Goal: Task Accomplishment & Management: Manage account settings

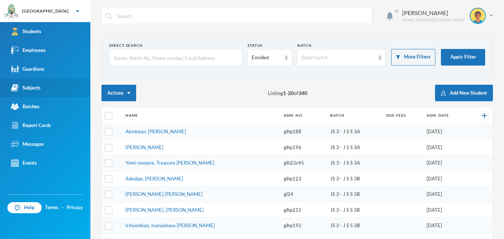
click at [35, 89] on div "Subjects" at bounding box center [25, 88] width 29 height 8
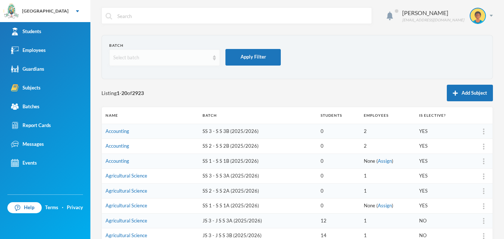
click at [169, 62] on div "Select batch" at bounding box center [164, 57] width 111 height 17
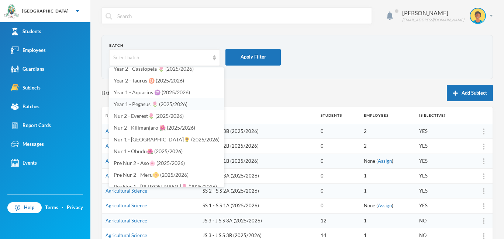
scroll to position [230, 0]
click at [141, 105] on span "Year 1 - Pegasus 🌷 (2025/2026)" at bounding box center [151, 104] width 74 height 6
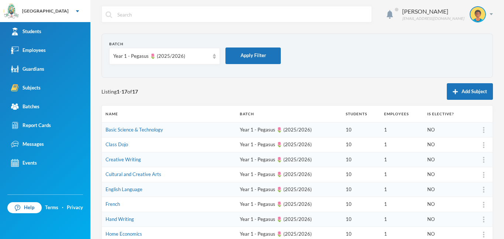
scroll to position [0, 0]
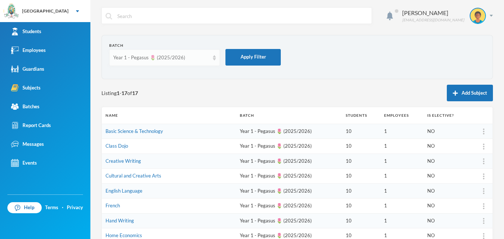
click at [159, 59] on div "Year 1 - Pegasus 🌷 (2025/2026)" at bounding box center [161, 57] width 96 height 7
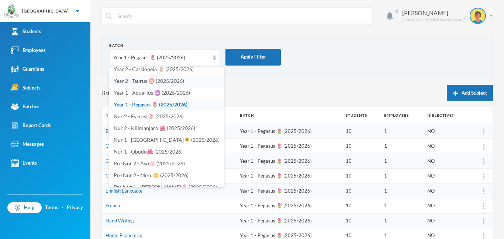
scroll to position [226, 0]
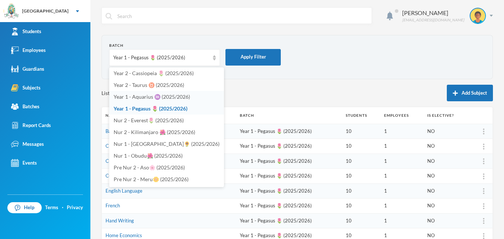
click at [171, 100] on li "Year 1 - Aquarius ♒️ (2025/2026)" at bounding box center [166, 97] width 115 height 12
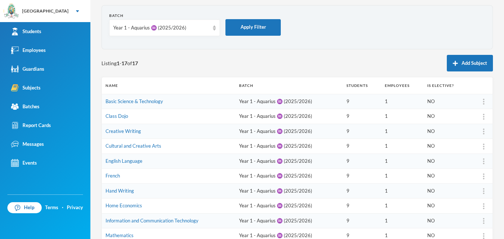
scroll to position [0, 0]
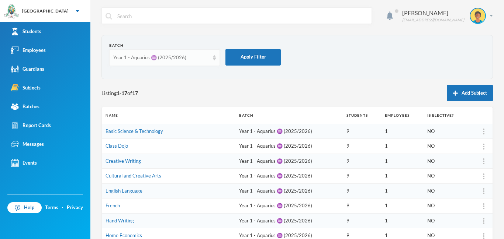
click at [207, 62] on div "Year 1 - Aquarius ♒️ (2025/2026)" at bounding box center [164, 57] width 111 height 17
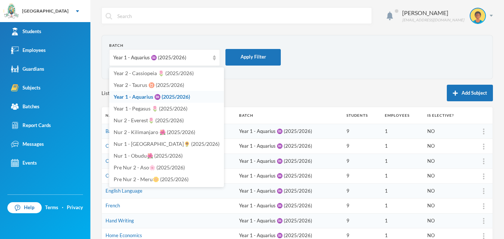
click at [179, 99] on span "Year 1 - Aquarius ♒️ (2025/2026)" at bounding box center [152, 97] width 76 height 6
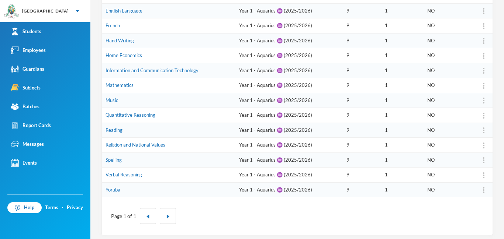
scroll to position [21, 0]
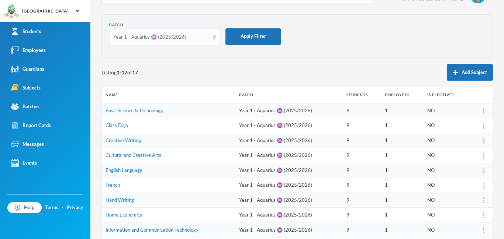
click at [201, 40] on div "Year 1 - Aquarius ♒️ (2025/2026)" at bounding box center [161, 37] width 96 height 7
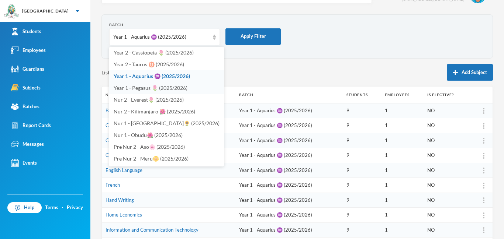
click at [174, 88] on span "Year 1 - Pegasus 🌷 (2025/2026)" at bounding box center [151, 88] width 74 height 6
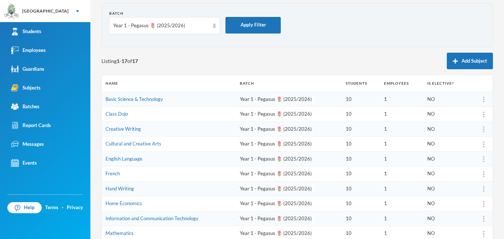
scroll to position [0, 0]
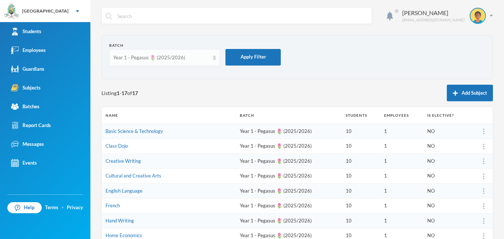
click at [210, 54] on div "Year 1 - Pegasus 🌷 (2025/2026)" at bounding box center [164, 57] width 111 height 17
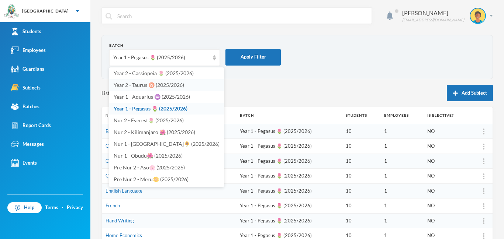
click at [174, 87] on span "Year 2 - Taurus ♉️ (2025/2026)" at bounding box center [149, 85] width 70 height 6
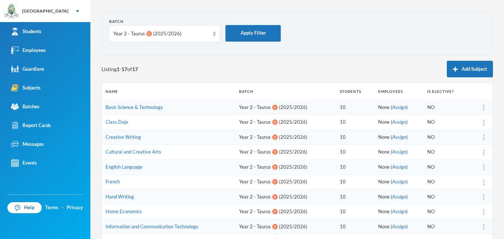
scroll to position [15, 0]
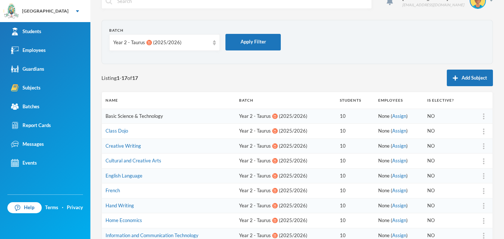
click at [144, 115] on link "Basic Science & Technology" at bounding box center [134, 116] width 58 height 6
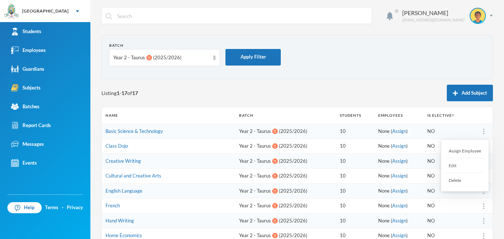
click at [482, 130] on div at bounding box center [483, 131] width 10 height 7
click at [469, 153] on div "Assign Employee" at bounding box center [465, 151] width 40 height 15
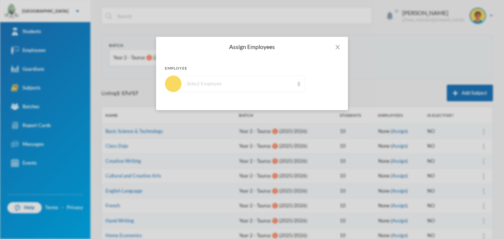
click at [284, 90] on div "Select Employee" at bounding box center [238, 84] width 131 height 17
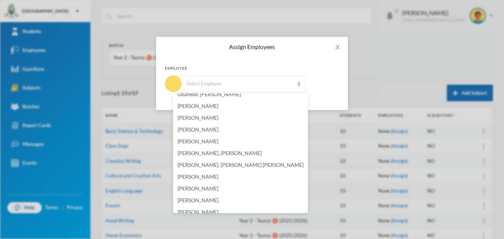
scroll to position [399, 0]
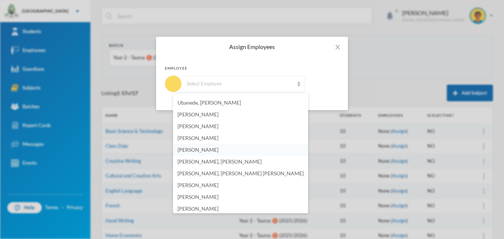
click at [213, 152] on span "[PERSON_NAME]" at bounding box center [197, 150] width 41 height 6
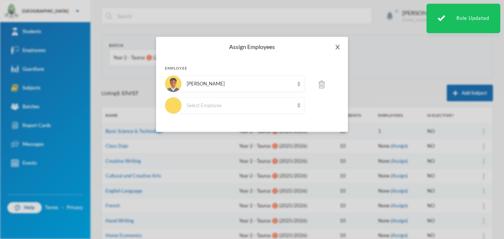
click at [337, 50] on icon "icon: close" at bounding box center [337, 47] width 6 height 6
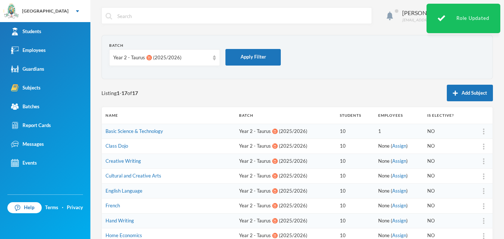
scroll to position [184, 0]
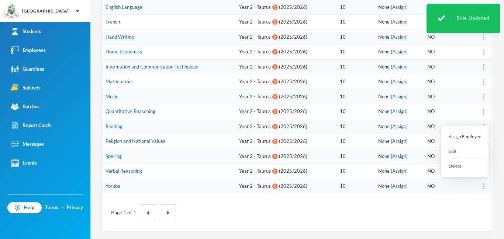
click at [484, 185] on div at bounding box center [483, 186] width 10 height 7
click at [457, 137] on div "Assign Employee" at bounding box center [465, 136] width 40 height 15
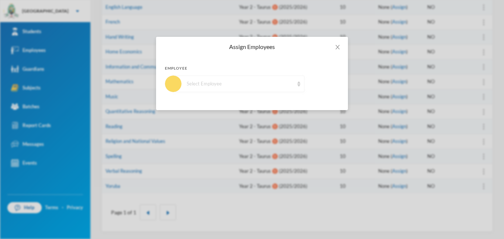
click at [285, 84] on div "Select Employee" at bounding box center [240, 83] width 107 height 7
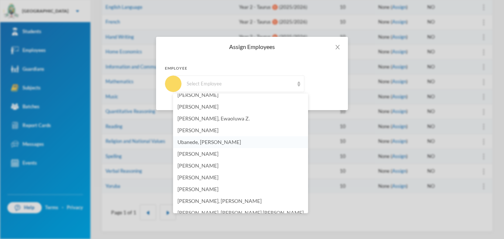
scroll to position [420, 0]
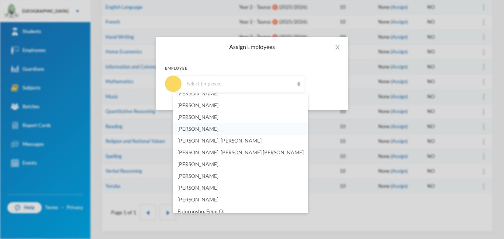
click at [208, 130] on span "[PERSON_NAME]" at bounding box center [197, 129] width 41 height 6
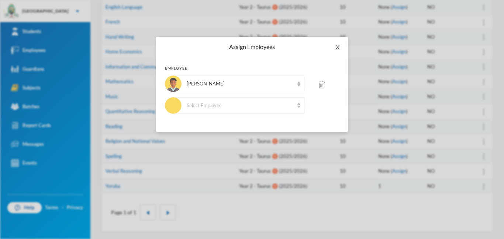
click at [336, 45] on icon "icon: close" at bounding box center [337, 47] width 6 height 6
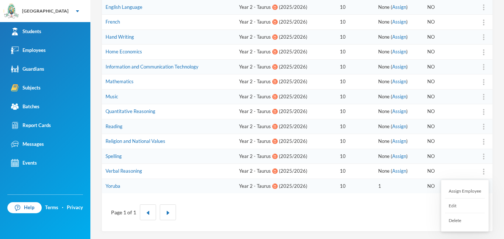
click at [485, 173] on div at bounding box center [483, 171] width 10 height 7
click at [466, 193] on div "Assign Employee" at bounding box center [465, 191] width 40 height 15
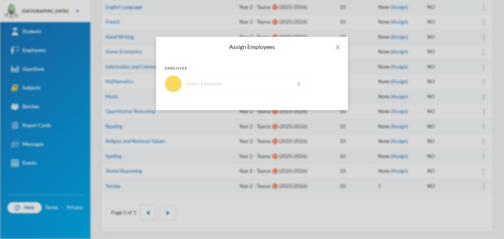
click at [262, 87] on div "Select Employee" at bounding box center [238, 84] width 131 height 17
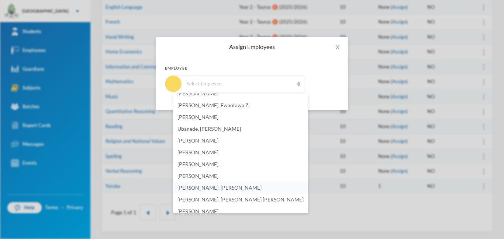
scroll to position [368, 0]
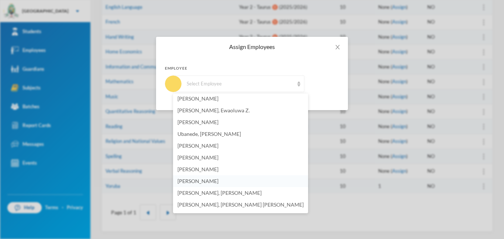
click at [213, 183] on span "[PERSON_NAME]" at bounding box center [197, 181] width 41 height 6
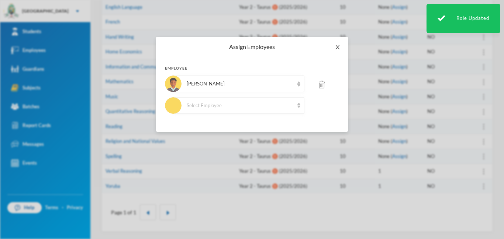
click at [338, 49] on icon "icon: close" at bounding box center [337, 47] width 6 height 6
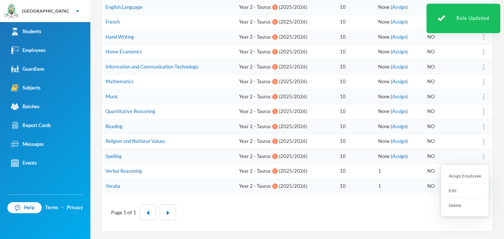
click at [483, 155] on img at bounding box center [483, 157] width 1 height 6
click at [466, 176] on div "Assign Employee" at bounding box center [465, 176] width 40 height 15
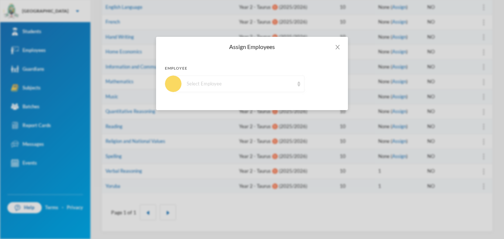
click at [252, 80] on div "Select Employee" at bounding box center [238, 84] width 131 height 17
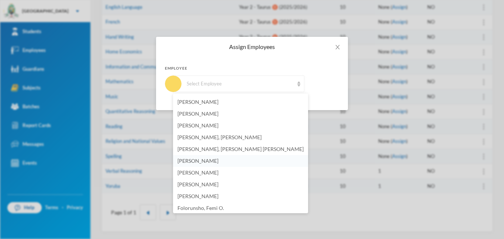
scroll to position [418, 0]
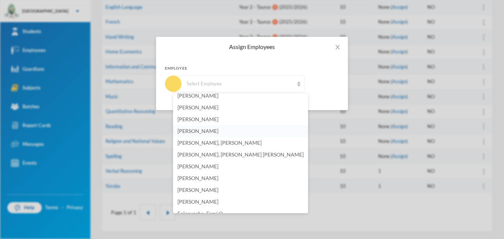
click at [209, 131] on span "[PERSON_NAME]" at bounding box center [197, 131] width 41 height 6
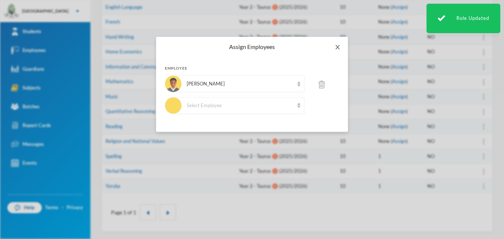
click at [335, 48] on icon "icon: close" at bounding box center [337, 47] width 6 height 6
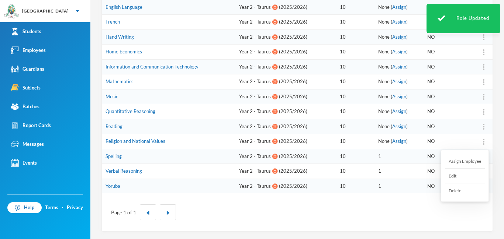
click at [483, 139] on img at bounding box center [483, 142] width 1 height 6
click at [456, 159] on div "Assign Employee" at bounding box center [465, 161] width 40 height 15
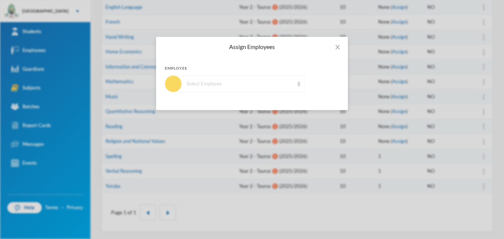
click at [252, 86] on div "Select Employee" at bounding box center [240, 83] width 107 height 7
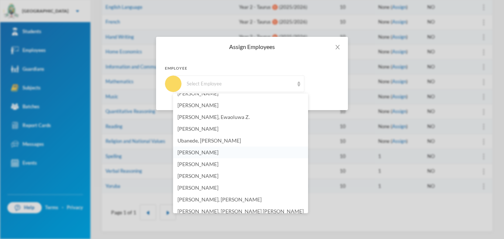
scroll to position [398, 0]
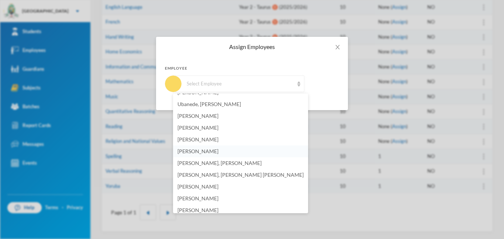
click at [213, 150] on span "[PERSON_NAME]" at bounding box center [197, 151] width 41 height 6
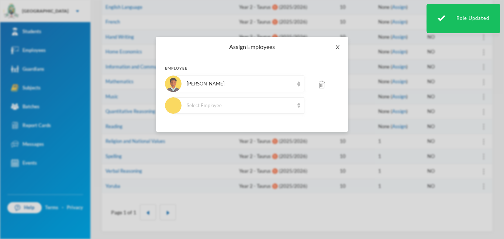
click at [336, 44] on span "Close" at bounding box center [337, 47] width 21 height 21
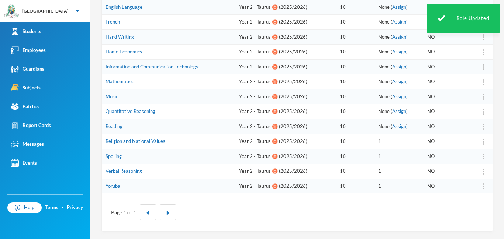
click at [481, 126] on div at bounding box center [483, 126] width 10 height 7
click at [463, 145] on div "Assign Employee" at bounding box center [465, 146] width 40 height 15
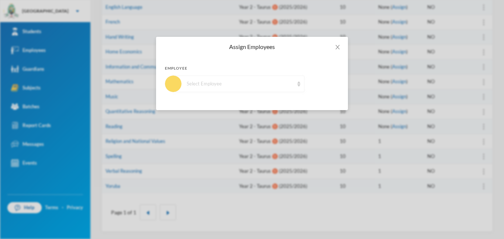
click at [274, 81] on div "Select Employee" at bounding box center [240, 83] width 107 height 7
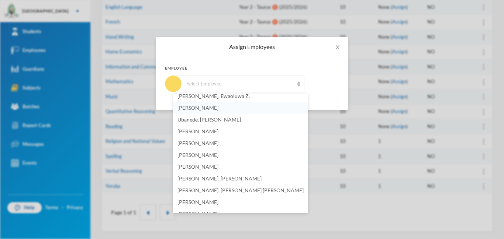
scroll to position [409, 0]
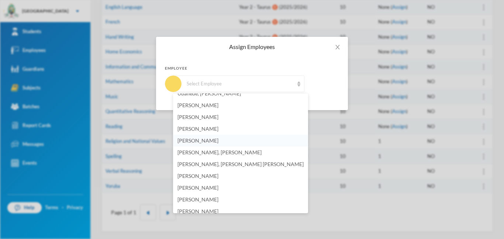
click at [203, 142] on span "[PERSON_NAME]" at bounding box center [197, 141] width 41 height 6
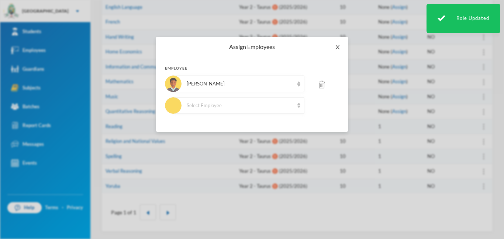
click at [340, 48] on span "Close" at bounding box center [337, 47] width 21 height 21
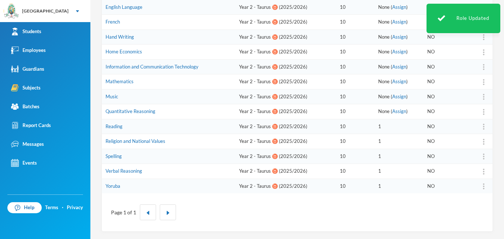
click at [483, 110] on img at bounding box center [483, 112] width 1 height 6
click at [464, 131] on div "Assign Employee" at bounding box center [465, 131] width 40 height 15
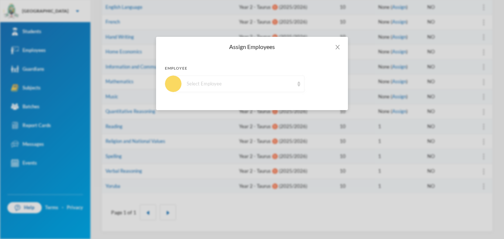
click at [273, 88] on div "Select Employee" at bounding box center [238, 84] width 131 height 17
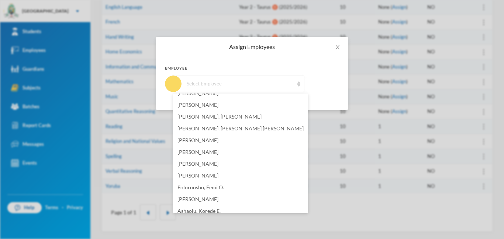
scroll to position [438, 0]
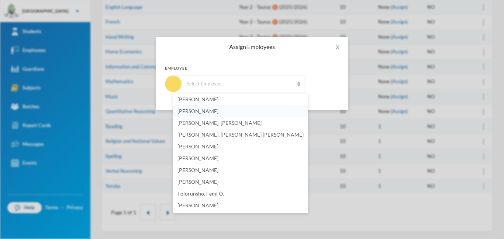
click at [190, 112] on span "[PERSON_NAME]" at bounding box center [197, 111] width 41 height 6
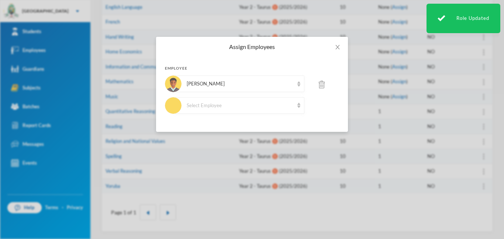
click at [482, 94] on div "Assign Employees Employee [PERSON_NAME] Select Employee" at bounding box center [252, 119] width 504 height 239
click at [339, 48] on icon "icon: close" at bounding box center [337, 47] width 6 height 6
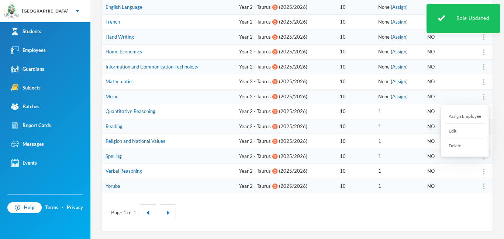
click at [470, 116] on div "Assign Employee" at bounding box center [465, 116] width 40 height 15
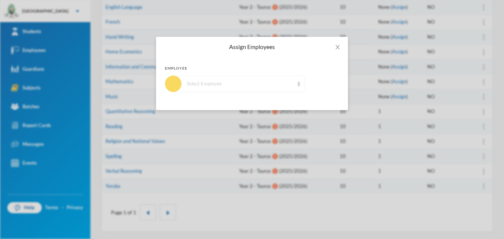
click at [269, 86] on div "Select Employee" at bounding box center [240, 83] width 107 height 7
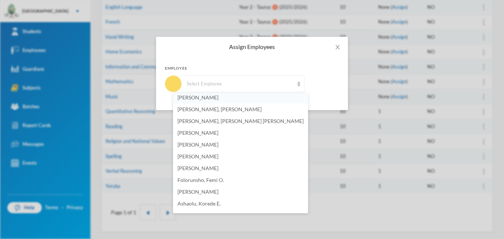
scroll to position [450, 0]
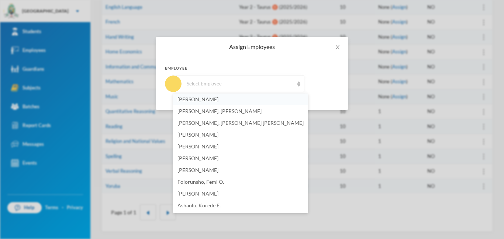
click at [224, 103] on li "[PERSON_NAME]" at bounding box center [240, 100] width 135 height 12
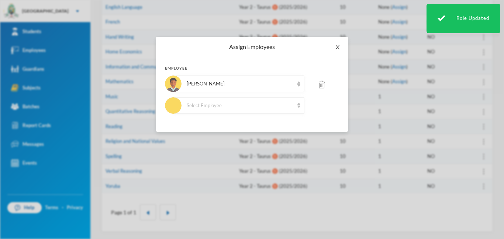
click at [339, 46] on icon "icon: close" at bounding box center [337, 47] width 6 height 6
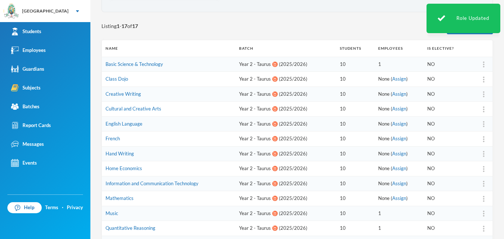
scroll to position [53, 0]
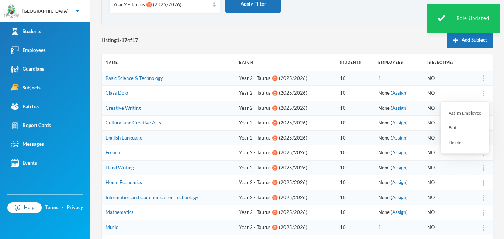
click at [484, 94] on div at bounding box center [483, 93] width 10 height 7
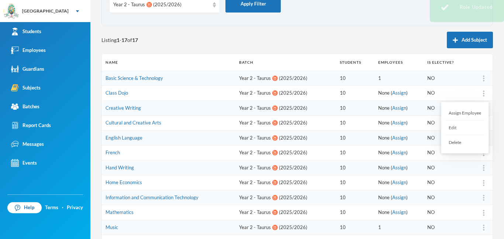
click at [470, 114] on div "Assign Employee" at bounding box center [465, 113] width 40 height 15
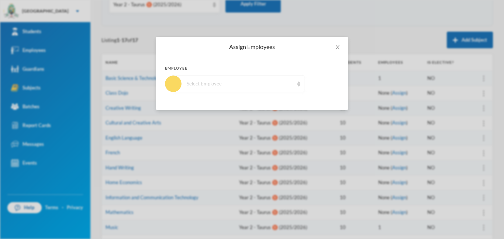
click at [225, 84] on div "Select Employee" at bounding box center [240, 83] width 107 height 7
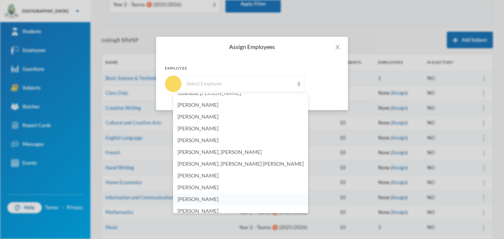
scroll to position [371, 0]
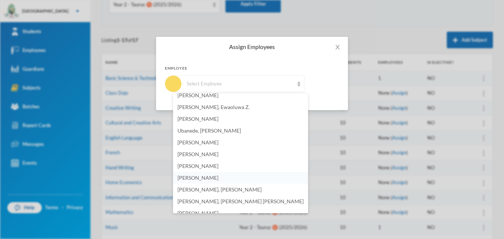
click at [215, 180] on span "[PERSON_NAME]" at bounding box center [197, 178] width 41 height 6
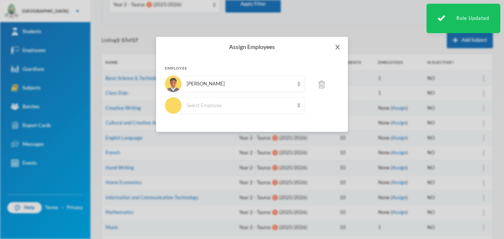
click at [342, 48] on span "Close" at bounding box center [337, 47] width 21 height 21
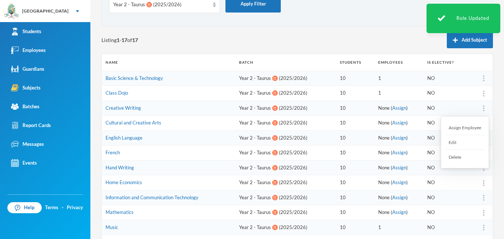
click at [486, 108] on div at bounding box center [483, 108] width 10 height 7
click at [472, 126] on div "Assign Employee" at bounding box center [465, 128] width 40 height 15
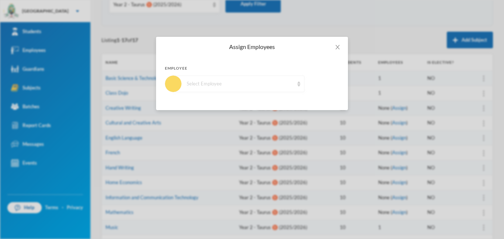
click at [232, 84] on div "Select Employee" at bounding box center [240, 83] width 107 height 7
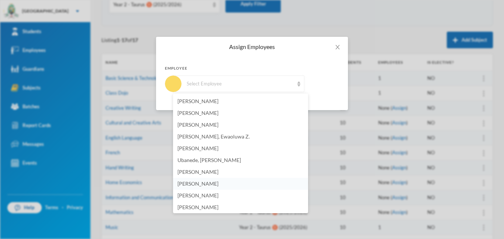
scroll to position [379, 0]
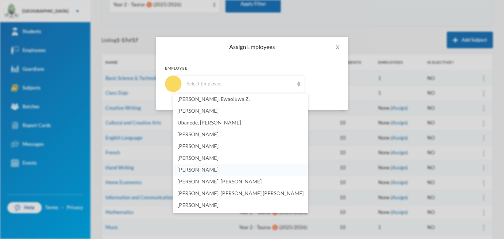
click at [211, 171] on span "[PERSON_NAME]" at bounding box center [197, 170] width 41 height 6
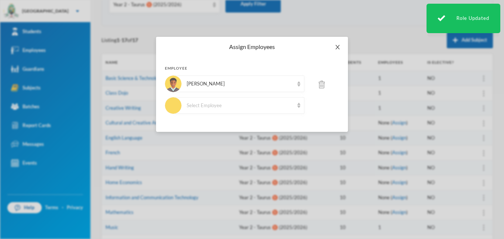
click at [340, 47] on icon "icon: close" at bounding box center [337, 47] width 6 height 6
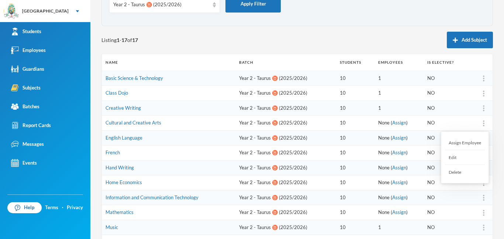
click at [475, 143] on div "Assign Employee" at bounding box center [465, 143] width 40 height 15
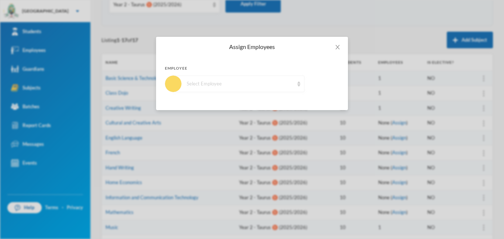
click at [262, 86] on div "Select Employee" at bounding box center [240, 83] width 107 height 7
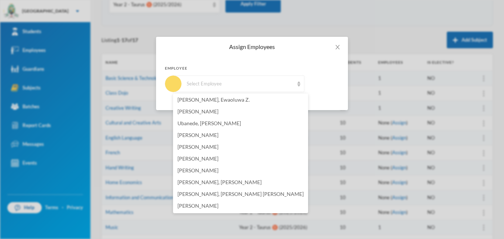
scroll to position [378, 0]
click at [218, 172] on span "[PERSON_NAME]" at bounding box center [197, 171] width 41 height 6
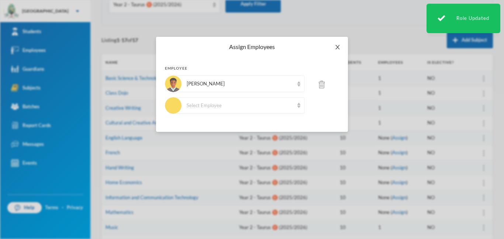
click at [335, 49] on icon "icon: close" at bounding box center [337, 47] width 6 height 6
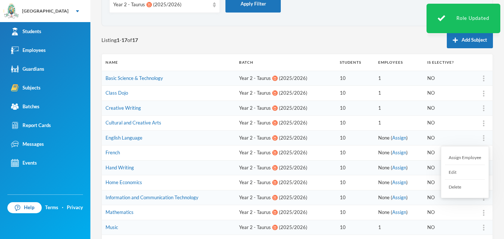
click at [473, 158] on div "Assign Employee" at bounding box center [465, 157] width 40 height 15
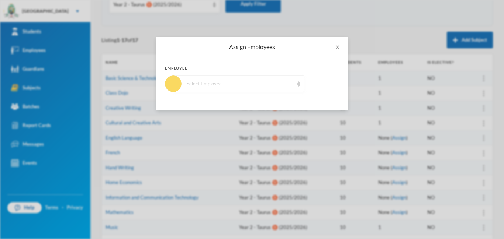
click at [226, 88] on div "Select Employee" at bounding box center [238, 84] width 131 height 17
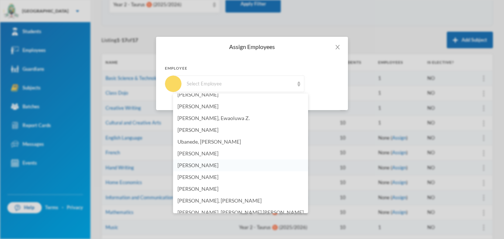
scroll to position [384, 0]
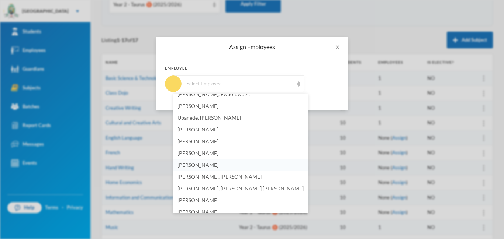
click at [203, 163] on span "[PERSON_NAME]" at bounding box center [197, 165] width 41 height 6
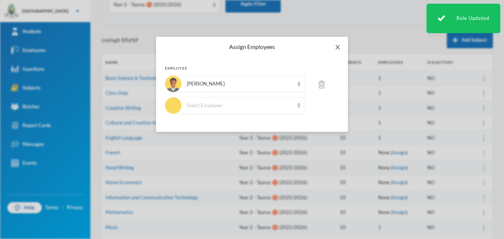
click at [341, 48] on span "Close" at bounding box center [337, 47] width 21 height 21
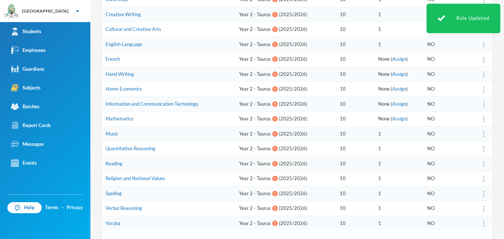
scroll to position [151, 0]
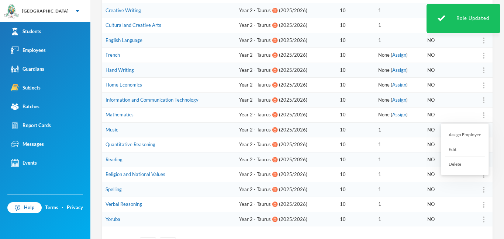
click at [483, 117] on img at bounding box center [483, 115] width 1 height 6
click at [468, 135] on div "Assign Employee" at bounding box center [465, 135] width 40 height 15
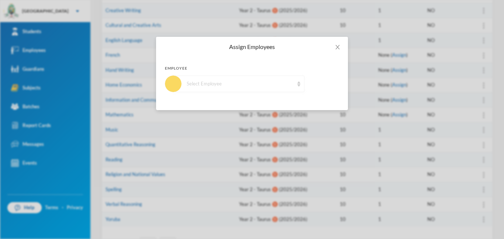
click at [189, 84] on div "Select Employee" at bounding box center [240, 83] width 107 height 7
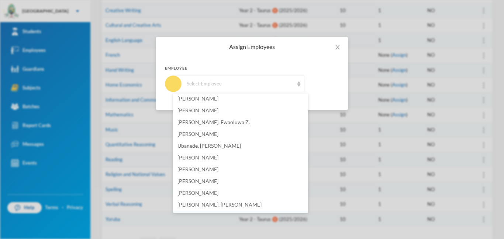
scroll to position [365, 0]
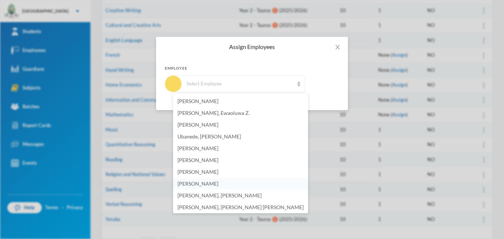
click at [187, 187] on li "[PERSON_NAME]" at bounding box center [240, 184] width 135 height 12
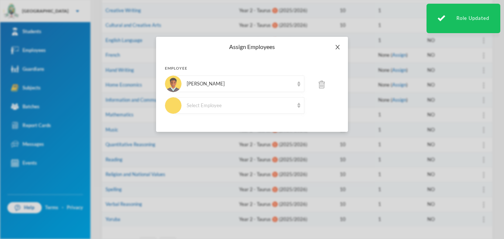
click at [337, 47] on icon "icon: close" at bounding box center [337, 47] width 4 height 4
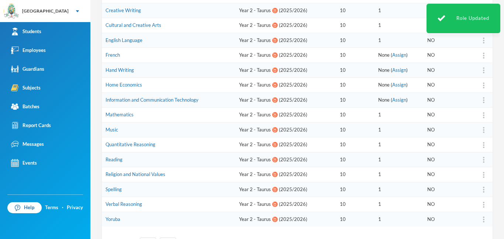
click at [484, 99] on img at bounding box center [483, 100] width 1 height 6
click at [468, 122] on div "Assign Employee" at bounding box center [465, 119] width 40 height 15
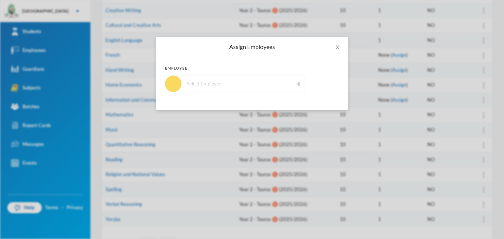
click at [233, 86] on div "Select Employee" at bounding box center [240, 83] width 107 height 7
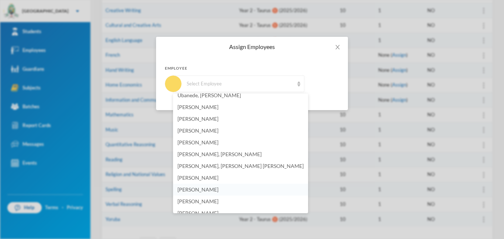
scroll to position [405, 0]
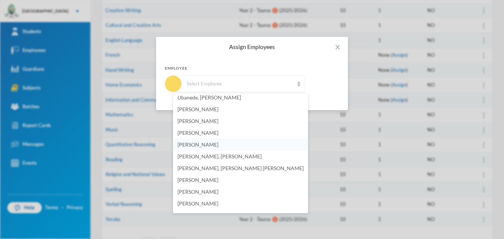
click at [195, 146] on span "[PERSON_NAME]" at bounding box center [197, 145] width 41 height 6
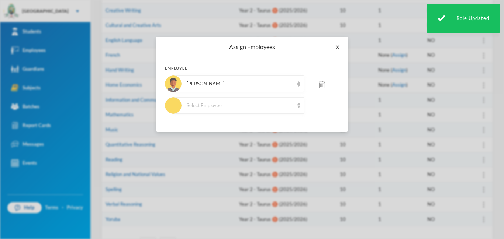
click at [340, 47] on icon "icon: close" at bounding box center [337, 47] width 6 height 6
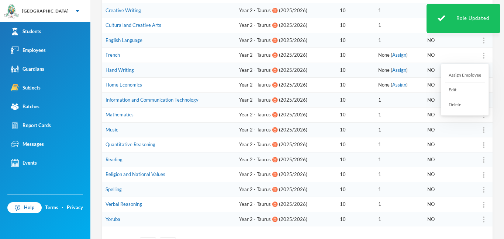
click at [463, 77] on div "Assign Employee" at bounding box center [465, 75] width 40 height 15
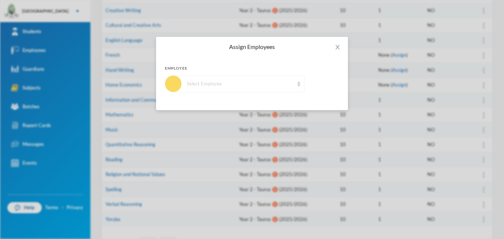
click at [261, 88] on div "Select Employee" at bounding box center [238, 84] width 131 height 17
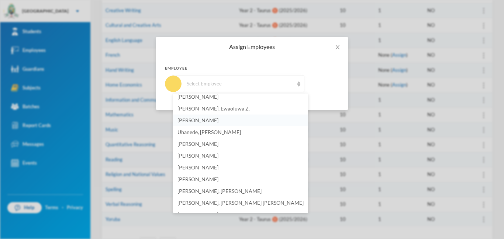
scroll to position [378, 0]
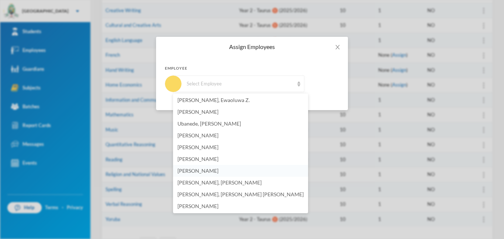
click at [197, 170] on span "[PERSON_NAME]" at bounding box center [197, 171] width 41 height 6
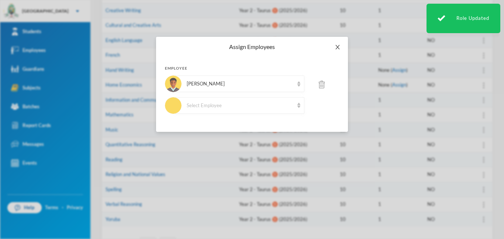
click at [334, 45] on icon "icon: close" at bounding box center [337, 47] width 6 height 6
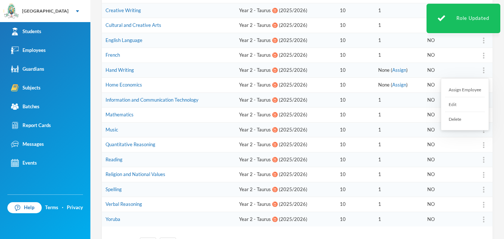
click at [480, 70] on div at bounding box center [483, 70] width 10 height 7
click at [471, 91] on div "Assign Employee" at bounding box center [465, 90] width 40 height 15
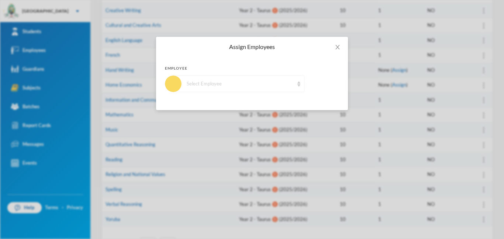
click at [231, 83] on div "Select Employee" at bounding box center [240, 83] width 107 height 7
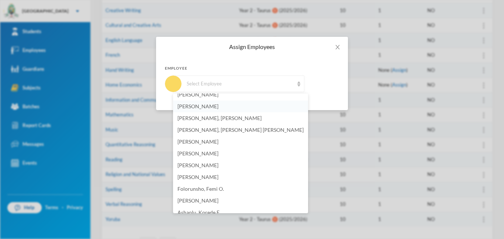
scroll to position [438, 0]
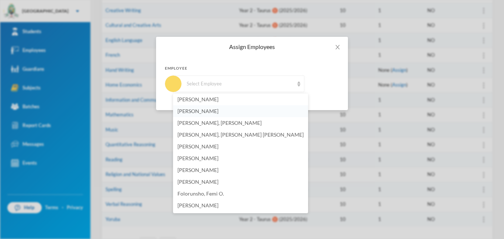
click at [208, 114] on span "[PERSON_NAME]" at bounding box center [197, 111] width 41 height 6
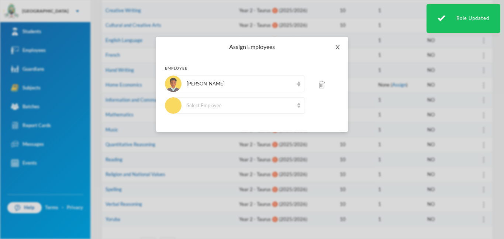
click at [337, 45] on icon "icon: close" at bounding box center [337, 47] width 6 height 6
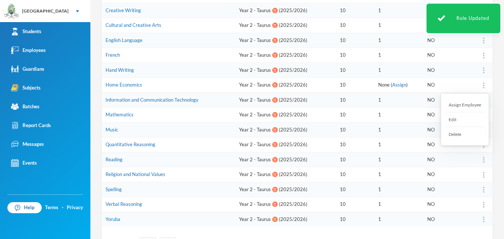
click at [483, 86] on img at bounding box center [483, 86] width 1 height 6
click at [462, 106] on div "Assign Employee" at bounding box center [465, 105] width 40 height 15
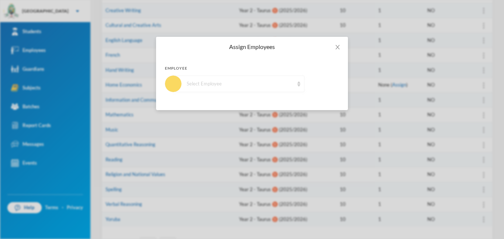
click at [193, 86] on div "Select Employee" at bounding box center [240, 83] width 107 height 7
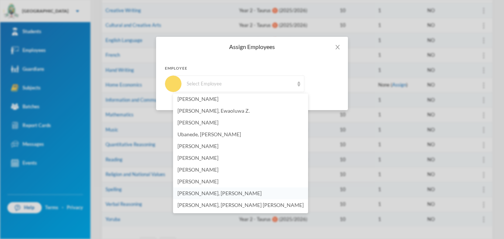
scroll to position [371, 0]
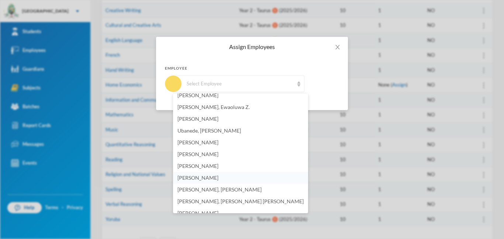
click at [202, 177] on span "[PERSON_NAME]" at bounding box center [197, 178] width 41 height 6
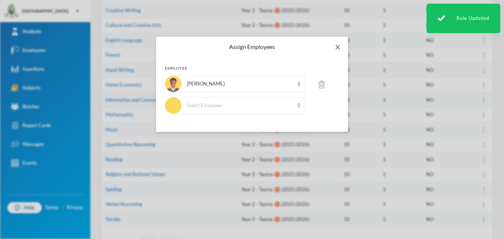
click at [335, 45] on icon "icon: close" at bounding box center [337, 47] width 6 height 6
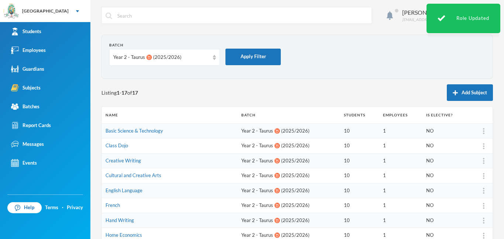
scroll to position [0, 0]
click at [213, 58] on img at bounding box center [214, 57] width 3 height 5
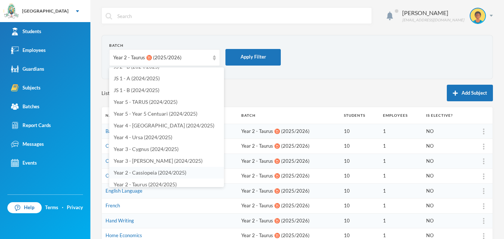
scroll to position [502, 0]
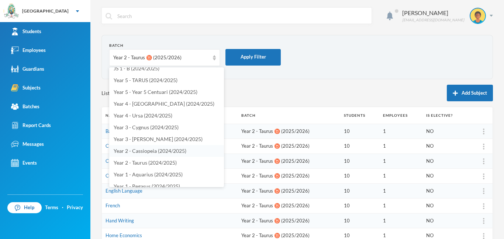
click at [156, 154] on span "Year 2 - Cassiopeia (2024/2025)" at bounding box center [150, 151] width 73 height 6
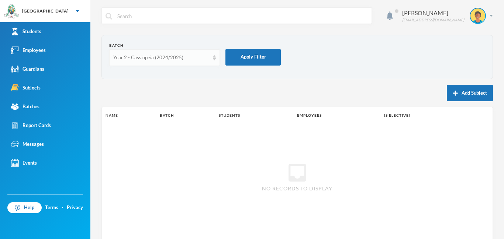
click at [208, 58] on div "Year 2 - Cassiopeia (2024/2025)" at bounding box center [161, 57] width 96 height 7
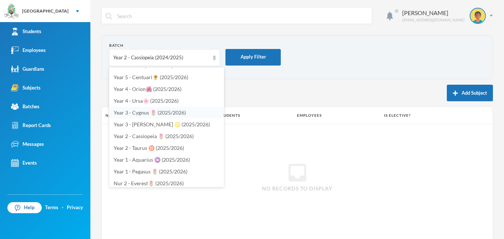
scroll to position [166, 0]
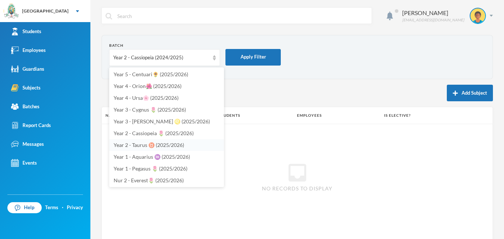
click at [151, 143] on span "Year 2 - Taurus ♉️ (2025/2026)" at bounding box center [149, 145] width 70 height 6
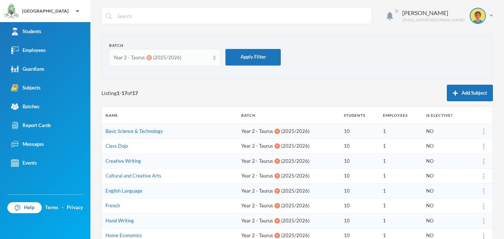
click at [213, 59] on img at bounding box center [214, 57] width 3 height 5
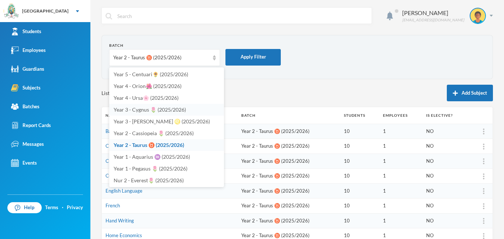
scroll to position [155, 0]
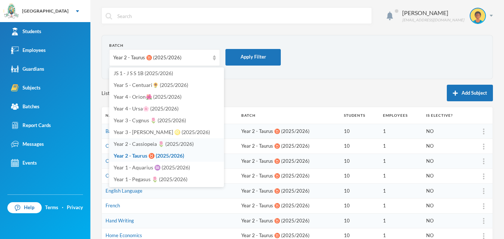
click at [164, 143] on span "Year 2 - Cassiopeia 🌷 (2025/2026)" at bounding box center [154, 144] width 80 height 6
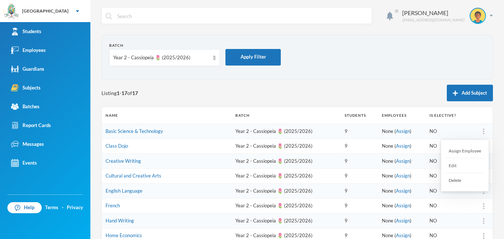
click at [486, 131] on div at bounding box center [483, 131] width 10 height 7
click at [464, 152] on div "Assign Employee" at bounding box center [465, 151] width 40 height 15
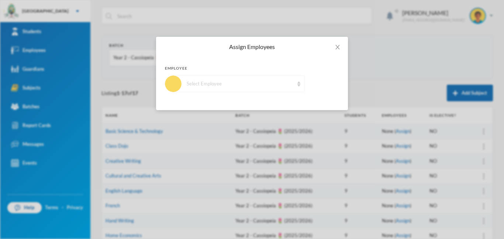
click at [251, 85] on div "Select Employee" at bounding box center [240, 83] width 107 height 7
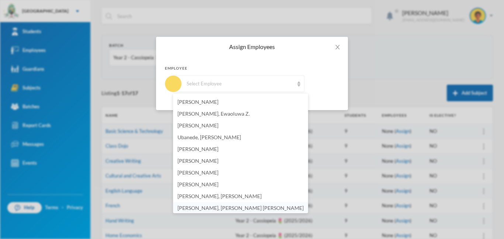
scroll to position [357, 0]
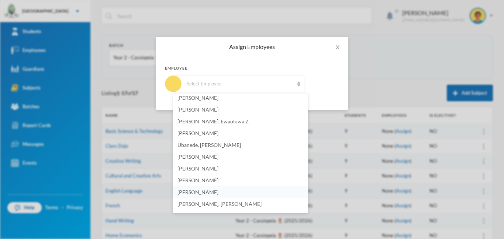
click at [194, 193] on span "[PERSON_NAME]" at bounding box center [197, 192] width 41 height 6
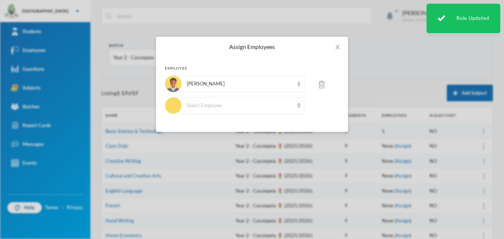
click at [485, 144] on div "Assign Employees Employee [PERSON_NAME] Select Employee" at bounding box center [252, 119] width 504 height 239
click at [343, 46] on span "Close" at bounding box center [337, 47] width 21 height 21
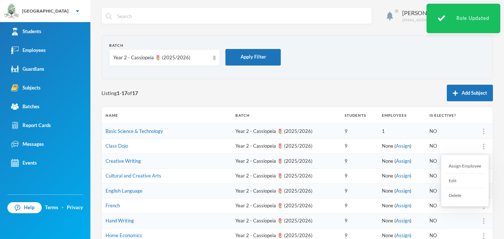
click at [486, 144] on div at bounding box center [483, 146] width 10 height 7
click at [472, 163] on div "Assign Employee" at bounding box center [465, 166] width 40 height 15
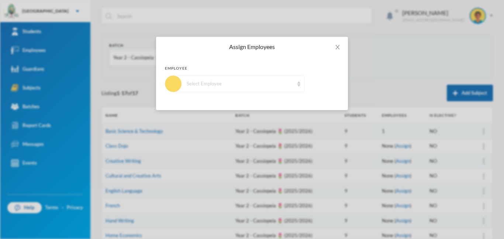
click at [234, 85] on div "Select Employee" at bounding box center [240, 83] width 107 height 7
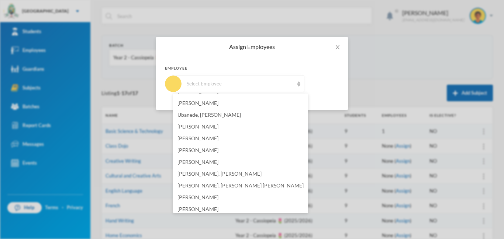
scroll to position [385, 0]
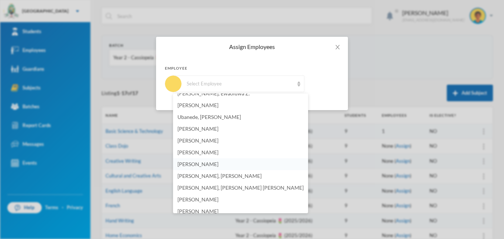
click at [185, 163] on span "[PERSON_NAME]" at bounding box center [197, 164] width 41 height 6
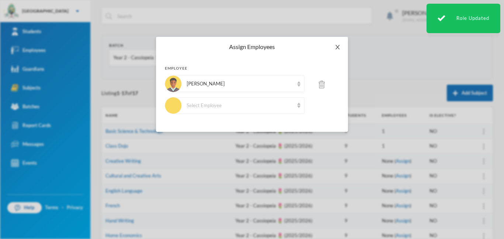
drag, startPoint x: 335, startPoint y: 47, endPoint x: 362, endPoint y: 59, distance: 29.1
click at [335, 47] on icon "icon: close" at bounding box center [337, 47] width 6 height 6
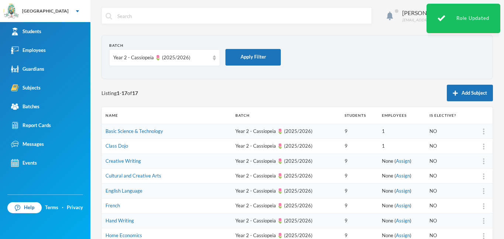
click at [483, 133] on img at bounding box center [483, 132] width 1 height 6
click at [474, 150] on div "Assign Employee" at bounding box center [465, 151] width 40 height 15
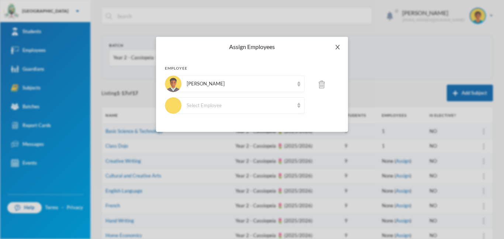
click at [336, 48] on icon "icon: close" at bounding box center [337, 47] width 6 height 6
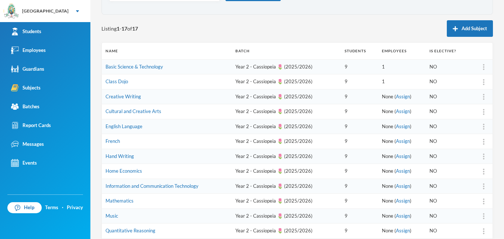
scroll to position [45, 0]
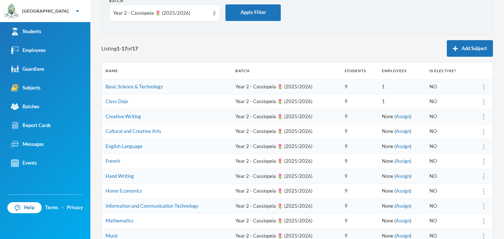
click at [483, 115] on img at bounding box center [483, 117] width 1 height 6
click at [466, 135] on div "Assign Employee" at bounding box center [465, 136] width 40 height 15
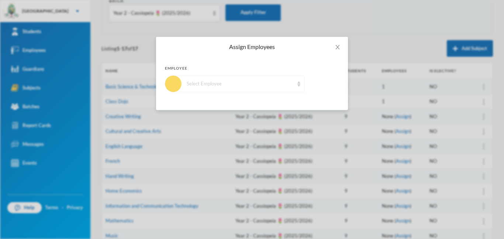
click at [254, 82] on div "Select Employee" at bounding box center [240, 83] width 107 height 7
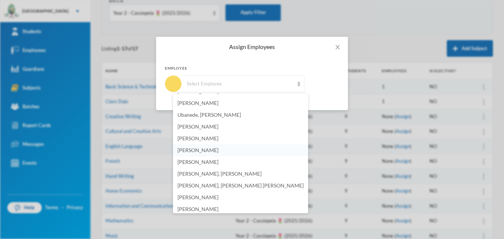
scroll to position [389, 0]
click at [207, 158] on span "[PERSON_NAME]" at bounding box center [197, 160] width 41 height 6
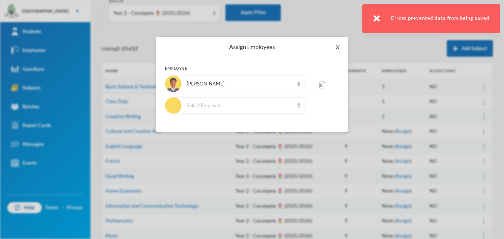
click at [337, 47] on icon "icon: close" at bounding box center [337, 47] width 6 height 6
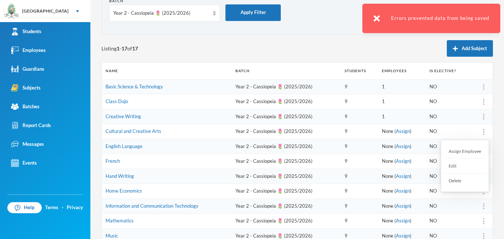
click at [485, 131] on div at bounding box center [483, 131] width 10 height 7
click at [462, 152] on div "Assign Employee" at bounding box center [465, 151] width 40 height 15
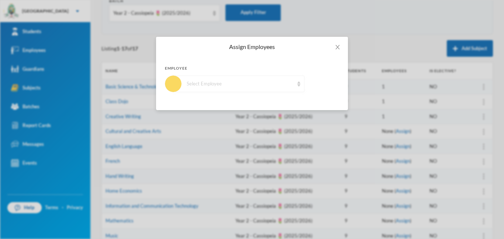
click at [249, 88] on div "Select Employee" at bounding box center [238, 84] width 131 height 17
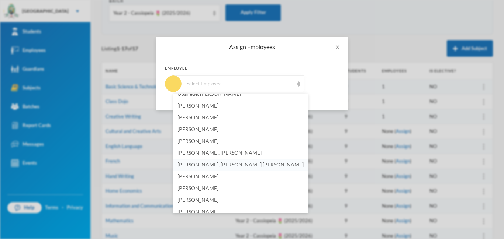
scroll to position [408, 0]
click at [200, 143] on span "[PERSON_NAME]" at bounding box center [197, 141] width 41 height 6
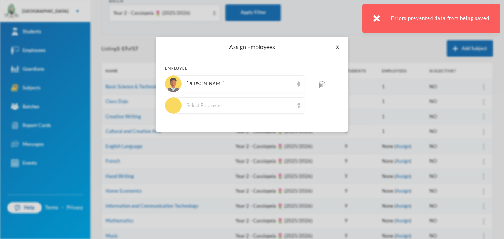
click at [339, 47] on icon "icon: close" at bounding box center [337, 47] width 6 height 6
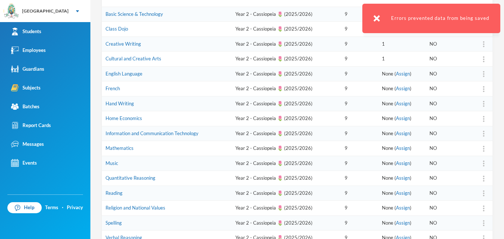
scroll to position [128, 0]
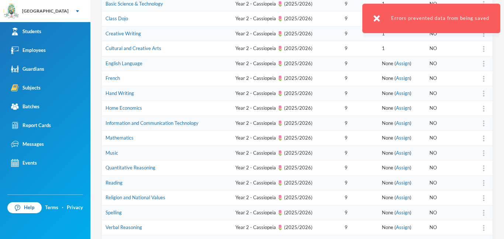
click at [485, 60] on div at bounding box center [483, 63] width 10 height 7
click at [476, 80] on div "Assign Employee" at bounding box center [465, 83] width 40 height 15
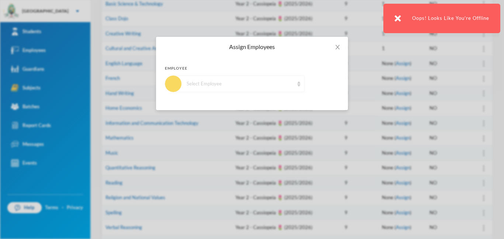
click at [213, 85] on div "Select Employee" at bounding box center [240, 83] width 107 height 7
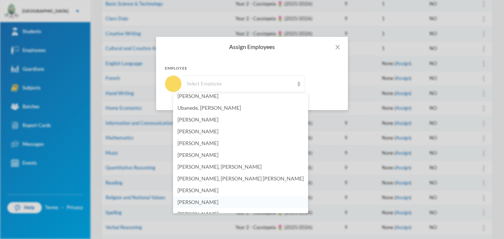
scroll to position [392, 0]
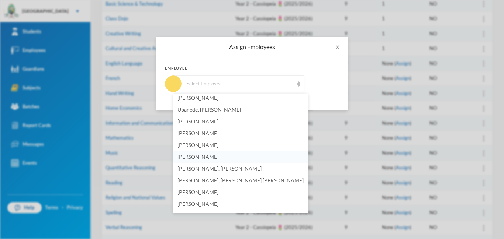
click at [188, 160] on span "[PERSON_NAME]" at bounding box center [197, 157] width 41 height 6
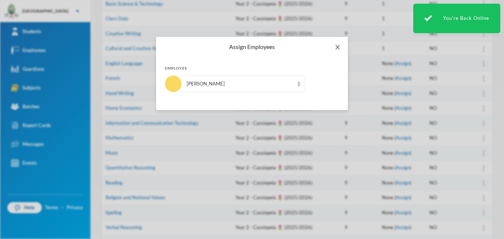
click at [340, 43] on span "Close" at bounding box center [337, 47] width 21 height 21
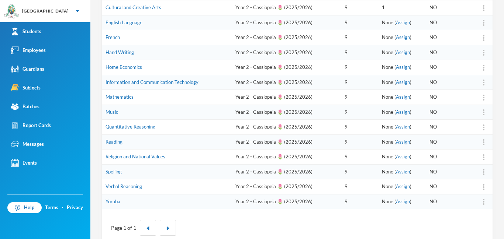
scroll to position [184, 0]
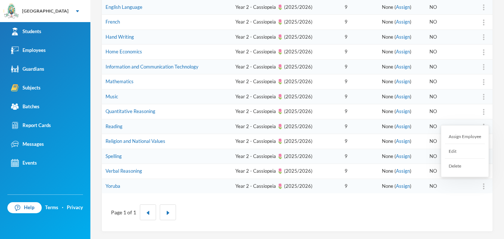
click at [483, 187] on img at bounding box center [483, 187] width 1 height 6
click at [469, 138] on div "Assign Employee" at bounding box center [465, 136] width 40 height 15
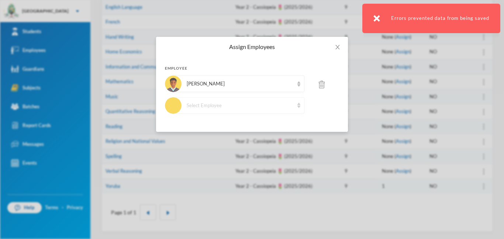
click at [285, 83] on div "[PERSON_NAME]" at bounding box center [240, 83] width 107 height 7
click at [285, 86] on div "[PERSON_NAME]" at bounding box center [240, 83] width 107 height 7
click at [289, 88] on div "[PERSON_NAME]" at bounding box center [238, 84] width 131 height 17
click at [296, 83] on div "[PERSON_NAME]" at bounding box center [238, 84] width 131 height 17
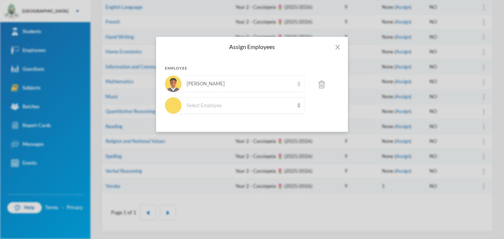
click at [294, 85] on div "[PERSON_NAME]" at bounding box center [238, 84] width 131 height 17
click at [336, 46] on icon "icon: close" at bounding box center [337, 47] width 4 height 4
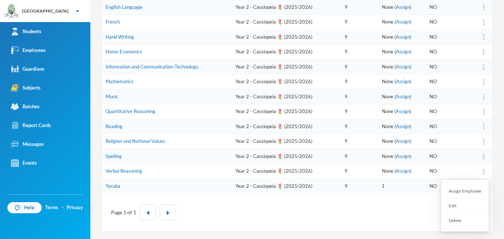
click at [485, 173] on div at bounding box center [483, 171] width 10 height 7
click at [462, 189] on div "Assign Employee" at bounding box center [465, 191] width 40 height 15
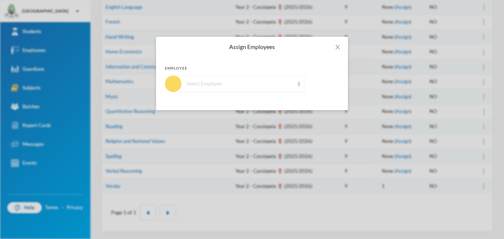
click at [256, 87] on div "Select Employee" at bounding box center [240, 83] width 107 height 7
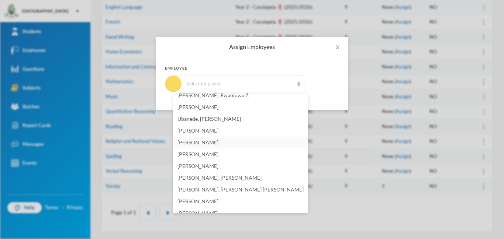
scroll to position [386, 0]
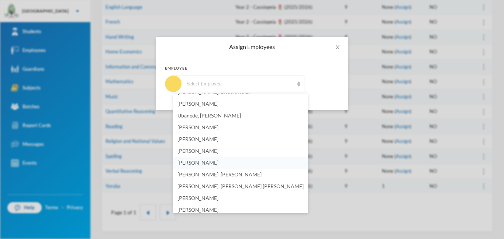
click at [182, 165] on span "[PERSON_NAME]" at bounding box center [197, 163] width 41 height 6
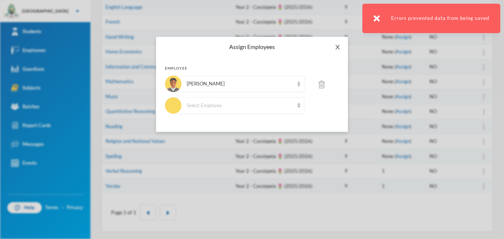
drag, startPoint x: 335, startPoint y: 44, endPoint x: 349, endPoint y: 48, distance: 14.6
click at [335, 44] on icon "icon: close" at bounding box center [337, 47] width 6 height 6
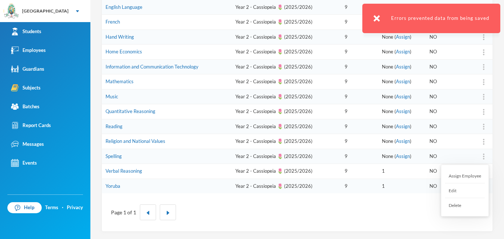
click at [482, 156] on div at bounding box center [483, 156] width 10 height 7
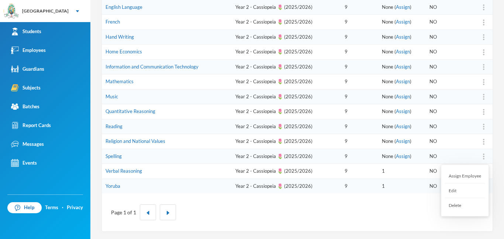
click at [464, 179] on div "Assign Employee" at bounding box center [465, 176] width 40 height 15
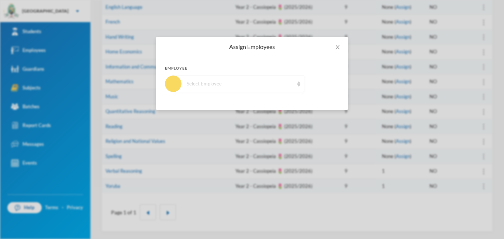
click at [251, 89] on div "Select Employee" at bounding box center [238, 84] width 131 height 17
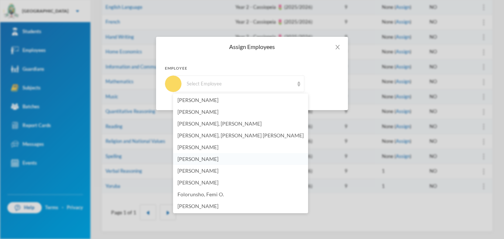
scroll to position [437, 0]
click at [222, 116] on li "[PERSON_NAME]" at bounding box center [240, 113] width 135 height 12
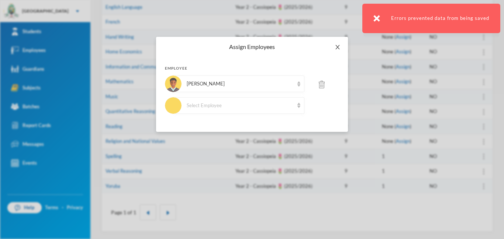
click at [336, 49] on icon "icon: close" at bounding box center [337, 47] width 4 height 4
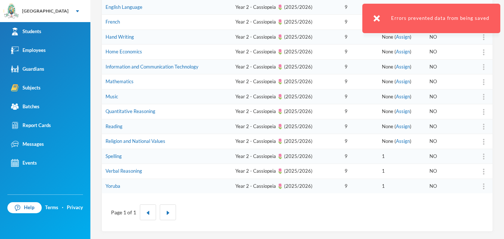
click at [486, 140] on div at bounding box center [483, 141] width 10 height 7
click at [476, 160] on div "Assign Employee" at bounding box center [465, 161] width 40 height 15
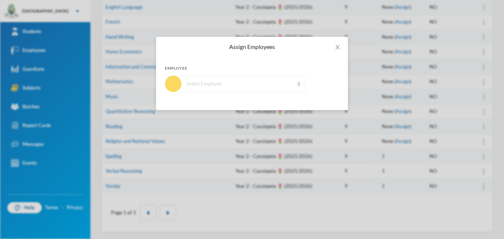
click at [277, 84] on div "Select Employee" at bounding box center [240, 83] width 107 height 7
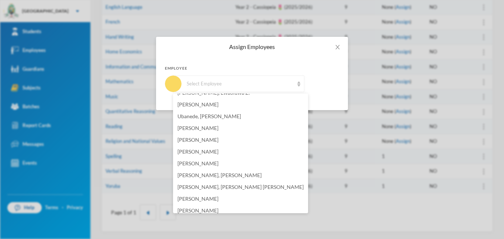
scroll to position [384, 0]
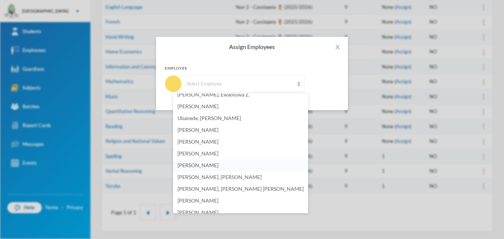
click at [214, 169] on li "[PERSON_NAME]" at bounding box center [240, 166] width 135 height 12
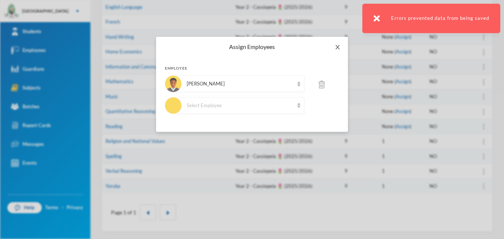
click at [338, 48] on icon "icon: close" at bounding box center [337, 47] width 4 height 4
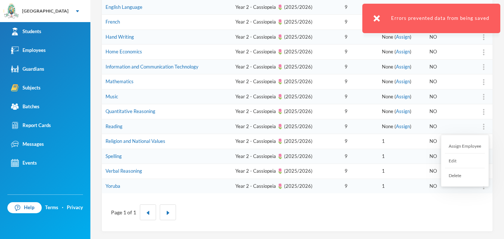
click at [484, 126] on img at bounding box center [483, 127] width 1 height 6
click at [468, 145] on div "Assign Employee" at bounding box center [465, 146] width 40 height 15
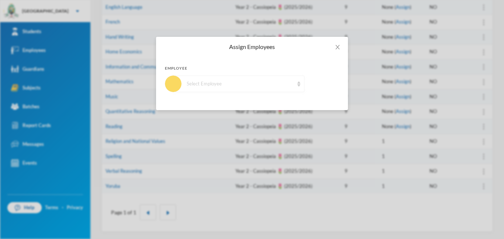
click at [245, 83] on div "Select Employee" at bounding box center [240, 83] width 107 height 7
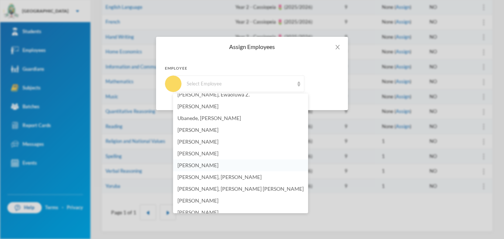
click at [196, 166] on span "[PERSON_NAME]" at bounding box center [197, 165] width 41 height 6
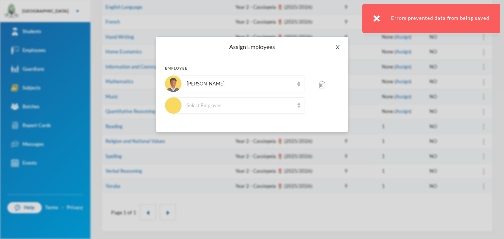
click at [339, 48] on icon "icon: close" at bounding box center [337, 47] width 6 height 6
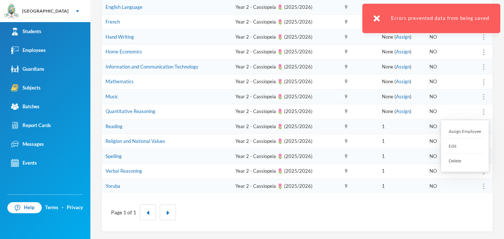
click at [484, 111] on div at bounding box center [483, 111] width 10 height 7
click at [470, 131] on div "Assign Employee" at bounding box center [465, 131] width 40 height 15
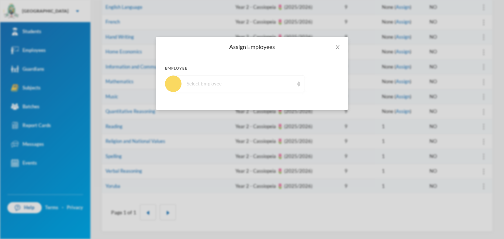
click at [230, 88] on div "Select Employee" at bounding box center [238, 84] width 131 height 17
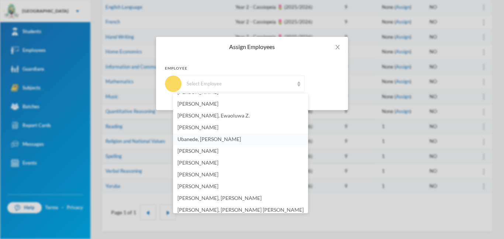
scroll to position [382, 0]
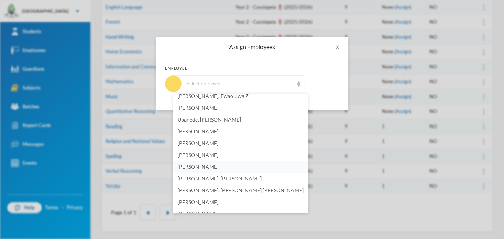
click at [218, 166] on span "[PERSON_NAME]" at bounding box center [197, 167] width 41 height 6
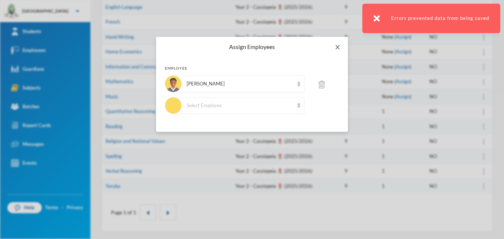
click at [340, 48] on span "Close" at bounding box center [337, 47] width 21 height 21
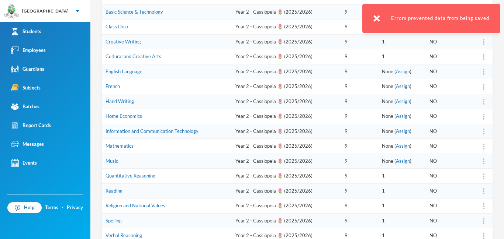
scroll to position [118, 0]
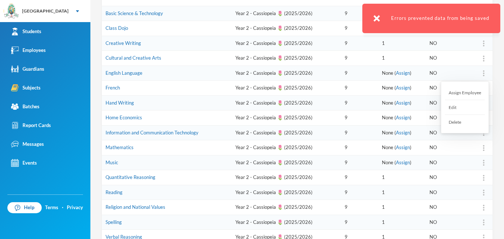
click at [480, 74] on div at bounding box center [483, 73] width 10 height 7
click at [464, 91] on div "Assign Employee" at bounding box center [465, 93] width 40 height 15
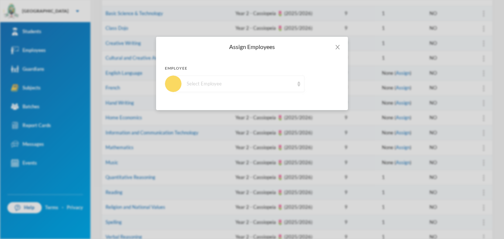
click at [244, 84] on div "Select Employee" at bounding box center [240, 83] width 107 height 7
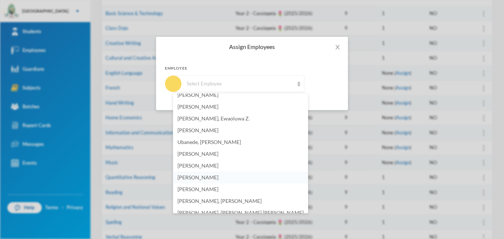
scroll to position [360, 0]
click at [181, 188] on span "[PERSON_NAME]" at bounding box center [197, 189] width 41 height 6
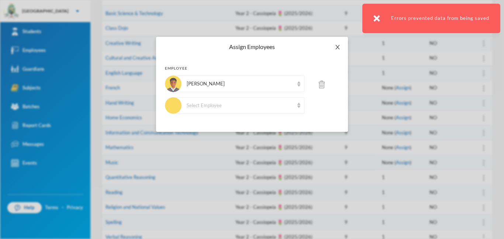
click at [334, 48] on icon "icon: close" at bounding box center [337, 47] width 6 height 6
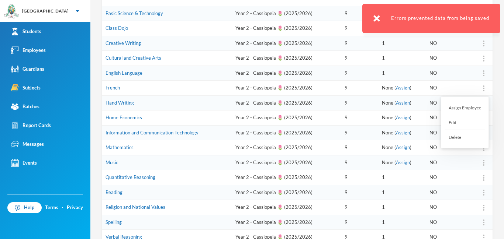
click at [485, 87] on div at bounding box center [483, 87] width 10 height 7
click at [464, 108] on div "Assign Employee" at bounding box center [465, 108] width 40 height 15
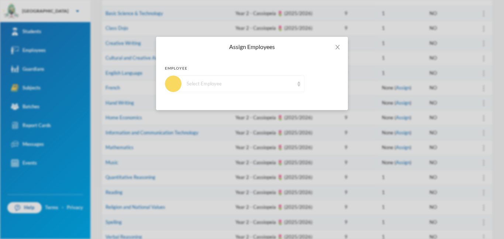
click at [288, 86] on div "Select Employee" at bounding box center [240, 83] width 107 height 7
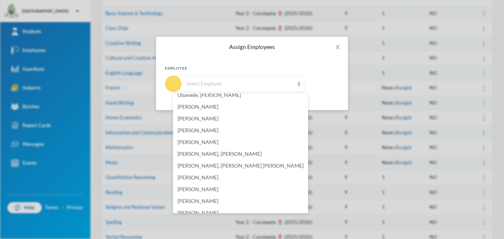
scroll to position [409, 0]
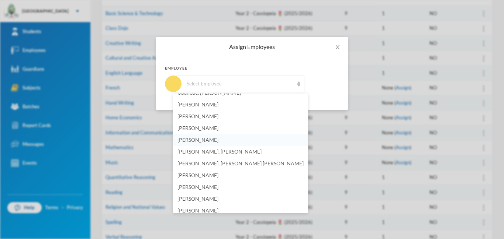
click at [216, 140] on span "[PERSON_NAME]" at bounding box center [197, 140] width 41 height 6
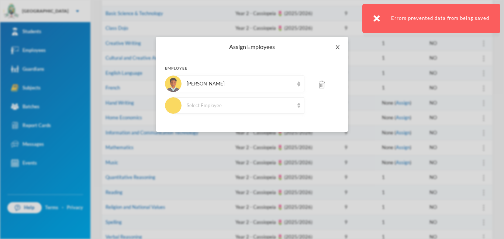
click at [337, 48] on icon "icon: close" at bounding box center [337, 47] width 6 height 6
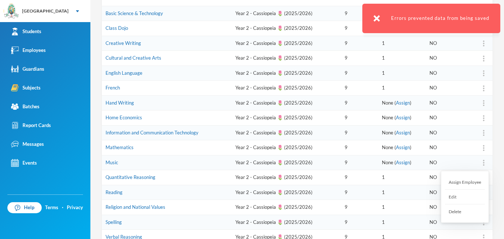
click at [481, 164] on div at bounding box center [483, 162] width 10 height 7
click at [458, 181] on div "Assign Employee" at bounding box center [465, 182] width 40 height 15
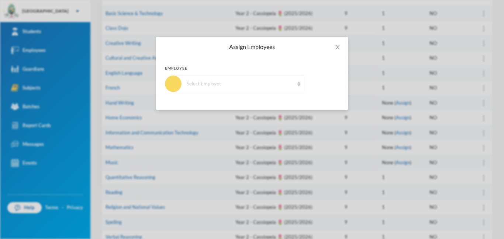
click at [272, 80] on div "Select Employee" at bounding box center [240, 83] width 107 height 7
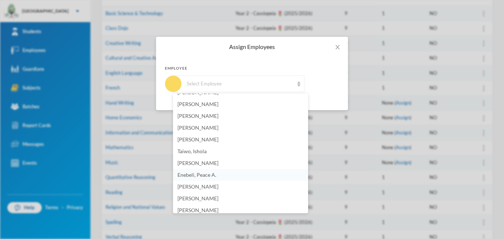
scroll to position [366, 0]
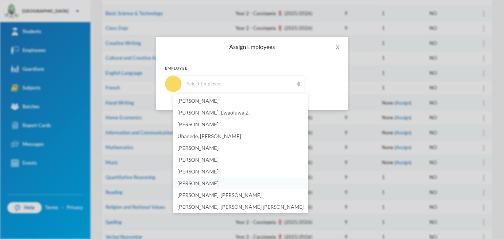
click at [192, 185] on span "[PERSON_NAME]" at bounding box center [197, 183] width 41 height 6
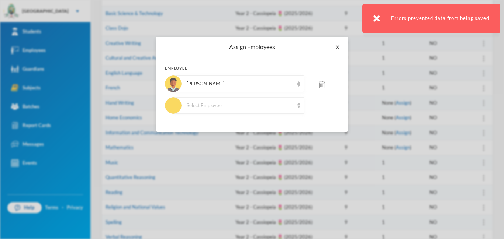
click at [340, 48] on icon "icon: close" at bounding box center [337, 47] width 6 height 6
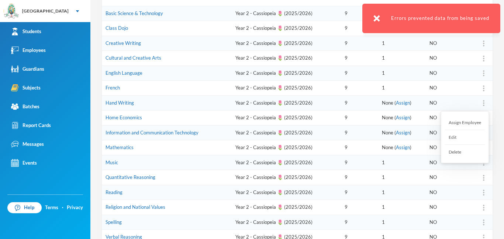
click at [483, 103] on img at bounding box center [483, 103] width 1 height 6
click at [460, 124] on div "Assign Employee" at bounding box center [465, 122] width 40 height 15
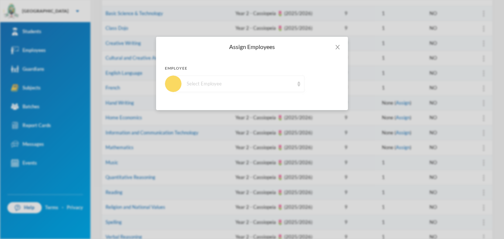
click at [263, 83] on div "Select Employee" at bounding box center [240, 83] width 107 height 7
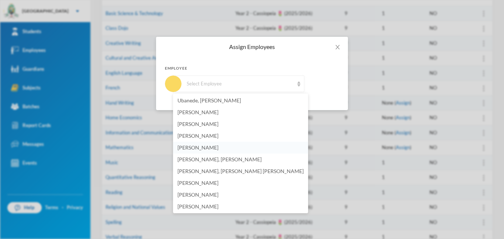
scroll to position [400, 0]
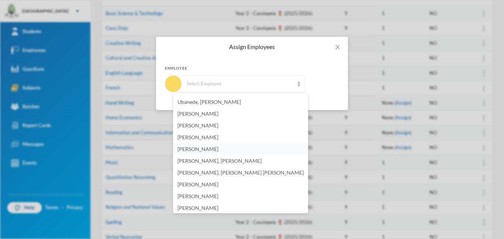
click at [231, 150] on li "[PERSON_NAME]" at bounding box center [240, 149] width 135 height 12
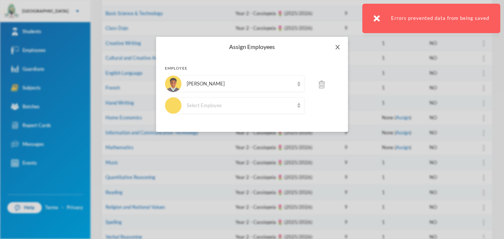
click at [338, 46] on icon "icon: close" at bounding box center [337, 47] width 4 height 4
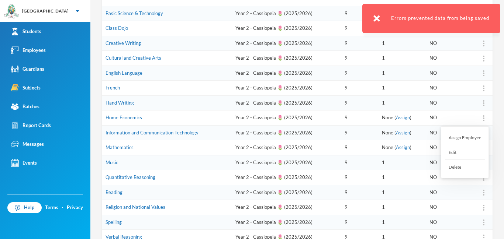
click at [483, 116] on img at bounding box center [483, 118] width 1 height 6
click at [464, 138] on div "Assign Employee" at bounding box center [465, 138] width 40 height 15
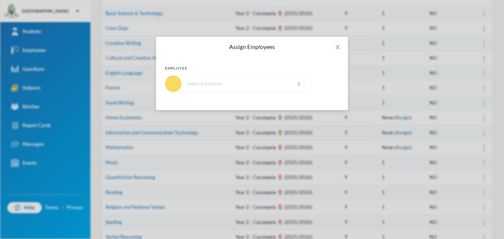
click at [293, 85] on div "Select Employee" at bounding box center [240, 83] width 107 height 7
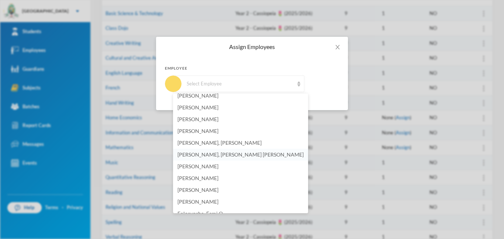
scroll to position [416, 0]
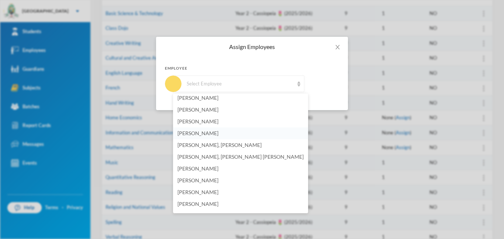
click at [210, 129] on li "[PERSON_NAME]" at bounding box center [240, 134] width 135 height 12
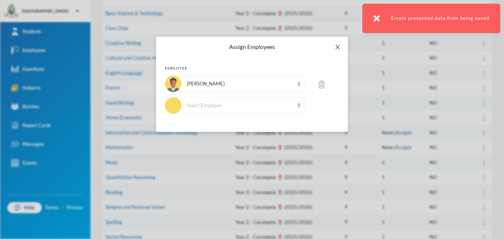
click at [337, 46] on icon "icon: close" at bounding box center [337, 47] width 4 height 4
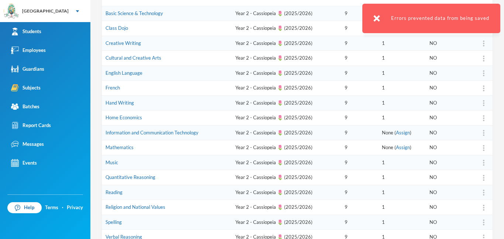
click at [481, 134] on div at bounding box center [483, 132] width 10 height 7
click at [449, 153] on div "Assign Employee" at bounding box center [465, 152] width 40 height 15
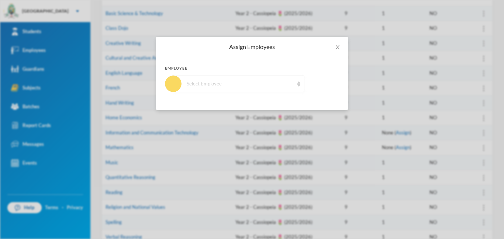
click at [272, 82] on div "Select Employee" at bounding box center [240, 83] width 107 height 7
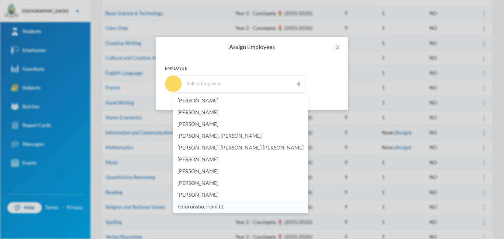
scroll to position [424, 0]
click at [218, 128] on span "[PERSON_NAME]" at bounding box center [197, 125] width 41 height 6
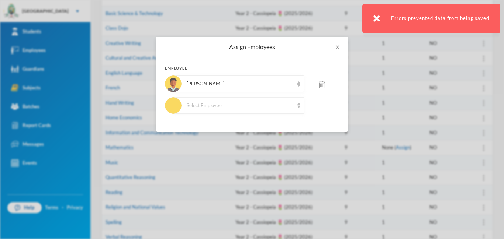
click at [482, 150] on div "Assign Employees Employee [PERSON_NAME] Select Employee" at bounding box center [252, 119] width 504 height 239
click at [335, 48] on icon "icon: close" at bounding box center [337, 47] width 6 height 6
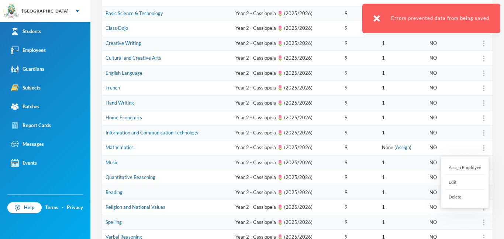
click at [483, 147] on img at bounding box center [483, 148] width 1 height 6
click at [463, 169] on div "Assign Employee" at bounding box center [465, 167] width 40 height 15
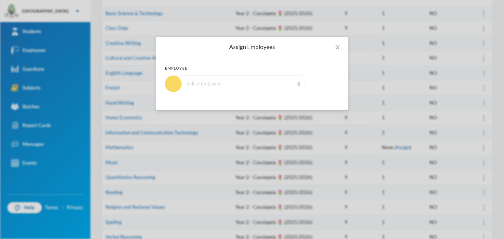
click at [254, 85] on div "Select Employee" at bounding box center [240, 83] width 107 height 7
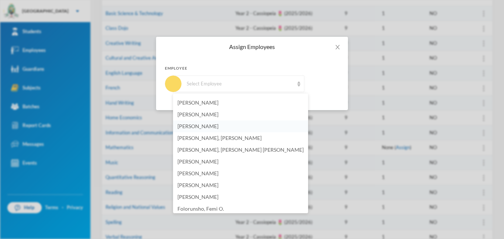
scroll to position [422, 0]
click at [188, 129] on span "[PERSON_NAME]" at bounding box center [197, 127] width 41 height 6
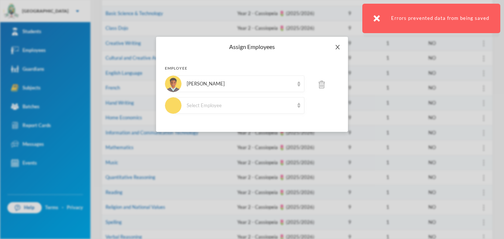
click at [337, 48] on icon "icon: close" at bounding box center [337, 47] width 6 height 6
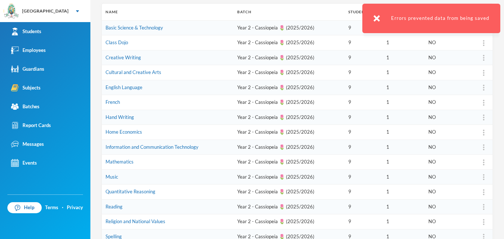
scroll to position [0, 0]
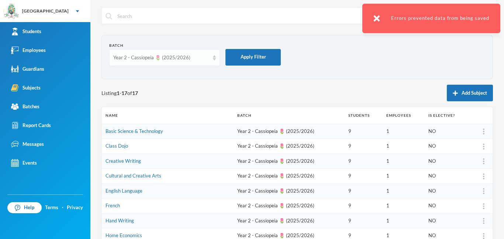
click at [209, 58] on div "Year 2 - Cassiopeia 🌷 (2025/2026)" at bounding box center [164, 57] width 111 height 17
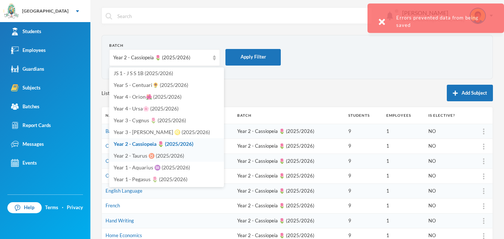
click at [169, 155] on span "Year 2 - Taurus ♉️ (2025/2026)" at bounding box center [149, 156] width 70 height 6
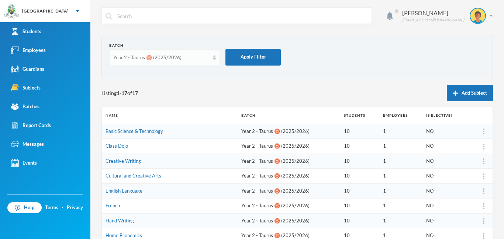
click at [212, 58] on div "Year 2 - Taurus ♉️ (2025/2026)" at bounding box center [164, 57] width 111 height 17
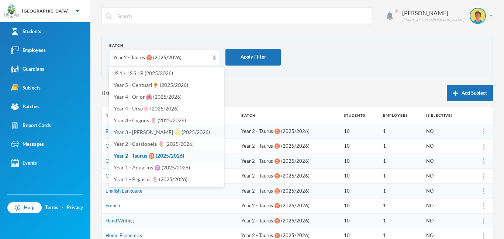
click at [150, 132] on span "Year 3 - [PERSON_NAME] ♌️ (2025/2026)" at bounding box center [162, 132] width 96 height 6
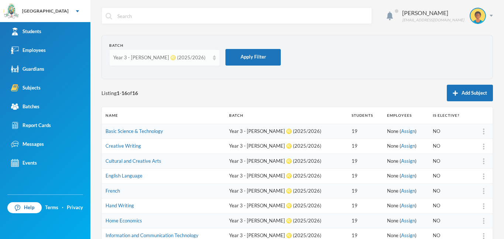
click at [215, 59] on img at bounding box center [214, 57] width 3 height 5
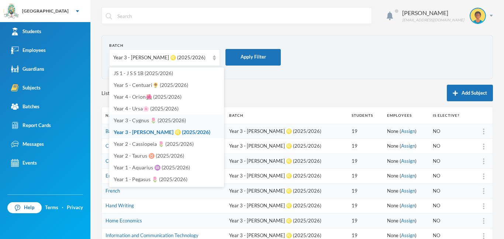
click at [170, 124] on li "Year 3 - Cygnus 🌷 (2025/2026)" at bounding box center [166, 121] width 115 height 12
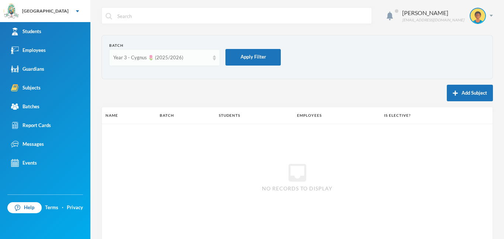
click at [211, 56] on div "Year 3 - Cygnus 🌷 (2025/2026)" at bounding box center [164, 57] width 111 height 17
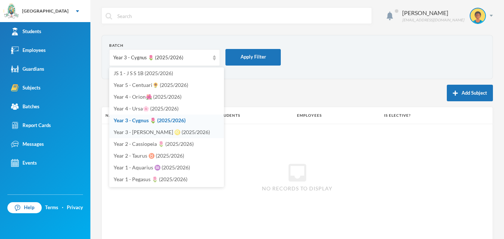
click at [157, 132] on span "Year 3 - [PERSON_NAME] ♌️ (2025/2026)" at bounding box center [162, 132] width 96 height 6
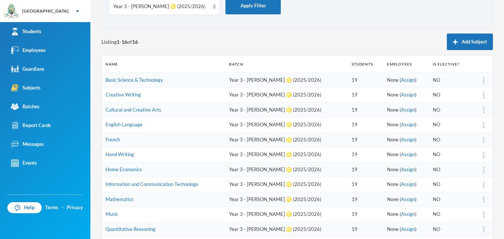
scroll to position [56, 0]
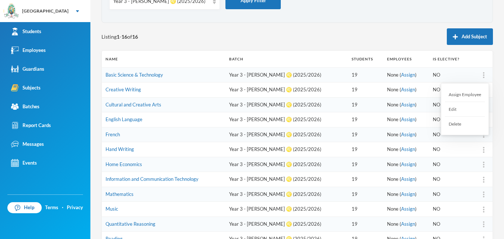
click at [483, 76] on img at bounding box center [483, 75] width 1 height 6
click at [472, 92] on div "Assign Employee" at bounding box center [465, 94] width 40 height 15
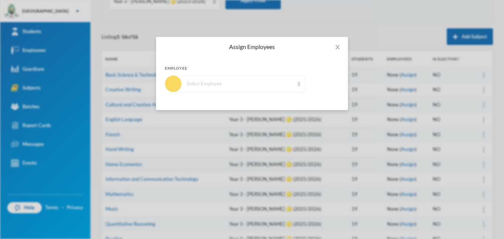
click at [265, 83] on div "Select Employee" at bounding box center [240, 83] width 107 height 7
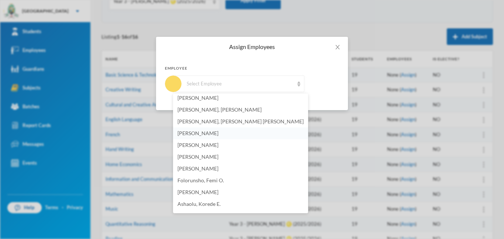
scroll to position [448, 0]
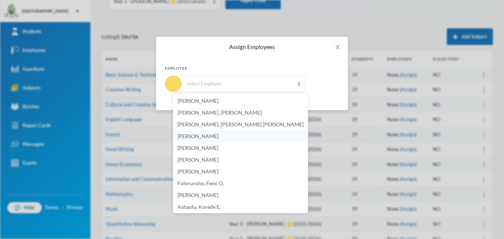
click at [194, 138] on span "[PERSON_NAME]" at bounding box center [197, 136] width 41 height 6
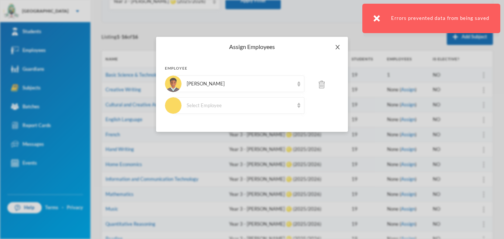
click at [341, 47] on span "Close" at bounding box center [337, 47] width 21 height 21
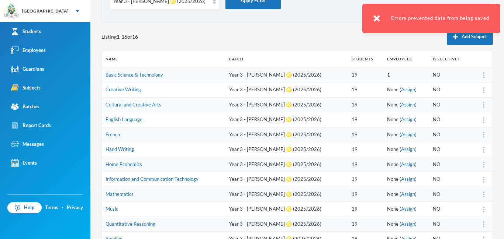
click at [481, 93] on div at bounding box center [483, 89] width 10 height 7
click at [448, 110] on div "Assign Employee" at bounding box center [465, 110] width 40 height 15
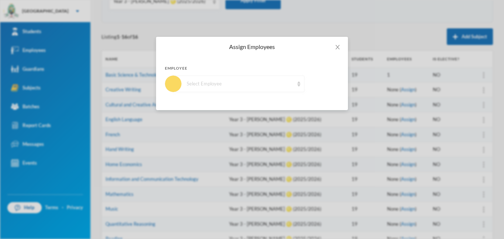
click at [239, 80] on div "Select Employee" at bounding box center [240, 83] width 107 height 7
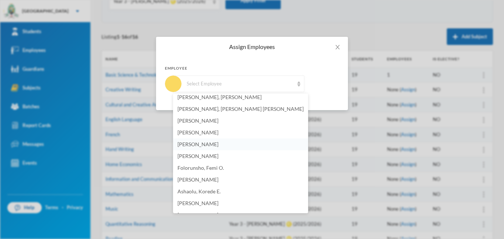
scroll to position [461, 0]
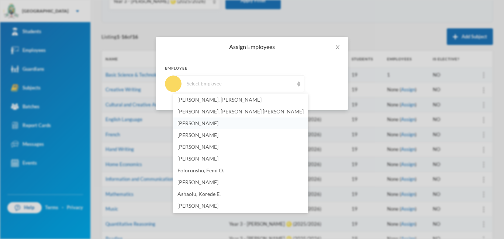
click at [192, 123] on span "[PERSON_NAME]" at bounding box center [197, 123] width 41 height 6
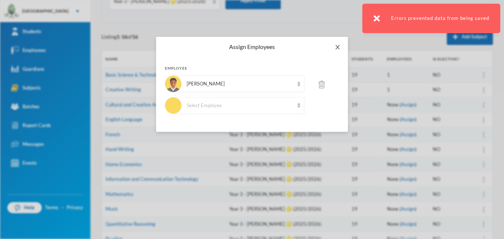
click at [337, 50] on span "Close" at bounding box center [337, 47] width 21 height 21
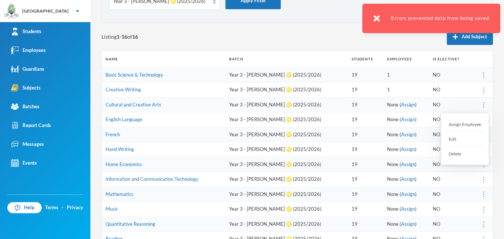
click at [468, 124] on div "Assign Employee" at bounding box center [465, 124] width 40 height 15
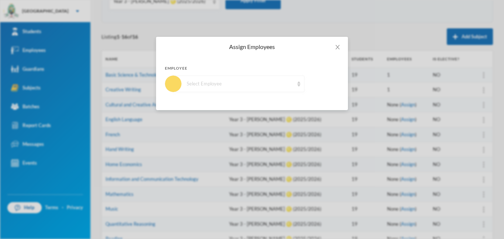
click at [244, 86] on div "Select Employee" at bounding box center [240, 83] width 107 height 7
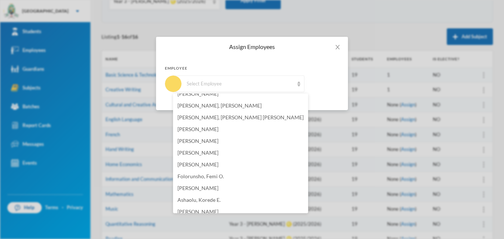
scroll to position [459, 0]
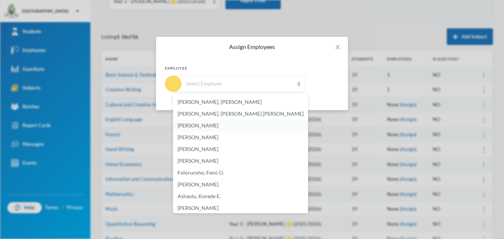
click at [200, 122] on span "[PERSON_NAME]" at bounding box center [197, 125] width 41 height 6
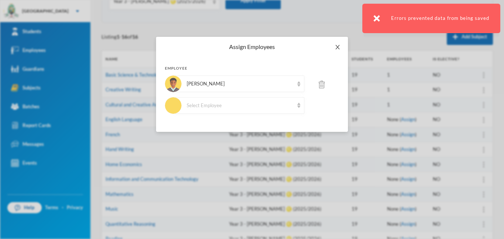
click at [342, 48] on span "Close" at bounding box center [337, 47] width 21 height 21
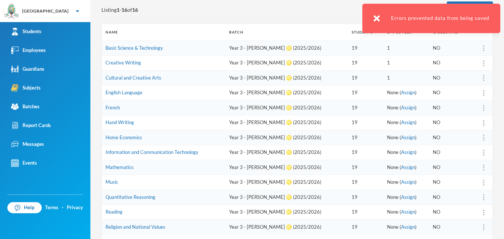
scroll to position [100, 0]
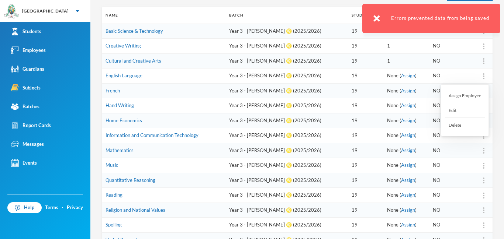
click at [483, 74] on img at bounding box center [483, 76] width 1 height 6
click at [474, 97] on div "Assign Employee" at bounding box center [465, 95] width 40 height 15
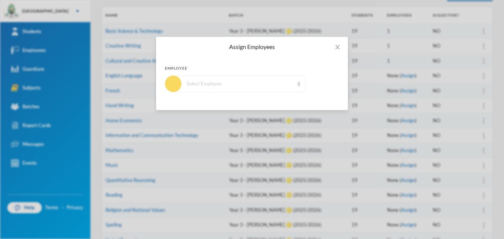
click at [239, 84] on div "Select Employee" at bounding box center [240, 83] width 107 height 7
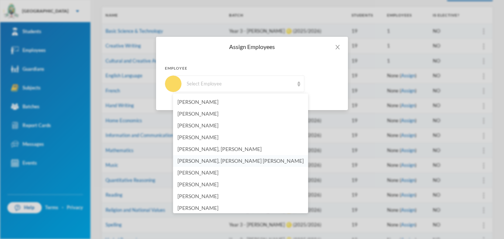
scroll to position [413, 0]
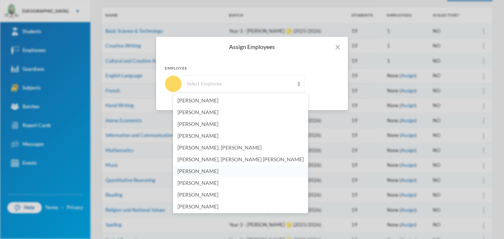
click at [202, 174] on span "[PERSON_NAME]" at bounding box center [197, 171] width 41 height 6
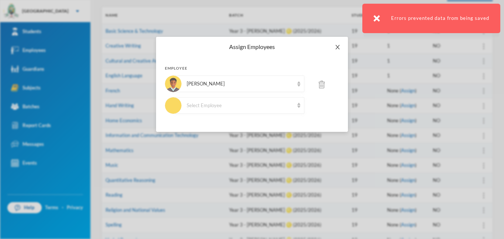
drag, startPoint x: 338, startPoint y: 44, endPoint x: 355, endPoint y: 45, distance: 17.0
click at [338, 44] on icon "icon: close" at bounding box center [337, 47] width 6 height 6
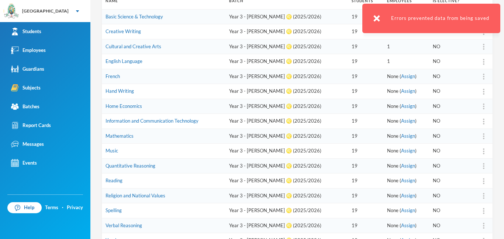
scroll to position [117, 0]
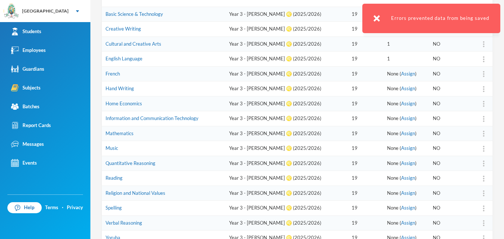
click at [483, 73] on img at bounding box center [483, 74] width 1 height 6
click at [473, 94] on div "Assign Employee" at bounding box center [465, 93] width 40 height 15
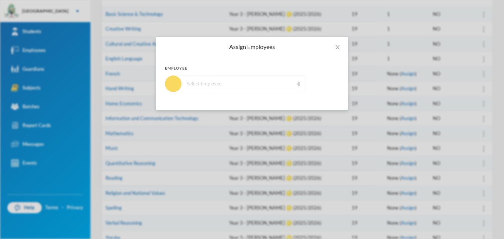
click at [285, 80] on div "Select Employee" at bounding box center [240, 83] width 107 height 7
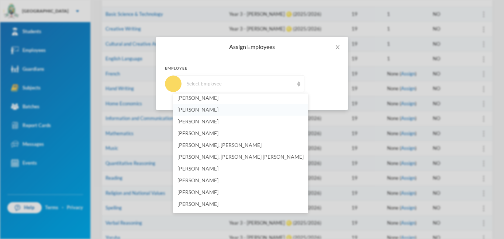
scroll to position [430, 0]
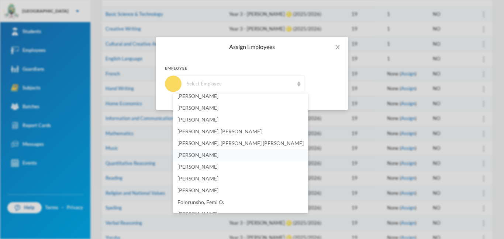
click at [190, 153] on span "[PERSON_NAME]" at bounding box center [197, 155] width 41 height 6
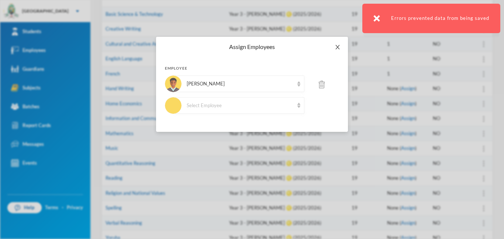
click at [339, 48] on icon "icon: close" at bounding box center [337, 47] width 6 height 6
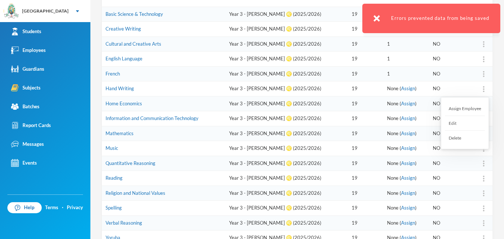
click at [483, 91] on img at bounding box center [483, 89] width 1 height 6
click at [468, 107] on div "Assign Employee" at bounding box center [465, 108] width 40 height 15
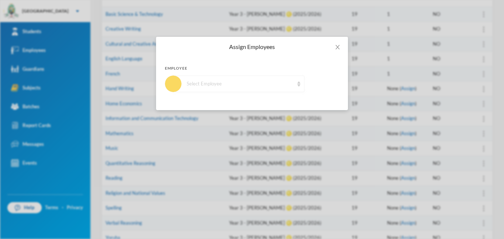
click at [240, 87] on div "Select Employee" at bounding box center [240, 83] width 107 height 7
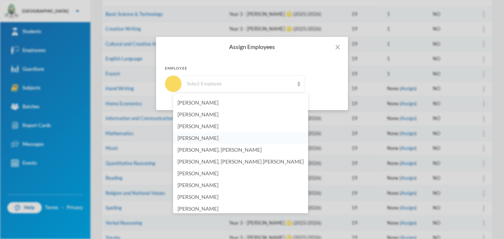
scroll to position [454, 0]
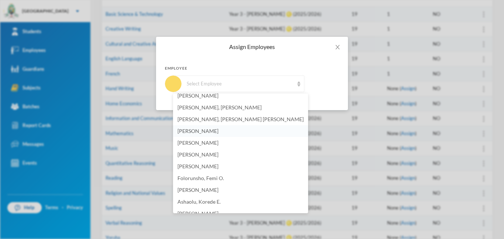
click at [226, 131] on li "[PERSON_NAME]" at bounding box center [240, 131] width 135 height 12
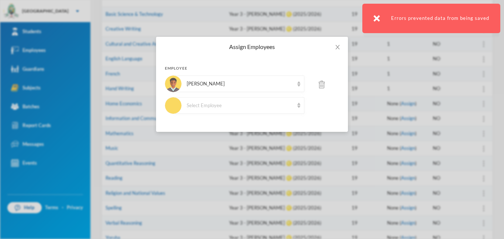
click at [483, 103] on div "Assign Employees Employee [PERSON_NAME] Select Employee" at bounding box center [252, 119] width 504 height 239
click at [340, 45] on icon "icon: close" at bounding box center [337, 47] width 6 height 6
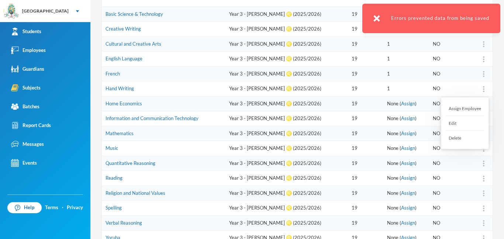
click at [475, 108] on div "Assign Employee" at bounding box center [465, 108] width 40 height 15
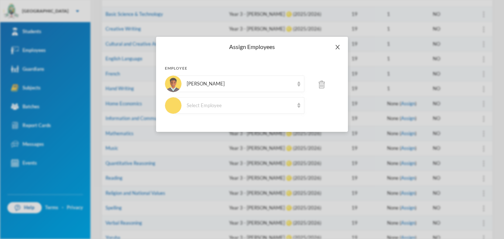
click at [341, 49] on span "Close" at bounding box center [337, 47] width 21 height 21
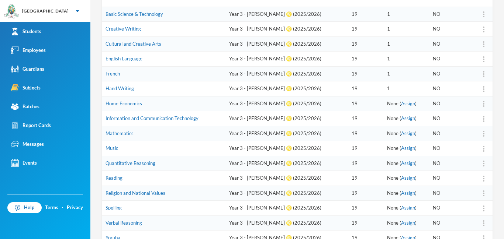
scroll to position [169, 0]
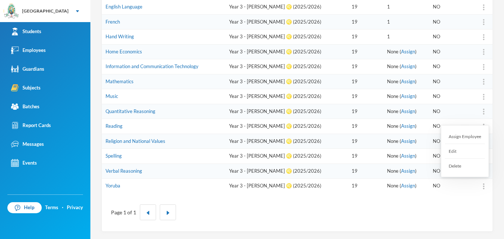
click at [485, 188] on div at bounding box center [483, 186] width 10 height 7
click at [471, 137] on div "Assign Employee" at bounding box center [465, 136] width 40 height 15
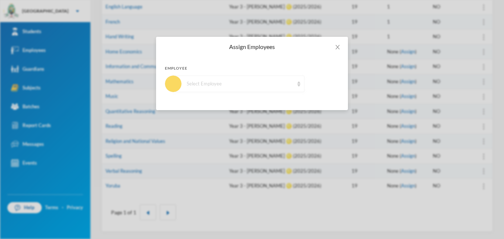
click at [204, 88] on div "Select Employee" at bounding box center [238, 84] width 131 height 17
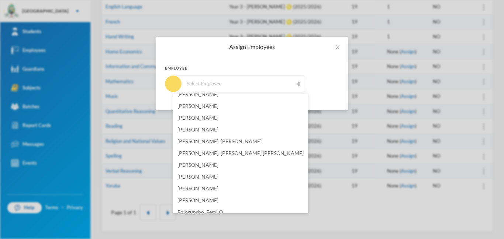
scroll to position [449, 0]
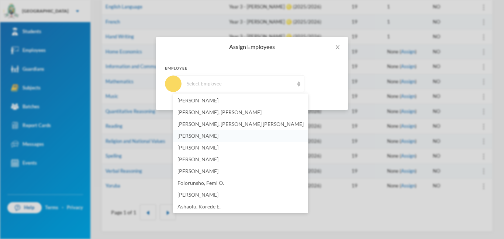
click at [217, 133] on span "[PERSON_NAME]" at bounding box center [197, 136] width 41 height 6
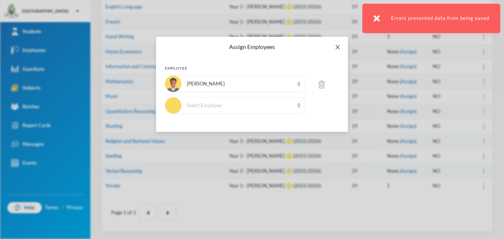
click at [334, 49] on icon "icon: close" at bounding box center [337, 47] width 6 height 6
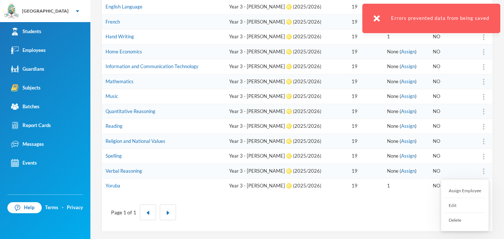
click at [483, 169] on img at bounding box center [483, 172] width 1 height 6
click at [459, 190] on div "Assign Employee" at bounding box center [465, 191] width 40 height 15
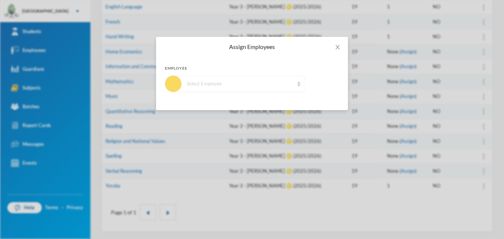
click at [265, 87] on div "Select Employee" at bounding box center [240, 83] width 107 height 7
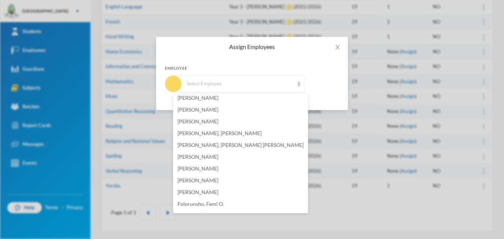
scroll to position [416, 0]
click at [188, 172] on li "[PERSON_NAME]" at bounding box center [240, 169] width 135 height 12
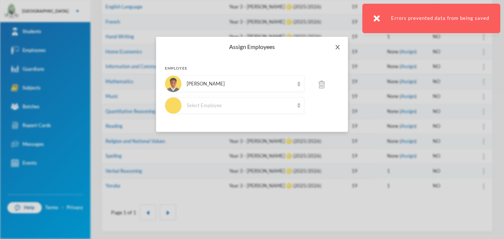
click at [340, 43] on span "Close" at bounding box center [337, 47] width 21 height 21
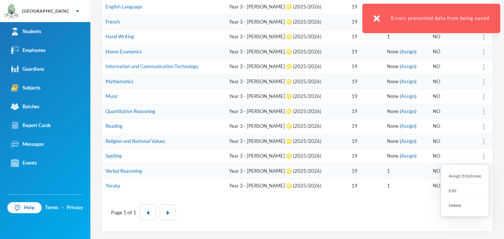
click at [483, 156] on img at bounding box center [483, 157] width 1 height 6
click at [462, 177] on div "Assign Employee" at bounding box center [465, 176] width 40 height 15
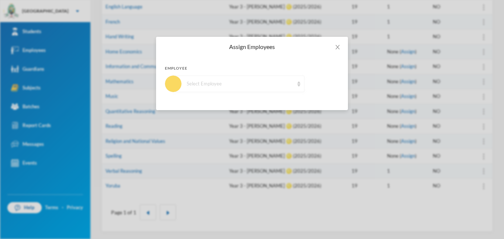
click at [266, 84] on div "Select Employee" at bounding box center [240, 83] width 107 height 7
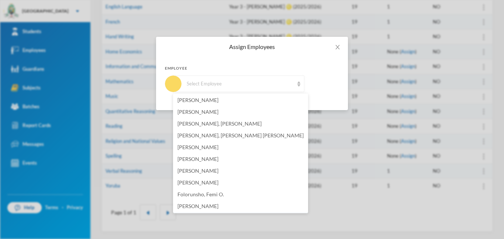
scroll to position [433, 0]
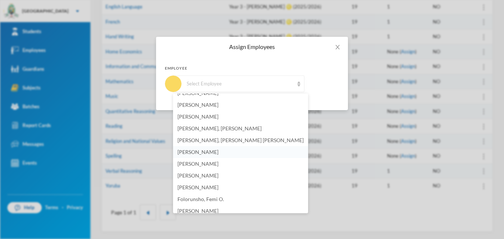
click at [226, 155] on li "[PERSON_NAME]" at bounding box center [240, 152] width 135 height 12
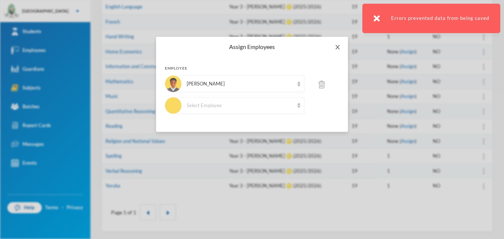
click at [343, 47] on span "Close" at bounding box center [337, 47] width 21 height 21
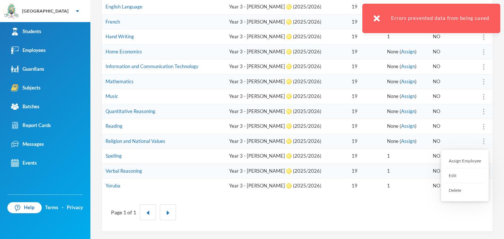
click at [483, 139] on img at bounding box center [483, 142] width 1 height 6
click at [462, 163] on div "Assign Employee" at bounding box center [465, 161] width 40 height 15
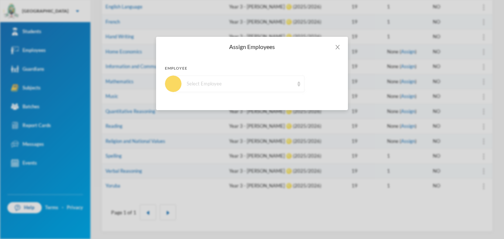
click at [201, 87] on div "Select Employee" at bounding box center [240, 83] width 107 height 7
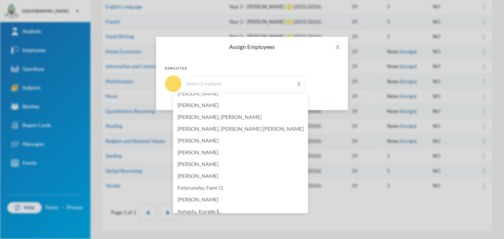
scroll to position [454, 0]
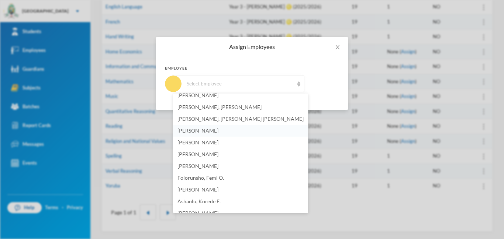
click at [199, 133] on span "[PERSON_NAME]" at bounding box center [197, 131] width 41 height 6
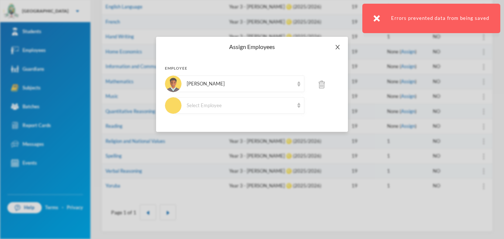
click at [342, 46] on span "Close" at bounding box center [337, 47] width 21 height 21
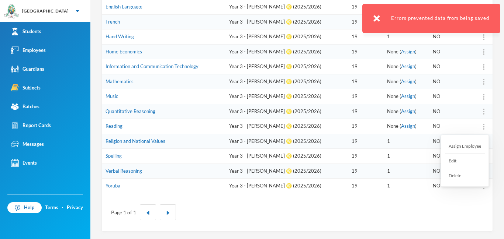
click at [484, 124] on img at bounding box center [483, 127] width 1 height 6
click at [452, 146] on div "Assign Employee" at bounding box center [465, 146] width 40 height 15
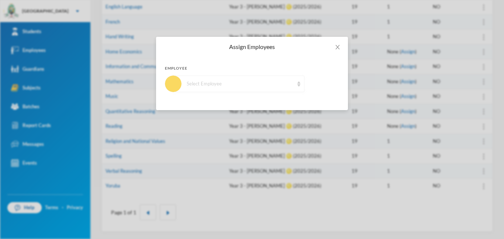
click at [208, 85] on div "Select Employee" at bounding box center [240, 83] width 107 height 7
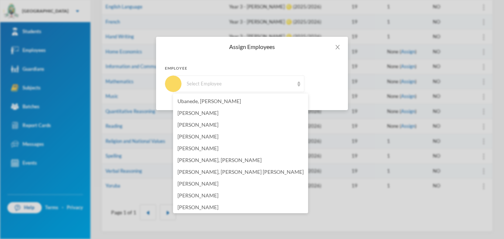
scroll to position [424, 0]
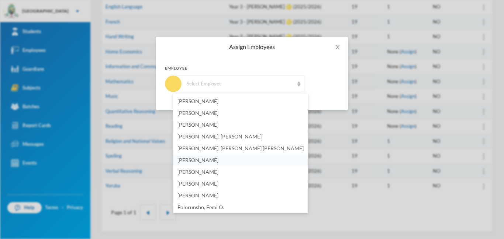
click at [190, 162] on span "[PERSON_NAME]" at bounding box center [197, 160] width 41 height 6
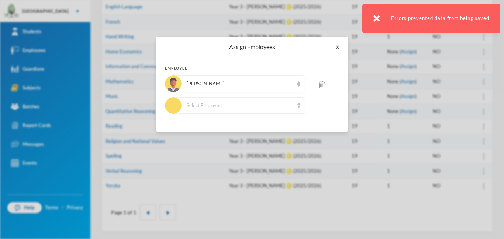
click at [340, 46] on icon "icon: close" at bounding box center [337, 47] width 6 height 6
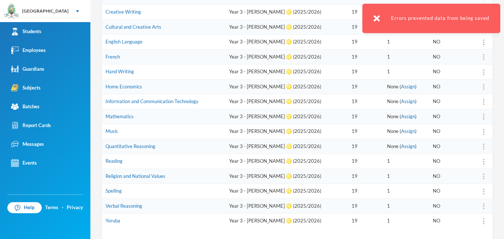
scroll to position [130, 0]
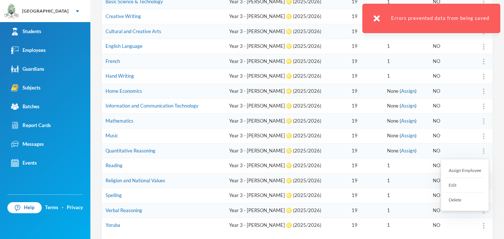
click at [470, 173] on div "Assign Employee" at bounding box center [465, 170] width 40 height 15
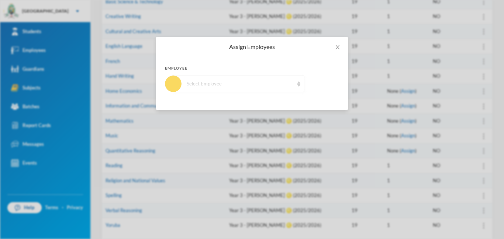
click at [271, 83] on div "Select Employee" at bounding box center [240, 83] width 107 height 7
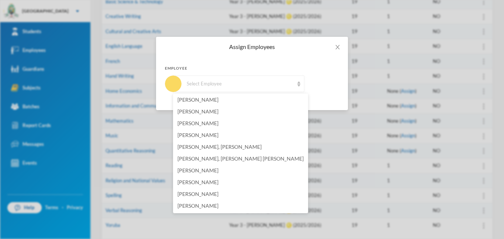
scroll to position [414, 0]
click at [236, 170] on li "[PERSON_NAME]" at bounding box center [240, 171] width 135 height 12
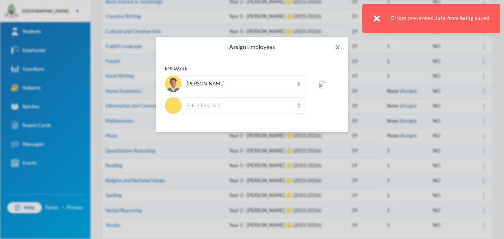
click at [335, 50] on icon "icon: close" at bounding box center [337, 47] width 6 height 6
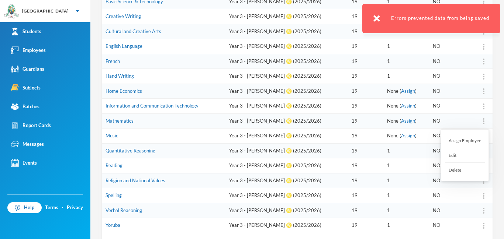
click at [474, 141] on div "Assign Employee" at bounding box center [465, 140] width 40 height 15
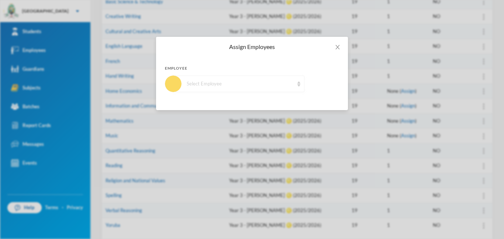
click at [271, 80] on div "Select Employee" at bounding box center [238, 84] width 131 height 17
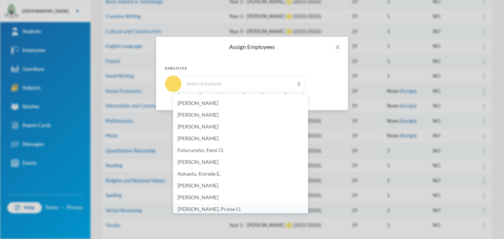
scroll to position [429, 0]
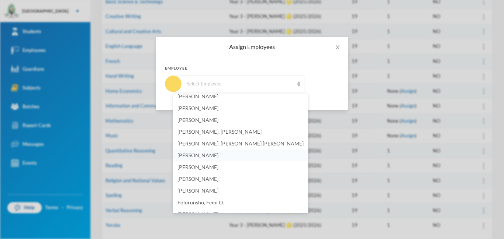
click at [215, 156] on span "[PERSON_NAME]" at bounding box center [197, 155] width 41 height 6
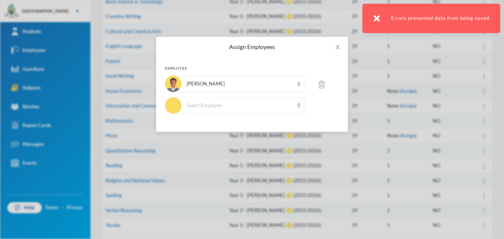
click at [483, 134] on div "Assign Employees Employee [PERSON_NAME] Select Employee" at bounding box center [252, 119] width 504 height 239
click at [331, 42] on span "Close" at bounding box center [337, 47] width 21 height 21
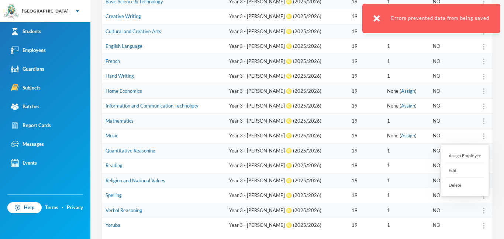
click at [484, 135] on img at bounding box center [483, 136] width 1 height 6
click at [470, 156] on div "Assign Employee" at bounding box center [465, 156] width 40 height 15
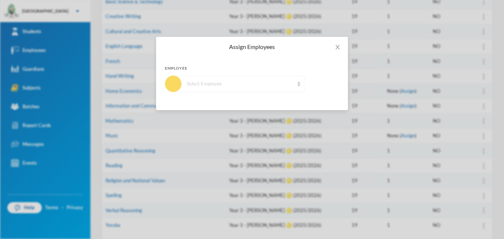
click at [281, 86] on div "Select Employee" at bounding box center [240, 83] width 107 height 7
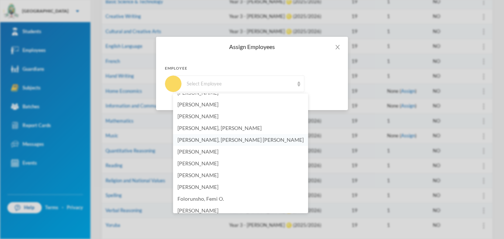
scroll to position [435, 0]
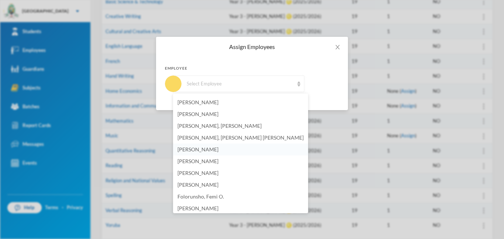
click at [246, 146] on li "[PERSON_NAME]" at bounding box center [240, 150] width 135 height 12
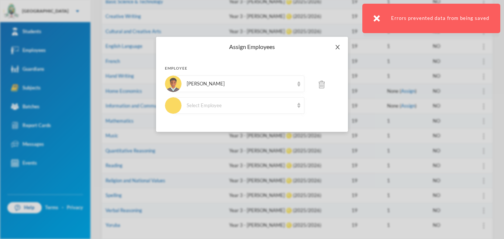
click at [334, 46] on span "Close" at bounding box center [337, 47] width 21 height 21
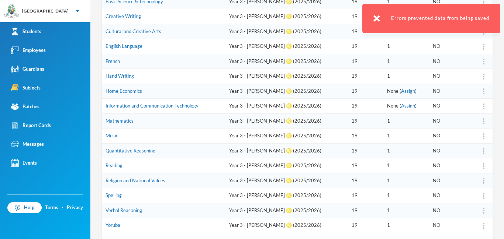
click at [481, 86] on td at bounding box center [482, 91] width 22 height 15
click at [461, 109] on div "Assign Employee" at bounding box center [465, 111] width 40 height 15
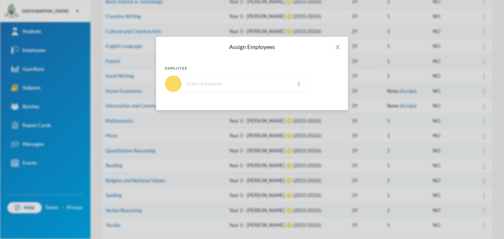
click at [264, 85] on div "Select Employee" at bounding box center [240, 83] width 107 height 7
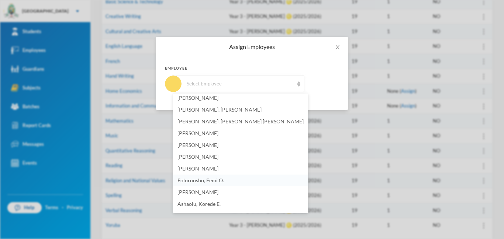
scroll to position [451, 0]
click at [248, 140] on ul "Aderogba, [PERSON_NAME][GEOGRAPHIC_DATA], [GEOGRAPHIC_DATA][PERSON_NAME], [PERS…" at bounding box center [240, 154] width 135 height 120
click at [249, 138] on li "[PERSON_NAME]" at bounding box center [240, 134] width 135 height 12
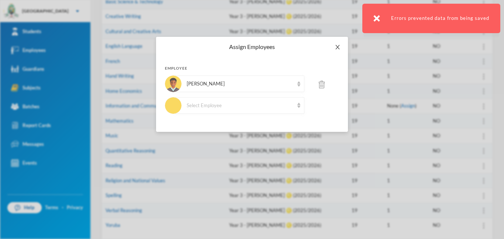
click at [337, 47] on icon "icon: close" at bounding box center [337, 47] width 4 height 4
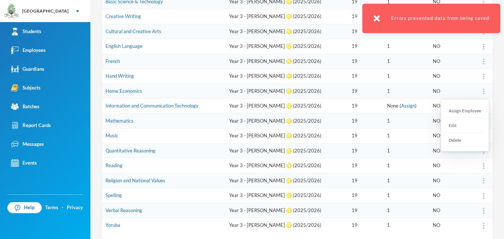
click at [481, 109] on div "Assign Employee" at bounding box center [465, 111] width 40 height 15
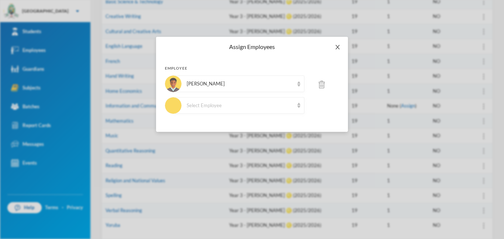
click at [336, 44] on span "Close" at bounding box center [337, 47] width 21 height 21
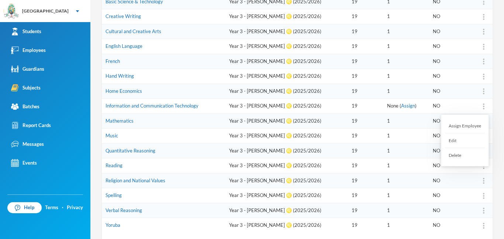
click at [484, 104] on div at bounding box center [483, 106] width 10 height 7
click at [466, 125] on div "Assign Employee" at bounding box center [465, 126] width 40 height 15
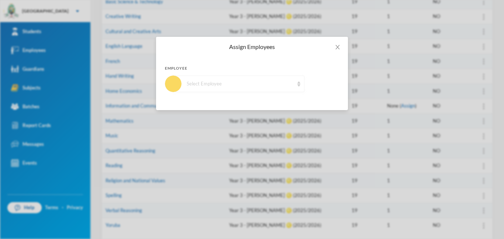
click at [282, 89] on div "Select Employee" at bounding box center [238, 84] width 131 height 17
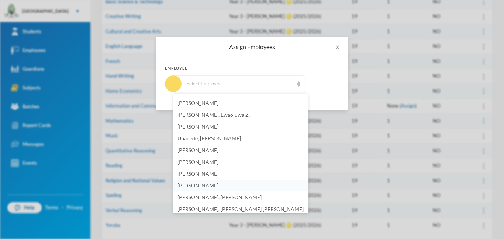
scroll to position [463, 0]
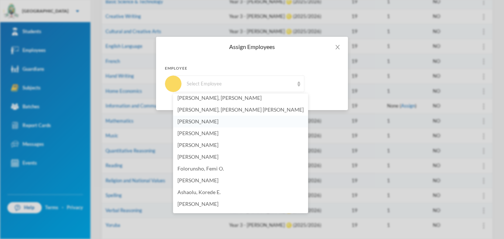
click at [220, 124] on li "[PERSON_NAME]" at bounding box center [240, 122] width 135 height 12
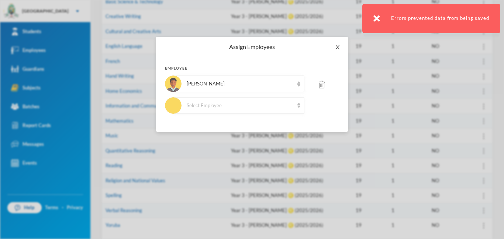
click at [340, 49] on icon "icon: close" at bounding box center [337, 47] width 6 height 6
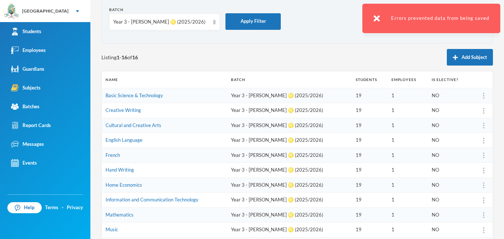
scroll to position [0, 0]
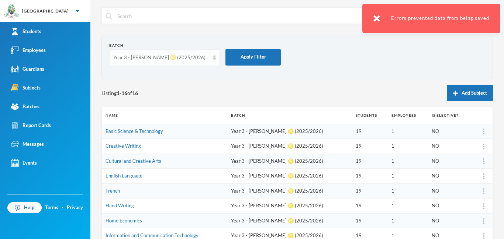
click at [209, 58] on div "Year 3 - [PERSON_NAME] ♌️ (2025/2026)" at bounding box center [164, 57] width 111 height 17
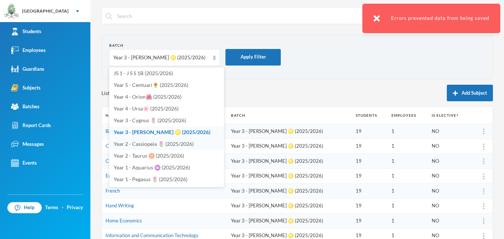
click at [153, 146] on span "Year 2 - Cassiopeia 🌷 (2025/2026)" at bounding box center [154, 144] width 80 height 6
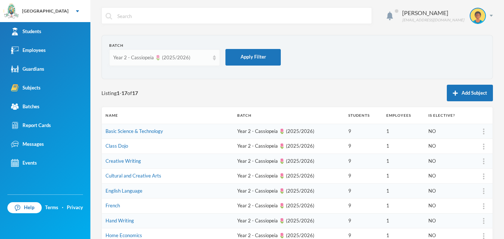
click at [212, 58] on div "Year 2 - Cassiopeia 🌷 (2025/2026)" at bounding box center [164, 57] width 111 height 17
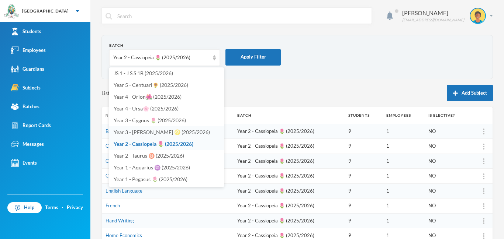
click at [163, 133] on span "Year 3 - [PERSON_NAME] ♌️ (2025/2026)" at bounding box center [162, 132] width 96 height 6
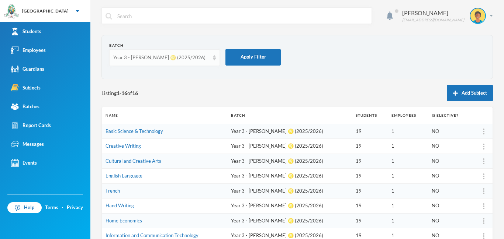
click at [211, 56] on div "Year 3 - [PERSON_NAME] ♌️ (2025/2026)" at bounding box center [164, 57] width 111 height 17
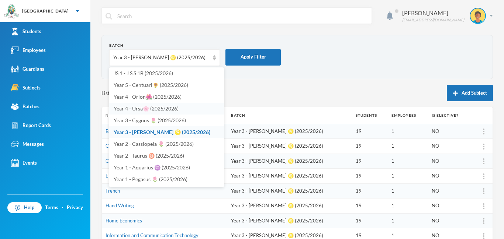
click at [155, 107] on span "Year 4 - Ursa🌸 (2025/2026)" at bounding box center [146, 108] width 65 height 6
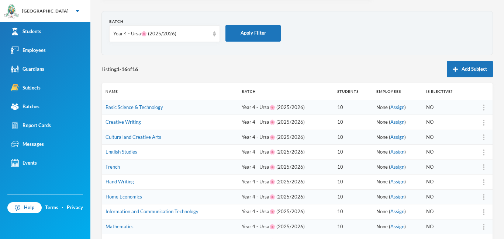
scroll to position [24, 0]
click at [484, 108] on div at bounding box center [483, 107] width 10 height 7
click at [469, 130] on div "Assign Employee" at bounding box center [465, 127] width 40 height 15
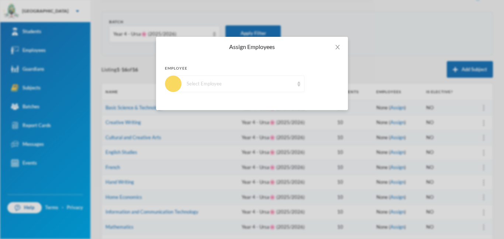
click at [261, 86] on div "Select Employee" at bounding box center [240, 83] width 107 height 7
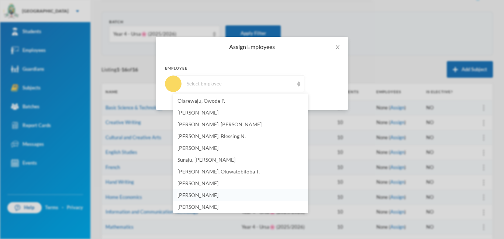
scroll to position [148, 0]
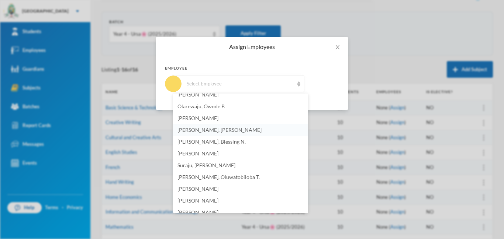
click at [190, 133] on li "[PERSON_NAME], [PERSON_NAME]" at bounding box center [240, 130] width 135 height 12
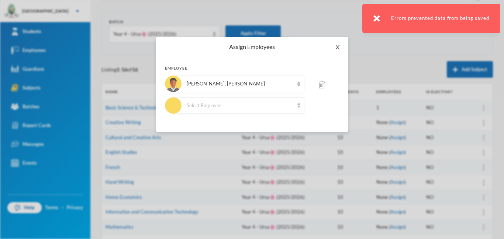
click at [341, 47] on span "Close" at bounding box center [337, 47] width 21 height 21
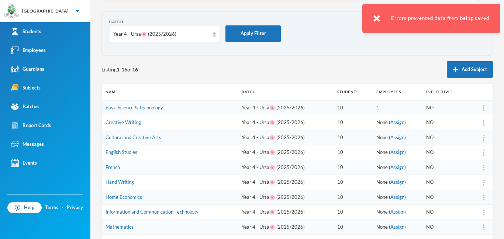
click at [483, 124] on img at bounding box center [483, 123] width 1 height 6
click at [469, 142] on div "Assign Employee" at bounding box center [465, 142] width 40 height 15
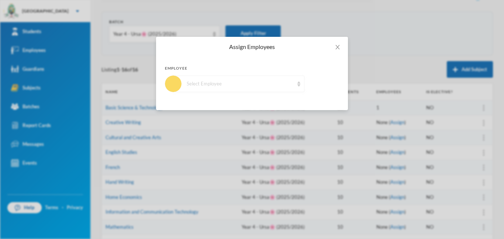
click at [271, 79] on div "Select Employee" at bounding box center [238, 84] width 131 height 17
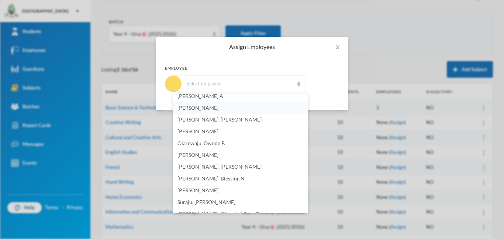
scroll to position [111, 0]
click at [188, 165] on span "[PERSON_NAME], [PERSON_NAME]" at bounding box center [219, 166] width 84 height 6
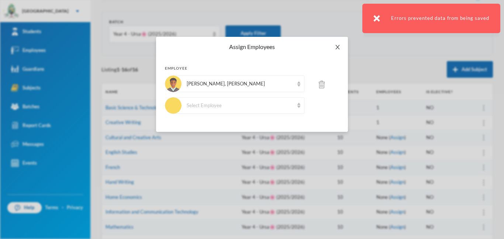
click at [336, 49] on icon "icon: close" at bounding box center [337, 47] width 6 height 6
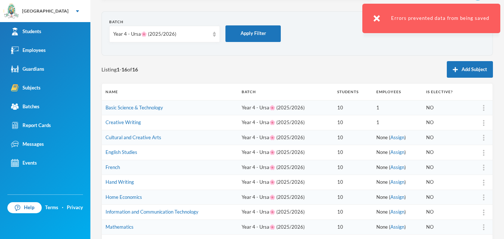
click at [483, 136] on img at bounding box center [483, 138] width 1 height 6
click at [465, 159] on div "Assign Employee" at bounding box center [465, 157] width 40 height 15
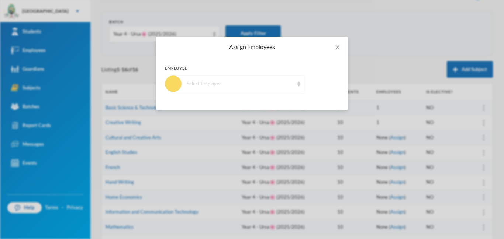
click at [251, 86] on div "Select Employee" at bounding box center [240, 83] width 107 height 7
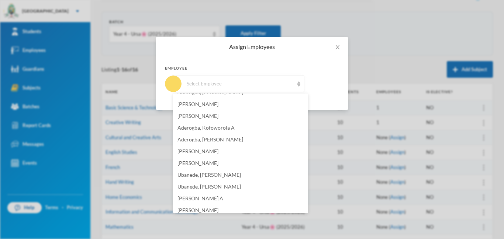
scroll to position [101, 0]
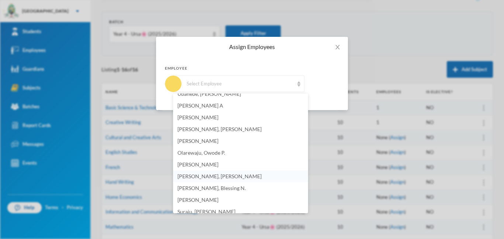
click at [196, 179] on span "[PERSON_NAME], [PERSON_NAME]" at bounding box center [219, 176] width 84 height 6
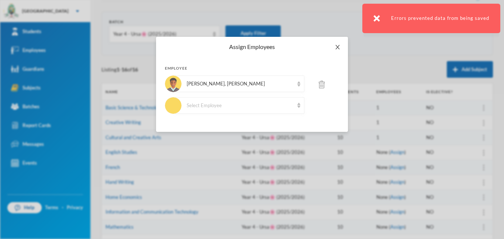
click at [335, 46] on icon "icon: close" at bounding box center [337, 47] width 6 height 6
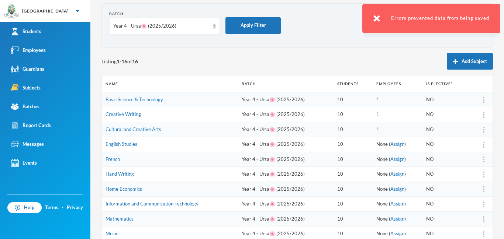
scroll to position [79, 0]
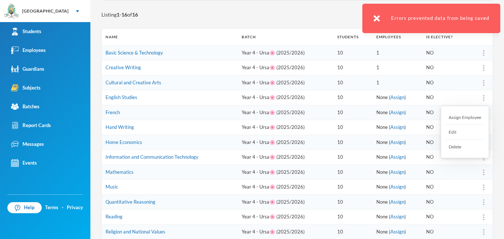
click at [483, 99] on img at bounding box center [483, 98] width 1 height 6
click at [464, 117] on div "Assign Employee" at bounding box center [465, 117] width 40 height 15
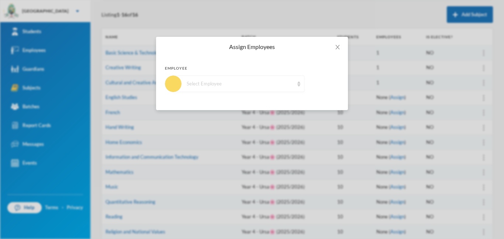
click at [289, 87] on div "Select Employee" at bounding box center [240, 83] width 107 height 7
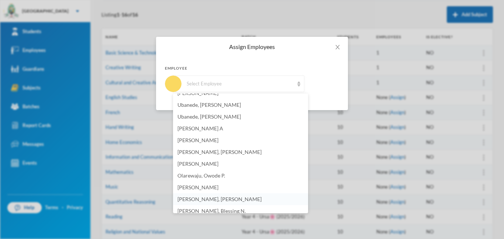
click at [195, 199] on span "[PERSON_NAME], [PERSON_NAME]" at bounding box center [219, 199] width 84 height 6
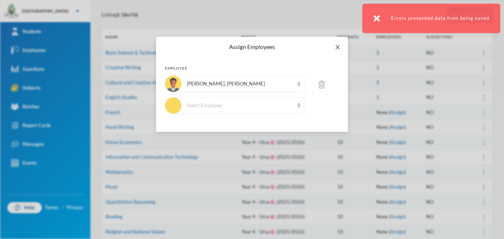
click at [340, 47] on icon "icon: close" at bounding box center [337, 47] width 6 height 6
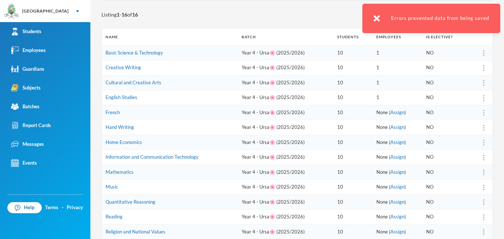
click at [478, 111] on td at bounding box center [480, 112] width 24 height 15
click at [482, 112] on div at bounding box center [483, 112] width 10 height 7
click at [469, 133] on div "Assign Employee" at bounding box center [465, 132] width 40 height 15
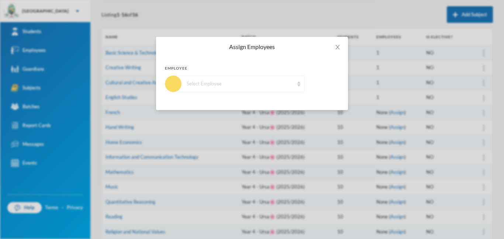
click at [263, 79] on div "Select Employee" at bounding box center [238, 84] width 131 height 17
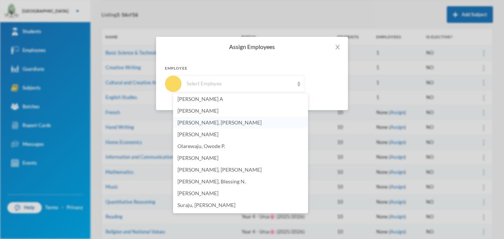
scroll to position [127, 0]
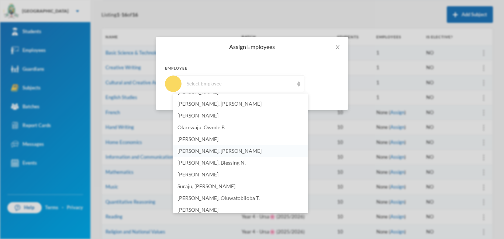
click at [192, 153] on span "[PERSON_NAME], [PERSON_NAME]" at bounding box center [219, 151] width 84 height 6
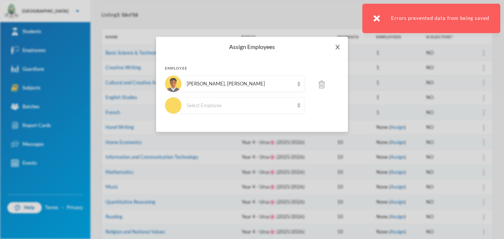
click at [337, 46] on icon "icon: close" at bounding box center [337, 47] width 4 height 4
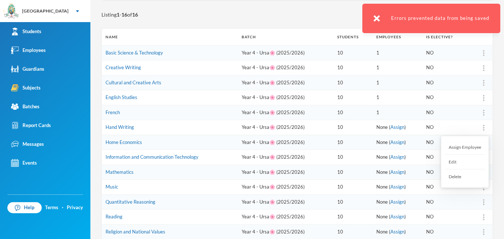
click at [480, 128] on div at bounding box center [483, 127] width 10 height 7
click at [467, 148] on div "Assign Employee" at bounding box center [465, 147] width 40 height 15
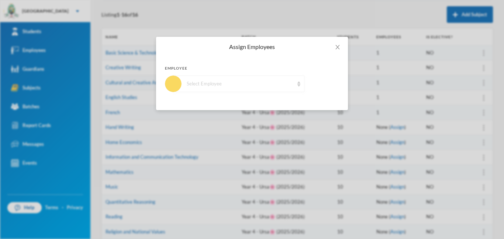
click at [240, 82] on div "Select Employee" at bounding box center [240, 83] width 107 height 7
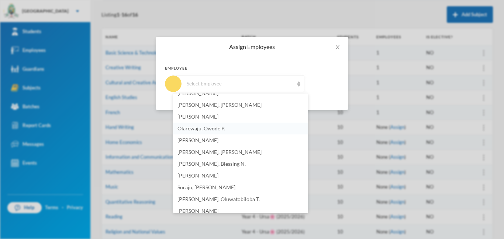
scroll to position [127, 0]
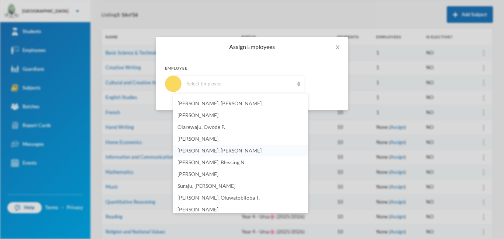
click at [209, 151] on span "[PERSON_NAME], [PERSON_NAME]" at bounding box center [219, 150] width 84 height 6
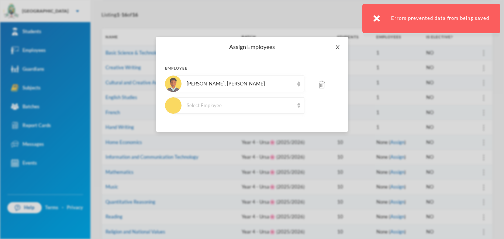
click at [338, 48] on icon "icon: close" at bounding box center [337, 47] width 4 height 4
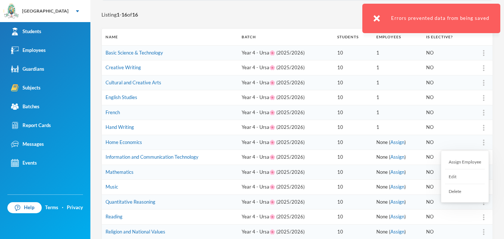
click at [482, 145] on div at bounding box center [483, 142] width 10 height 7
click at [482, 141] on div at bounding box center [483, 142] width 10 height 7
click at [461, 165] on div "Assign Employee" at bounding box center [465, 162] width 40 height 15
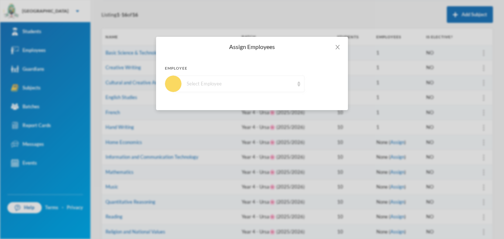
click at [272, 87] on div "Select Employee" at bounding box center [240, 83] width 107 height 7
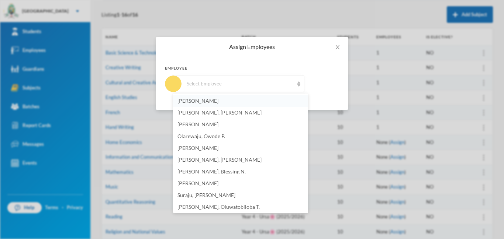
scroll to position [118, 0]
click at [208, 159] on span "[PERSON_NAME], [PERSON_NAME]" at bounding box center [219, 159] width 84 height 6
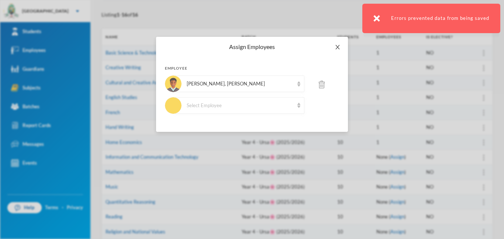
click at [338, 51] on span "Close" at bounding box center [337, 47] width 21 height 21
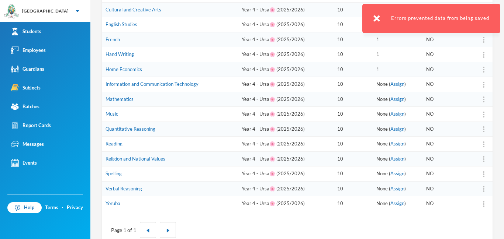
scroll to position [153, 0]
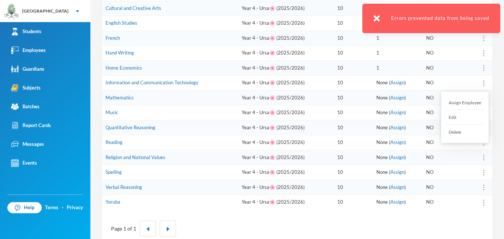
click at [482, 84] on div at bounding box center [483, 82] width 10 height 7
click at [470, 105] on div "Assign Employee" at bounding box center [465, 103] width 40 height 15
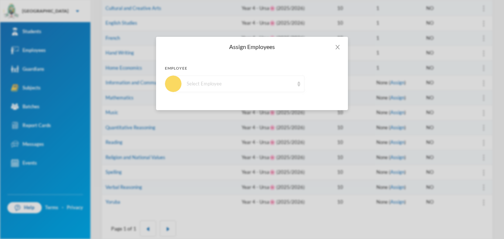
click at [254, 83] on div "Select Employee" at bounding box center [240, 83] width 107 height 7
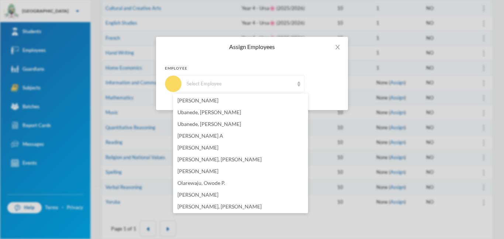
scroll to position [82, 0]
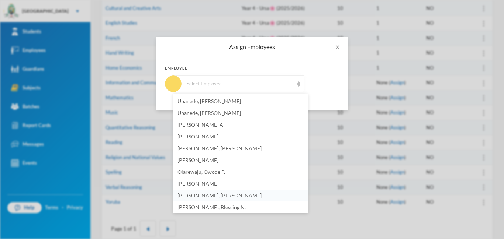
click at [184, 198] on span "[PERSON_NAME], [PERSON_NAME]" at bounding box center [219, 195] width 84 height 6
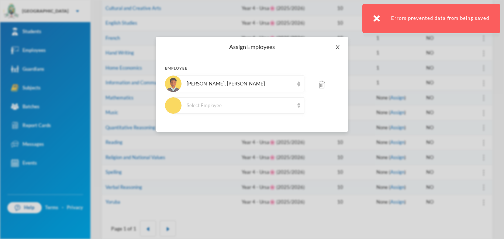
click at [339, 49] on icon "icon: close" at bounding box center [337, 47] width 6 height 6
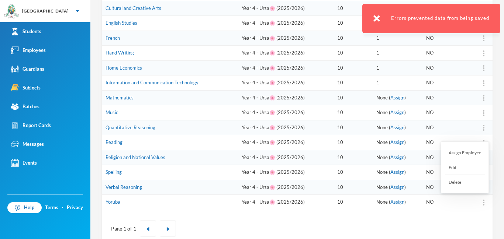
click at [485, 205] on div at bounding box center [483, 202] width 10 height 7
click at [465, 152] on div "Assign Employee" at bounding box center [465, 153] width 40 height 15
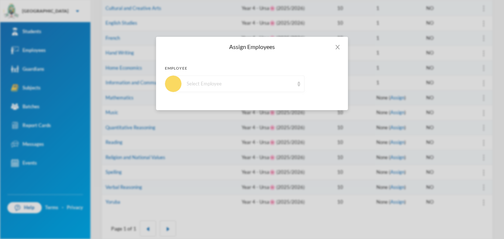
click at [245, 87] on div "Select Employee" at bounding box center [240, 83] width 107 height 7
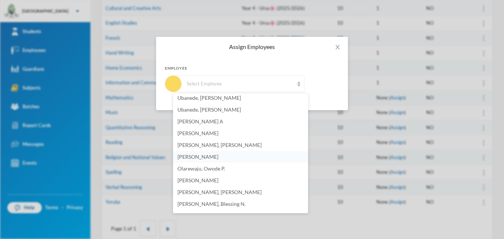
scroll to position [91, 0]
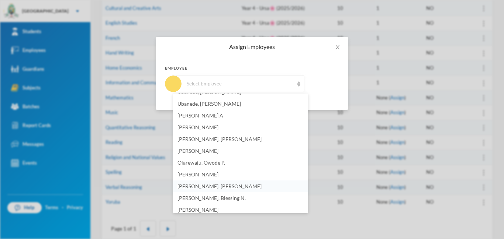
click at [191, 187] on span "[PERSON_NAME], [PERSON_NAME]" at bounding box center [219, 186] width 84 height 6
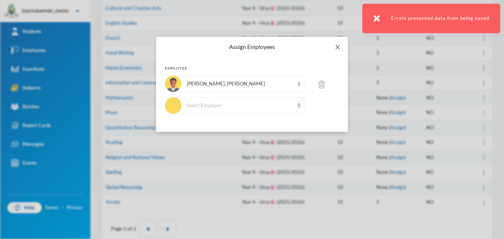
click at [341, 52] on span "Close" at bounding box center [337, 47] width 21 height 21
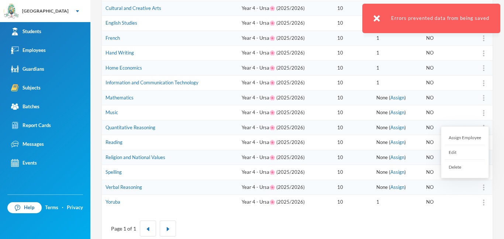
click at [470, 139] on div "Assign Employee" at bounding box center [465, 138] width 40 height 15
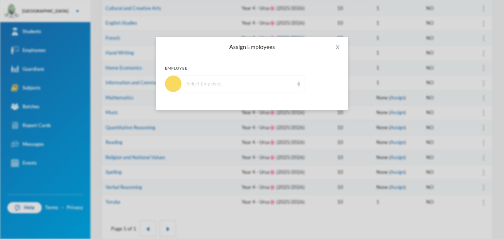
click at [221, 87] on div "Select Employee" at bounding box center [240, 83] width 107 height 7
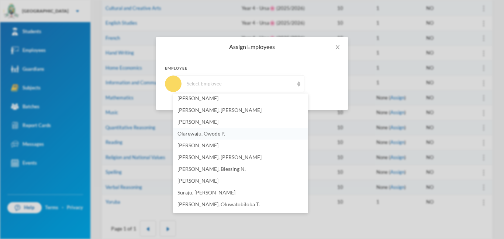
scroll to position [129, 0]
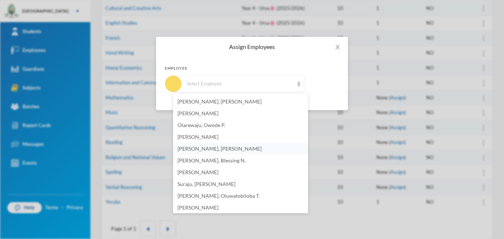
click at [225, 148] on li "[PERSON_NAME], [PERSON_NAME]" at bounding box center [240, 149] width 135 height 12
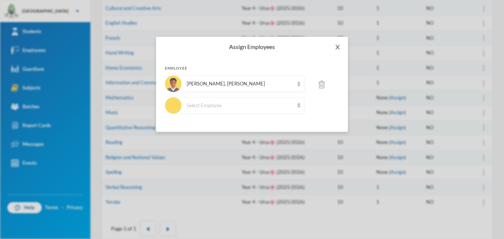
click at [337, 46] on icon "icon: close" at bounding box center [337, 47] width 6 height 6
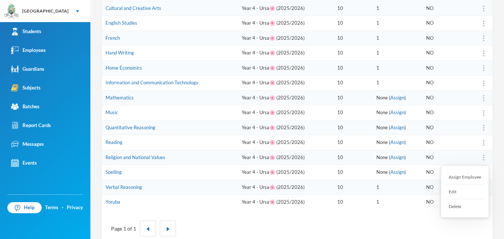
click at [483, 158] on img at bounding box center [483, 158] width 1 height 6
click at [434, 166] on td "NO" at bounding box center [445, 172] width 46 height 15
click at [483, 170] on img at bounding box center [483, 173] width 1 height 6
click at [460, 194] on div "Assign Employee" at bounding box center [465, 192] width 40 height 15
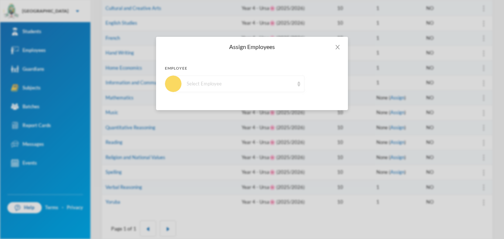
click at [281, 83] on div "Select Employee" at bounding box center [240, 83] width 107 height 7
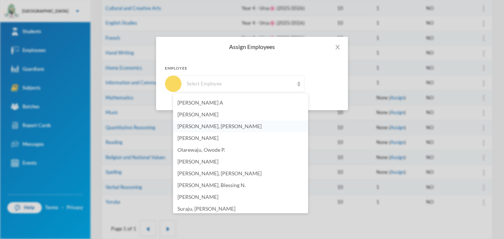
scroll to position [105, 0]
click at [197, 170] on span "[PERSON_NAME], [PERSON_NAME]" at bounding box center [219, 172] width 84 height 6
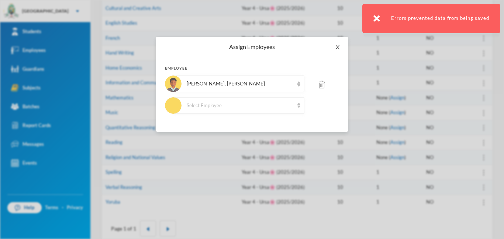
click at [335, 42] on span "Close" at bounding box center [337, 47] width 21 height 21
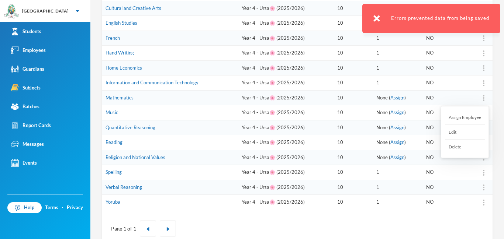
click at [485, 97] on div at bounding box center [483, 97] width 10 height 7
click at [471, 117] on div "Assign Employee" at bounding box center [465, 117] width 40 height 15
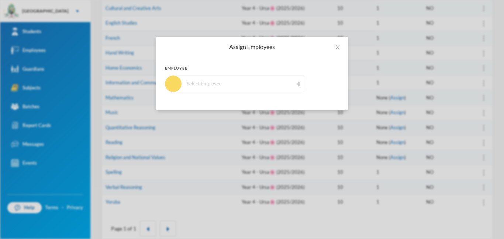
click at [281, 85] on div "Select Employee" at bounding box center [240, 83] width 107 height 7
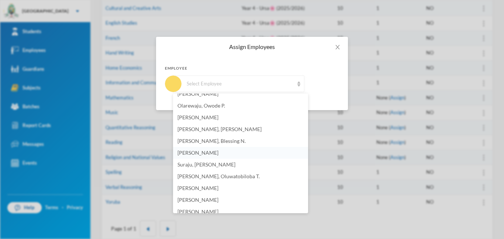
scroll to position [147, 0]
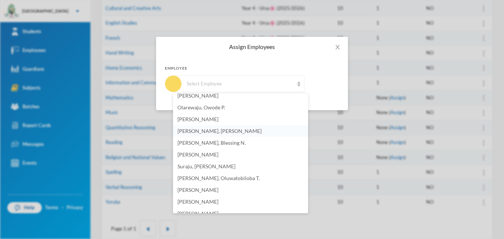
click at [219, 134] on li "[PERSON_NAME], [PERSON_NAME]" at bounding box center [240, 131] width 135 height 12
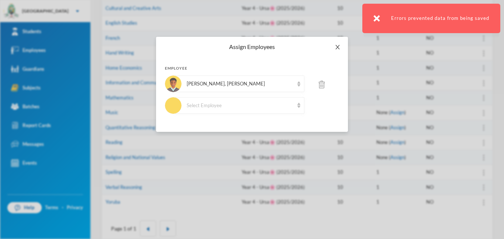
click at [339, 49] on icon "icon: close" at bounding box center [337, 47] width 6 height 6
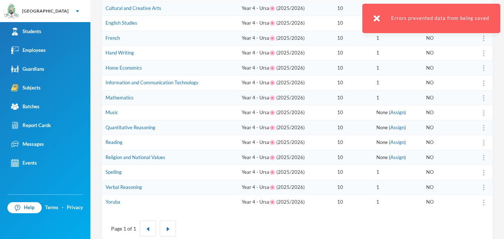
click at [483, 110] on img at bounding box center [483, 113] width 1 height 6
click at [473, 133] on div "Assign Employee" at bounding box center [465, 132] width 40 height 15
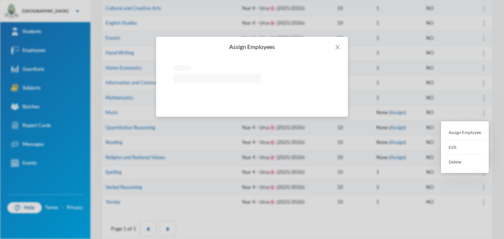
click at [461, 133] on div "Assign Employee" at bounding box center [465, 132] width 40 height 15
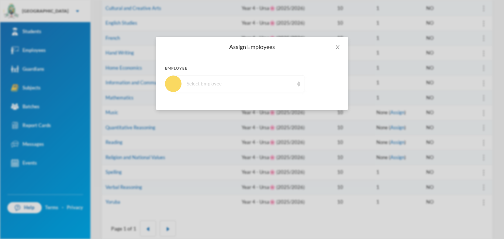
click at [226, 90] on div "Select Employee" at bounding box center [238, 84] width 131 height 17
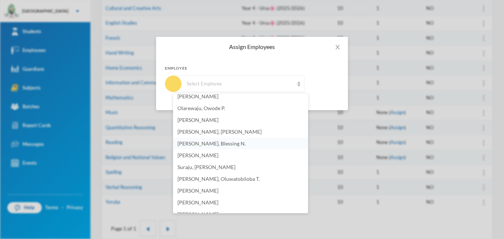
scroll to position [145, 0]
click at [213, 135] on span "[PERSON_NAME], [PERSON_NAME]" at bounding box center [219, 132] width 84 height 6
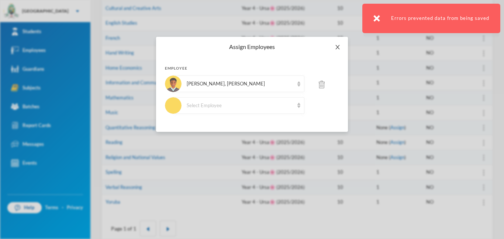
click at [338, 45] on icon "icon: close" at bounding box center [337, 47] width 6 height 6
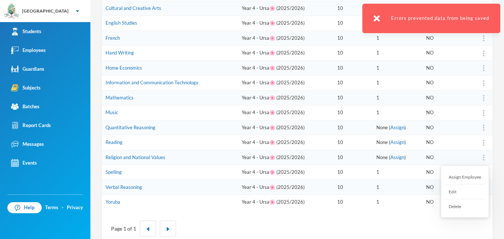
click at [483, 157] on img at bounding box center [483, 158] width 1 height 6
click at [468, 177] on div "Assign Employee" at bounding box center [465, 177] width 40 height 15
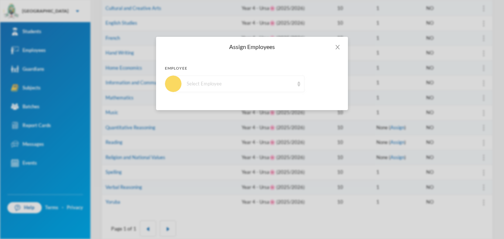
click at [227, 89] on div "Select Employee" at bounding box center [238, 84] width 131 height 17
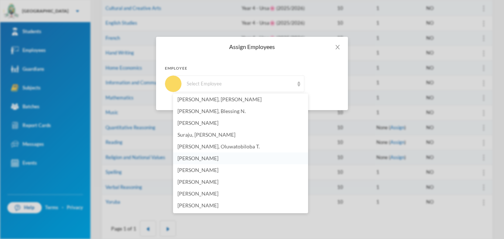
scroll to position [133, 0]
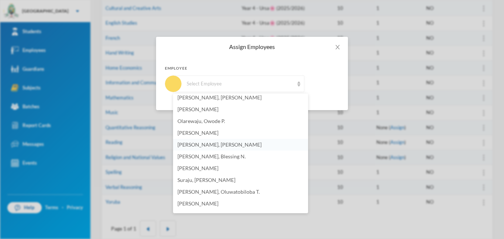
click at [213, 148] on li "[PERSON_NAME], [PERSON_NAME]" at bounding box center [240, 145] width 135 height 12
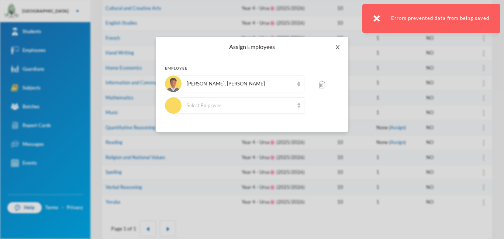
click at [341, 46] on span "Close" at bounding box center [337, 47] width 21 height 21
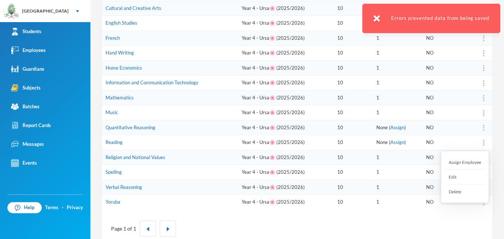
click at [483, 140] on img at bounding box center [483, 143] width 1 height 6
click at [469, 163] on div "Assign Employee" at bounding box center [465, 162] width 40 height 15
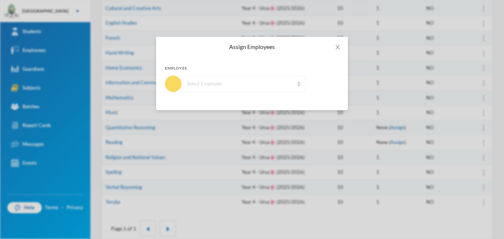
click at [262, 89] on div "Select Employee" at bounding box center [238, 84] width 131 height 17
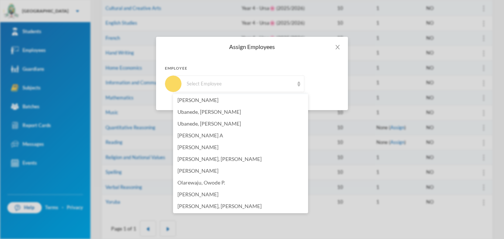
scroll to position [75, 0]
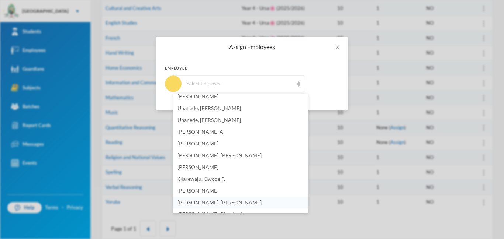
click at [219, 201] on li "[PERSON_NAME], [PERSON_NAME]" at bounding box center [240, 203] width 135 height 12
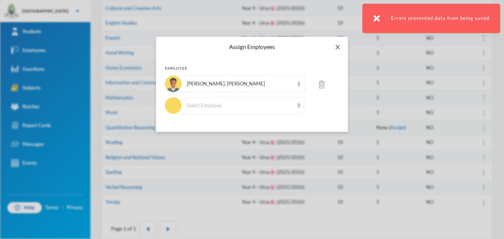
drag, startPoint x: 337, startPoint y: 46, endPoint x: 345, endPoint y: 44, distance: 8.2
click at [337, 46] on icon "icon: close" at bounding box center [337, 47] width 6 height 6
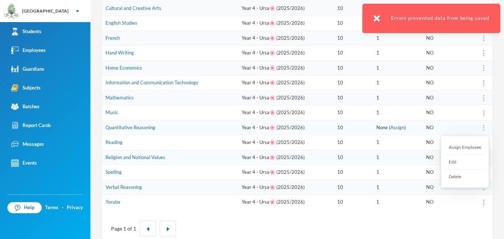
click at [472, 149] on div "Assign Employee" at bounding box center [465, 147] width 40 height 15
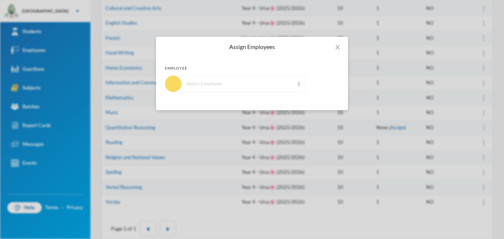
click at [192, 84] on div "Select Employee" at bounding box center [240, 83] width 107 height 7
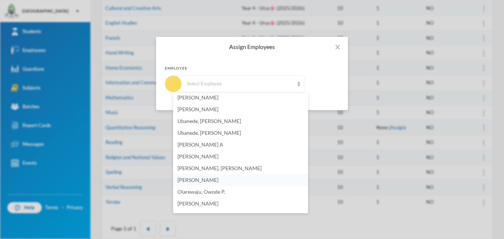
scroll to position [115, 0]
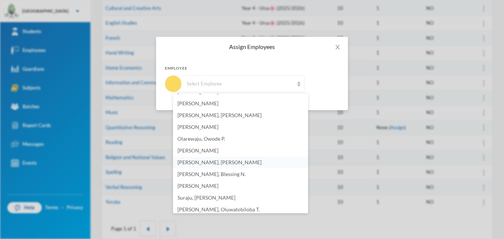
click at [190, 165] on span "[PERSON_NAME], [PERSON_NAME]" at bounding box center [219, 162] width 84 height 6
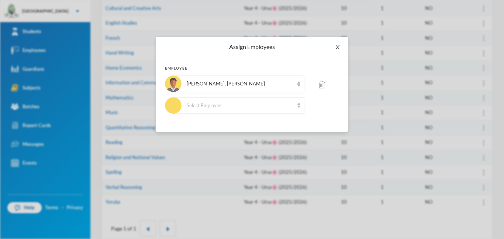
click at [334, 46] on icon "icon: close" at bounding box center [337, 47] width 6 height 6
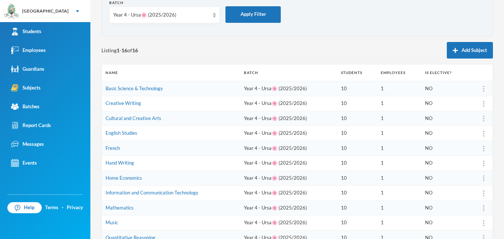
scroll to position [42, 0]
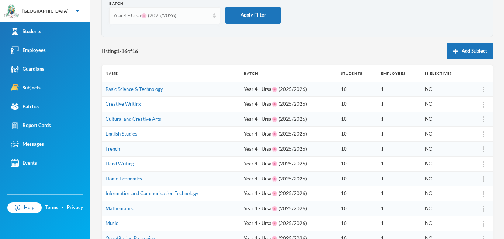
click at [205, 15] on div "Year 4 - Ursa🌸 (2025/2026)" at bounding box center [161, 15] width 96 height 7
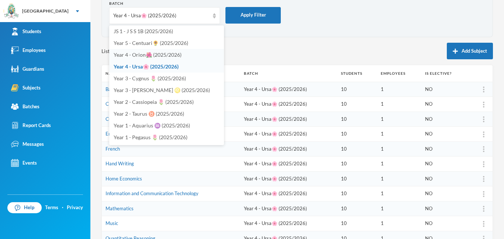
click at [175, 57] on span "Year 4 - Orion🌺 (2025/2026)" at bounding box center [148, 55] width 68 height 6
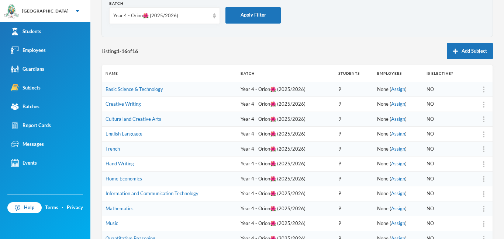
click at [339, 21] on form "Batch Year 4 - Orion🌺 (2025/2026) Apply Filter" at bounding box center [297, 15] width 376 height 29
click at [211, 14] on div "Year 4 - Orion🌺 (2025/2026)" at bounding box center [164, 15] width 111 height 17
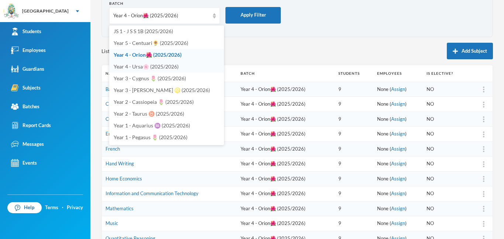
click at [159, 64] on span "Year 4 - Ursa🌸 (2025/2026)" at bounding box center [146, 66] width 65 height 6
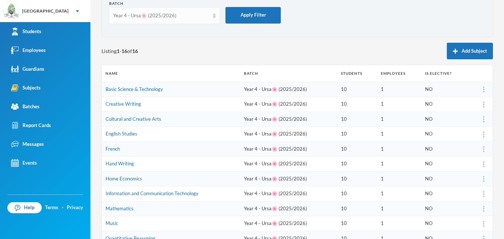
click at [214, 16] on img at bounding box center [214, 15] width 3 height 5
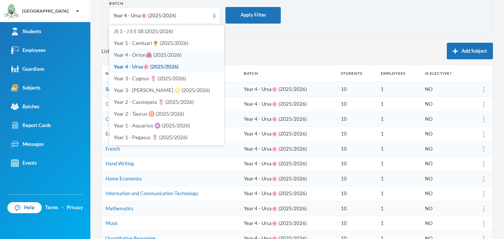
click at [184, 53] on li "Year 4 - Orion🌺 (2025/2026)" at bounding box center [166, 55] width 115 height 12
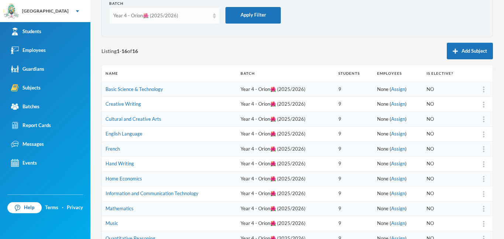
click at [213, 14] on img at bounding box center [214, 15] width 3 height 5
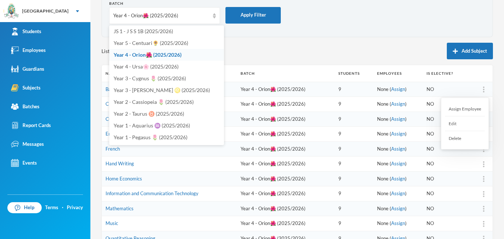
click at [482, 88] on div at bounding box center [483, 89] width 10 height 7
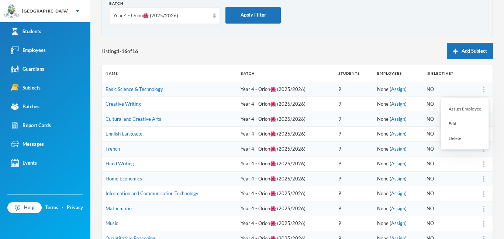
click at [469, 108] on div "Assign Employee" at bounding box center [465, 109] width 40 height 15
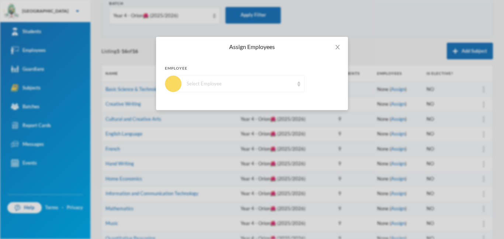
click at [266, 82] on div "Select Employee" at bounding box center [240, 83] width 107 height 7
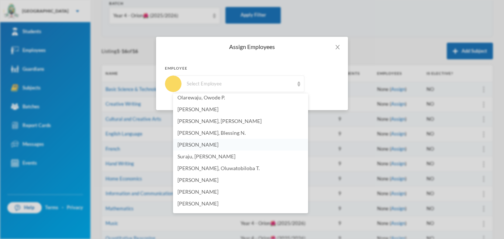
scroll to position [153, 0]
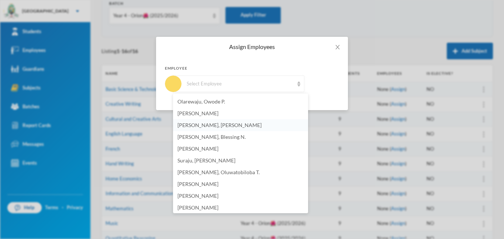
click at [204, 128] on span "[PERSON_NAME], [PERSON_NAME]" at bounding box center [219, 125] width 84 height 6
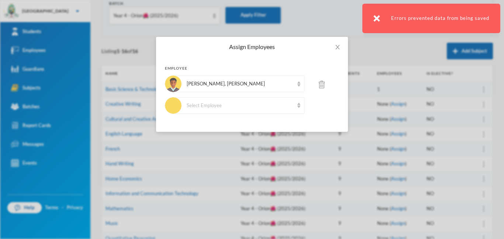
click at [481, 103] on div "Assign Employees Employee [PERSON_NAME], [PERSON_NAME] Select Employee" at bounding box center [252, 119] width 504 height 239
click at [332, 47] on span "Close" at bounding box center [337, 47] width 21 height 21
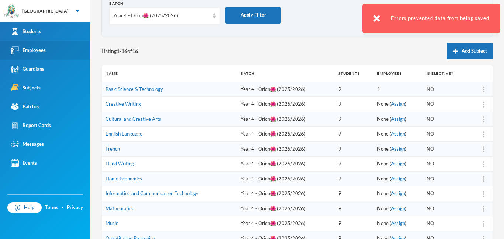
click at [39, 51] on div "Employees" at bounding box center [28, 50] width 35 height 8
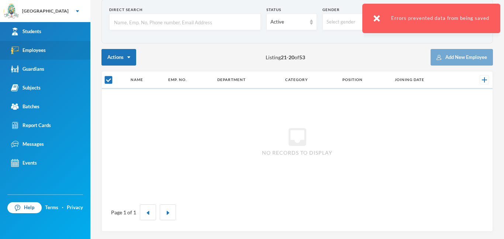
scroll to position [36, 0]
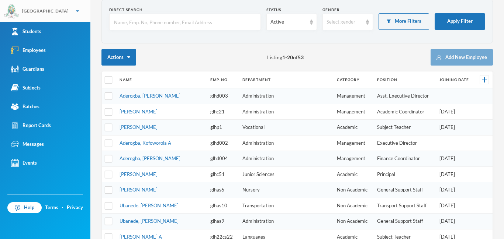
checkbox input "false"
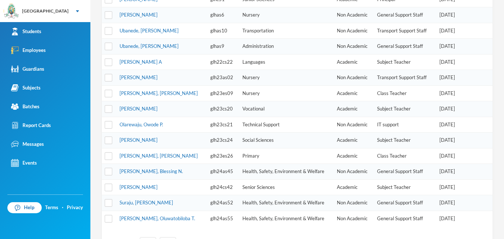
scroll to position [211, 0]
click at [142, 188] on link "[PERSON_NAME]" at bounding box center [138, 187] width 38 height 6
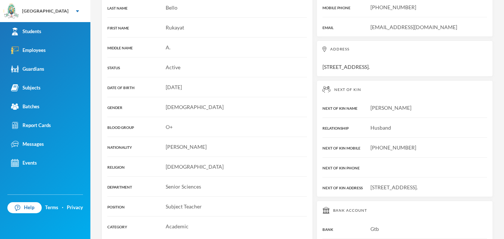
scroll to position [143, 0]
click at [73, 45] on link "Employees" at bounding box center [45, 50] width 90 height 19
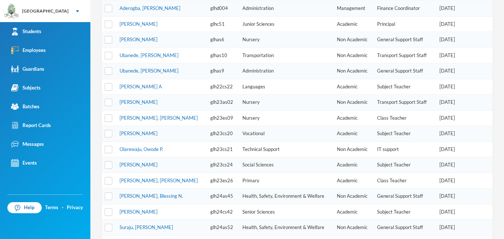
scroll to position [187, 0]
click at [145, 180] on link "[PERSON_NAME], [PERSON_NAME]" at bounding box center [158, 180] width 78 height 6
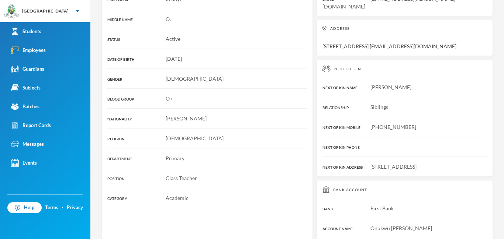
scroll to position [187, 0]
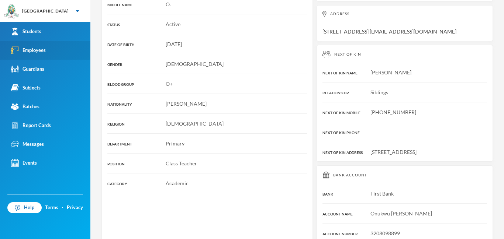
click at [31, 48] on div "Employees" at bounding box center [28, 50] width 35 height 8
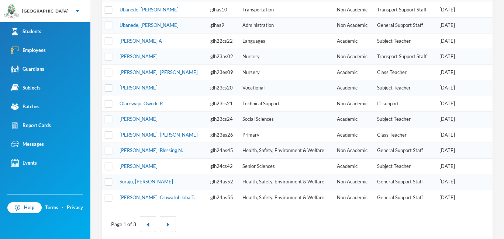
scroll to position [244, 0]
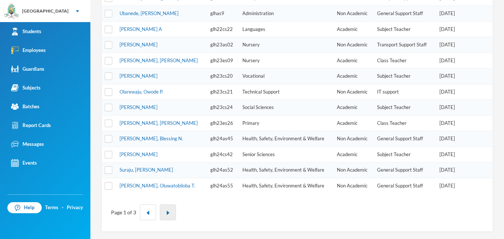
click at [164, 209] on button "button" at bounding box center [168, 213] width 16 height 16
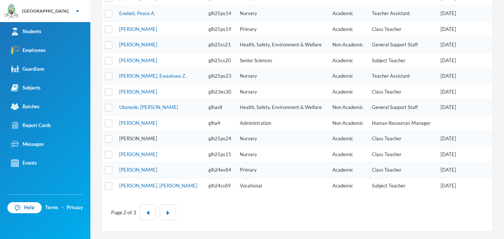
click at [142, 138] on link "[PERSON_NAME]" at bounding box center [138, 139] width 38 height 6
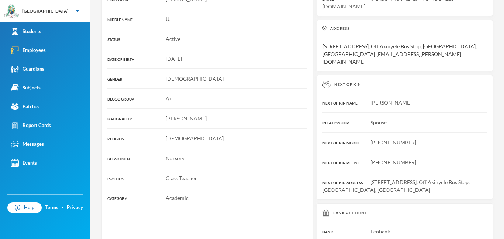
scroll to position [206, 0]
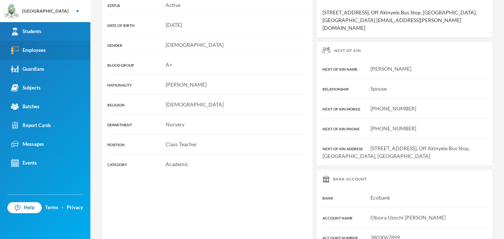
click at [31, 47] on div "Employees" at bounding box center [28, 50] width 35 height 8
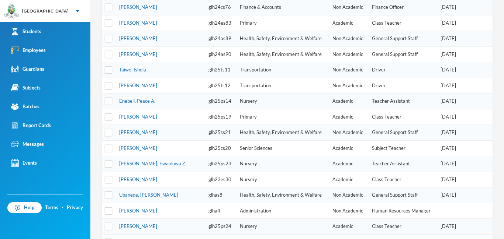
scroll to position [141, 0]
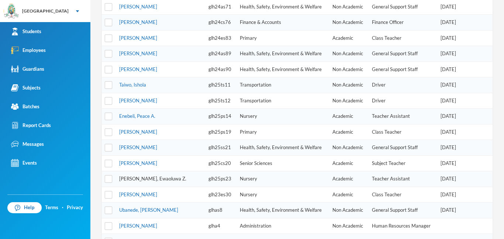
click at [136, 180] on link "[PERSON_NAME], Ewaoluwa Z." at bounding box center [152, 179] width 67 height 6
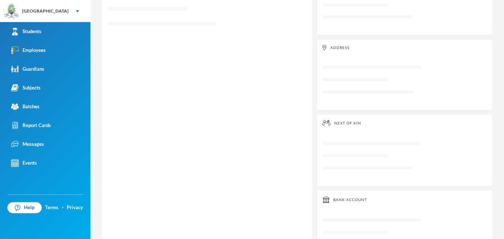
scroll to position [141, 0]
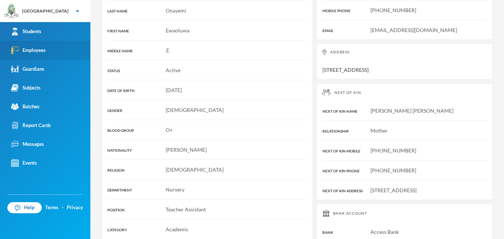
click at [55, 56] on link "Employees" at bounding box center [45, 50] width 90 height 19
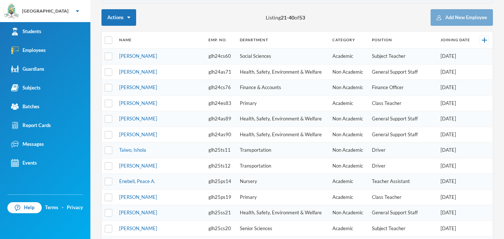
scroll to position [71, 0]
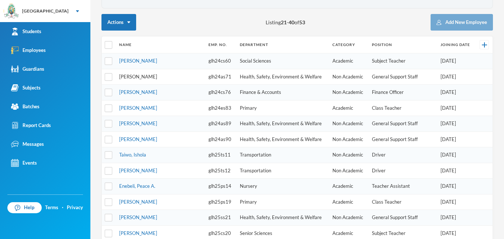
click at [156, 77] on link "[PERSON_NAME]" at bounding box center [138, 77] width 38 height 6
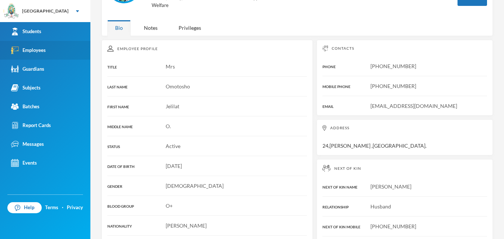
click at [52, 58] on link "Employees" at bounding box center [45, 50] width 90 height 19
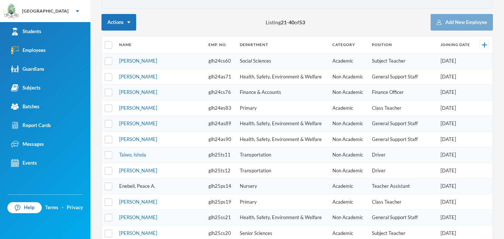
click at [147, 187] on link "Enebeli, Peace A." at bounding box center [137, 186] width 36 height 6
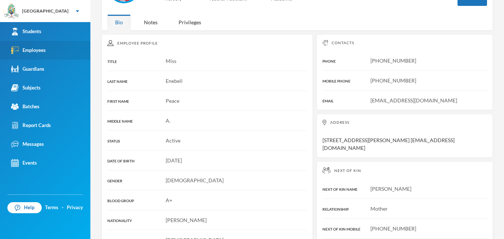
click at [39, 48] on div "Employees" at bounding box center [28, 50] width 35 height 8
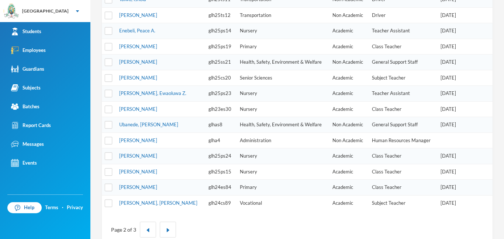
scroll to position [228, 0]
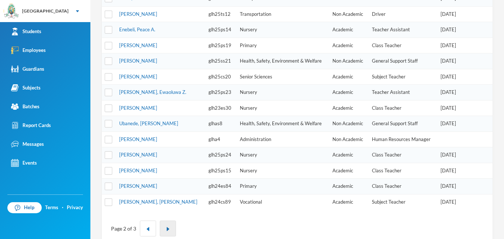
click at [166, 230] on img "button" at bounding box center [168, 229] width 4 height 4
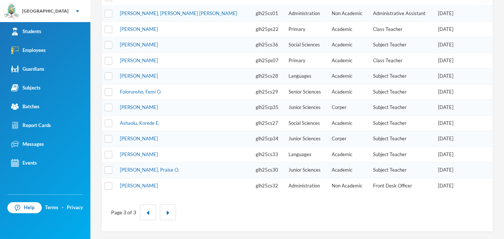
scroll to position [118, 0]
click at [140, 156] on link "[PERSON_NAME]" at bounding box center [139, 155] width 38 height 6
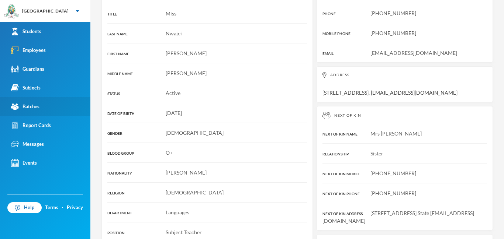
click at [29, 106] on div "Batches" at bounding box center [25, 107] width 28 height 8
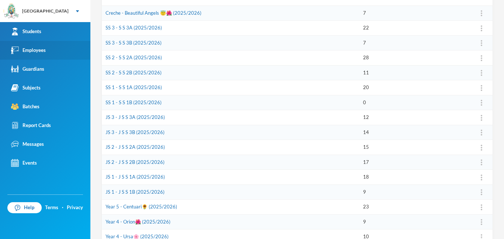
click at [37, 46] on div "Employees" at bounding box center [28, 50] width 35 height 8
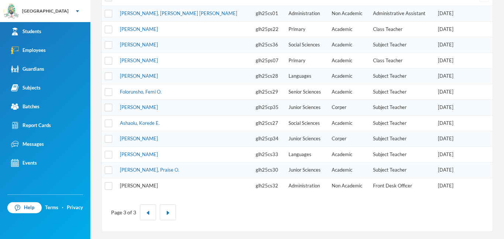
click at [145, 186] on link "[PERSON_NAME]" at bounding box center [139, 186] width 38 height 6
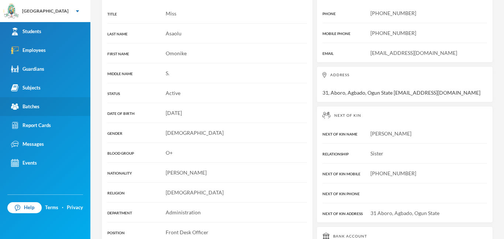
click at [31, 108] on div "Batches" at bounding box center [25, 107] width 28 height 8
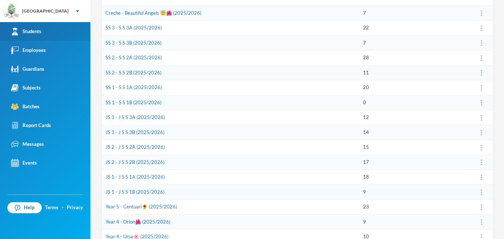
drag, startPoint x: 40, startPoint y: 31, endPoint x: 40, endPoint y: 37, distance: 5.9
click at [40, 31] on div "Students" at bounding box center [26, 32] width 30 height 8
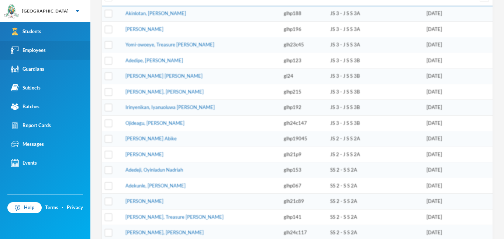
click at [38, 51] on div "Employees" at bounding box center [28, 50] width 35 height 8
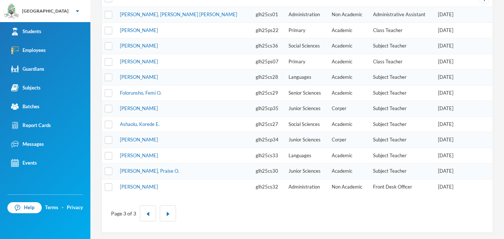
scroll to position [118, 0]
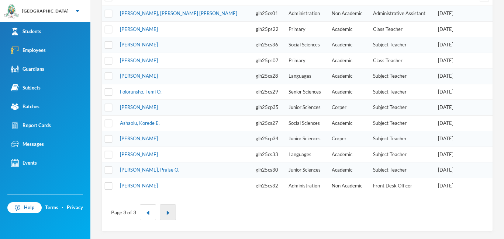
click at [169, 211] on img "button" at bounding box center [168, 213] width 4 height 4
click at [169, 209] on button "button" at bounding box center [168, 213] width 16 height 16
click at [146, 211] on img "button" at bounding box center [148, 213] width 4 height 4
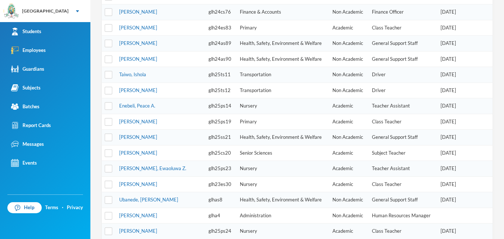
scroll to position [244, 0]
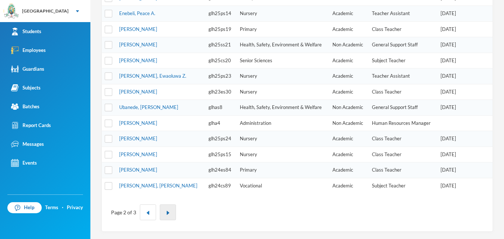
click at [167, 215] on img "button" at bounding box center [168, 213] width 4 height 4
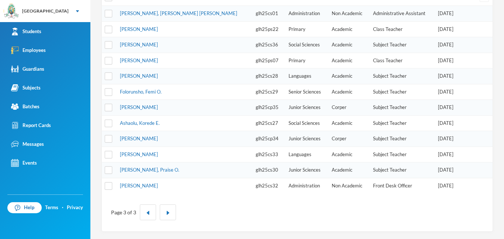
scroll to position [62, 0]
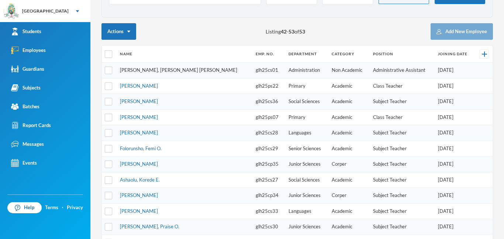
click at [147, 71] on link "[PERSON_NAME], [PERSON_NAME] [PERSON_NAME]" at bounding box center [178, 70] width 117 height 6
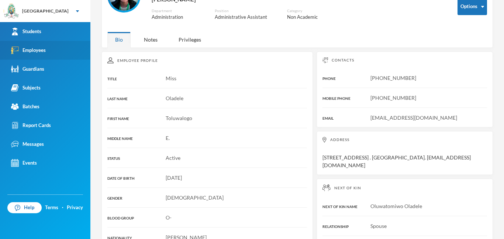
click at [23, 49] on div "Employees" at bounding box center [28, 50] width 35 height 8
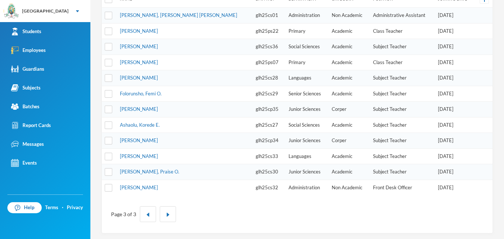
scroll to position [118, 0]
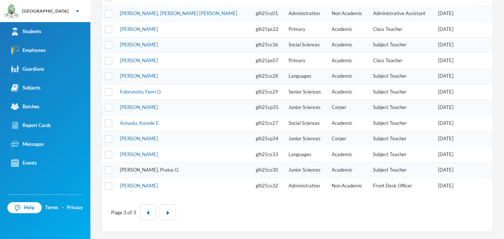
click at [140, 171] on link "[PERSON_NAME], Praise O." at bounding box center [149, 170] width 59 height 6
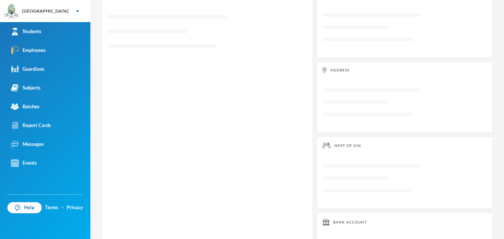
scroll to position [119, 0]
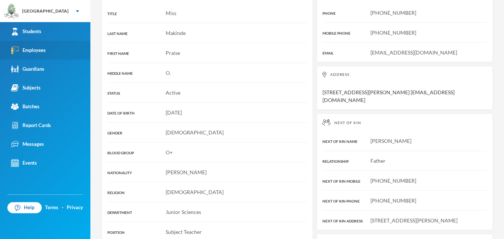
click at [37, 52] on div "Employees" at bounding box center [28, 50] width 35 height 8
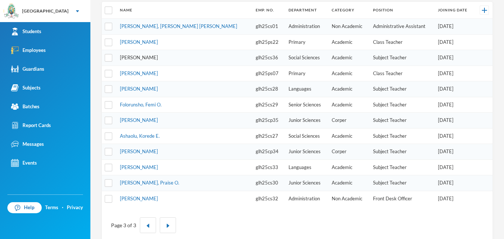
scroll to position [103, 0]
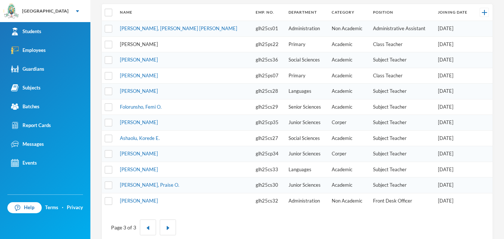
click at [152, 45] on link "[PERSON_NAME]" at bounding box center [139, 44] width 38 height 6
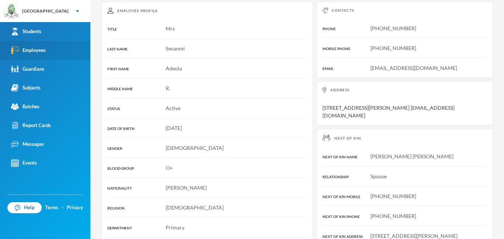
click at [33, 51] on div "Employees" at bounding box center [28, 50] width 35 height 8
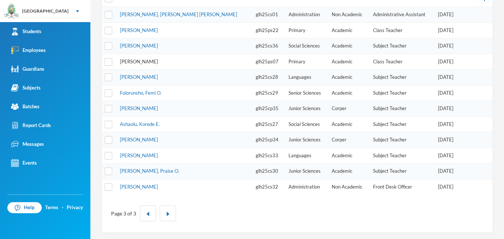
scroll to position [118, 0]
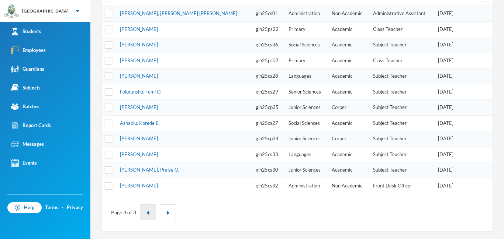
click at [143, 211] on button "button" at bounding box center [148, 213] width 16 height 16
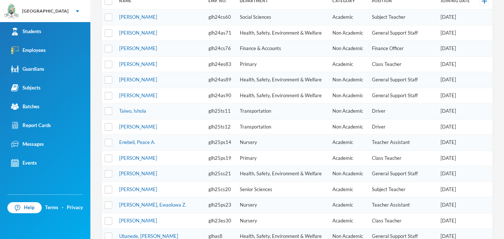
scroll to position [116, 0]
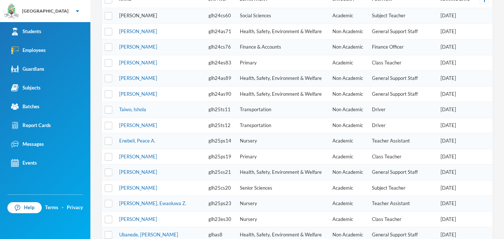
click at [149, 16] on link "[PERSON_NAME]" at bounding box center [138, 16] width 38 height 6
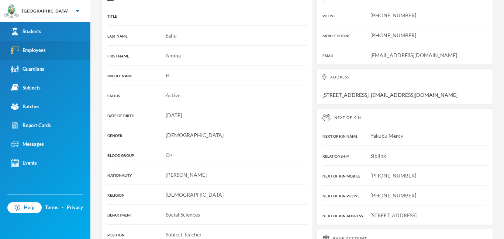
click at [51, 54] on link "Employees" at bounding box center [45, 50] width 90 height 19
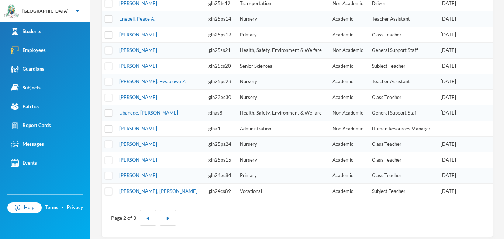
scroll to position [244, 0]
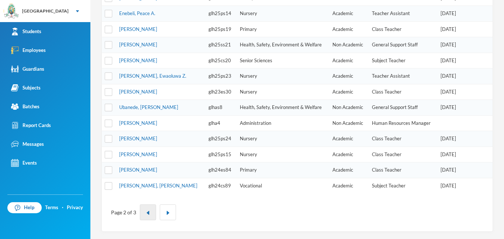
click at [146, 214] on img "button" at bounding box center [148, 213] width 4 height 4
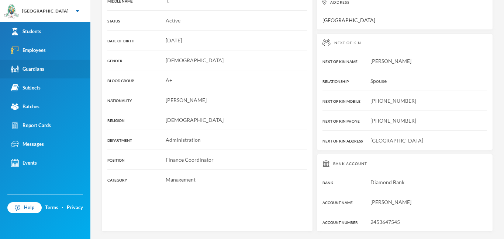
scroll to position [166, 0]
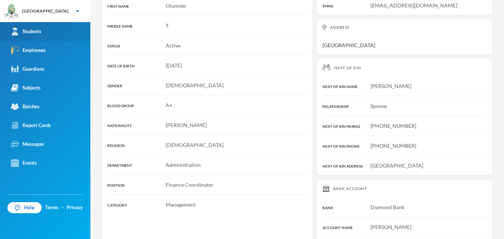
click at [55, 33] on link "Students" at bounding box center [45, 31] width 90 height 19
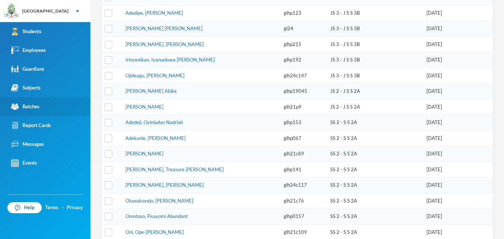
click at [37, 105] on div "Batches" at bounding box center [25, 107] width 28 height 8
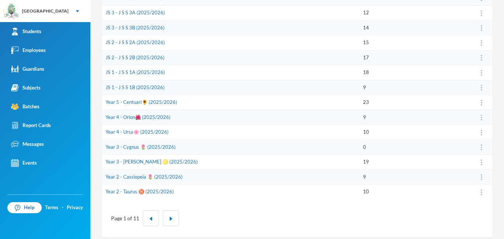
scroll to position [229, 0]
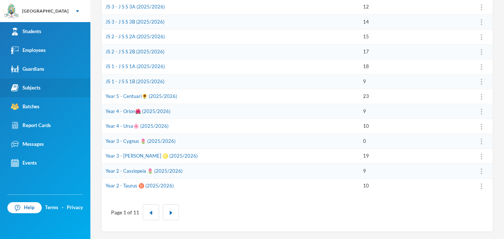
click at [51, 90] on link "Subjects" at bounding box center [45, 88] width 90 height 19
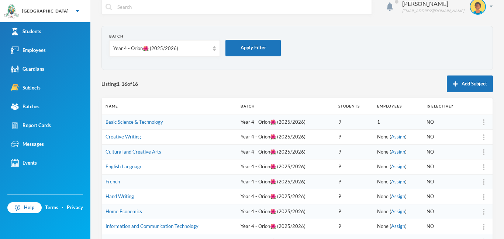
scroll to position [6, 0]
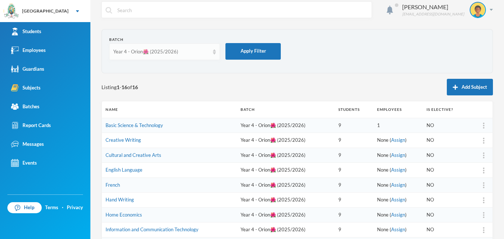
click at [201, 52] on div "Year 4 - Orion🌺 (2025/2026)" at bounding box center [161, 51] width 96 height 7
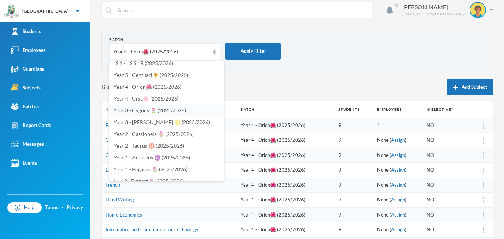
scroll to position [160, 0]
click at [164, 99] on span "Year 4 - Ursa🌸 (2025/2026)" at bounding box center [146, 98] width 65 height 6
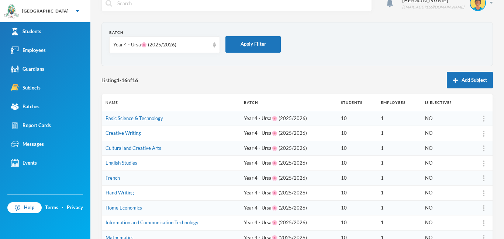
scroll to position [0, 0]
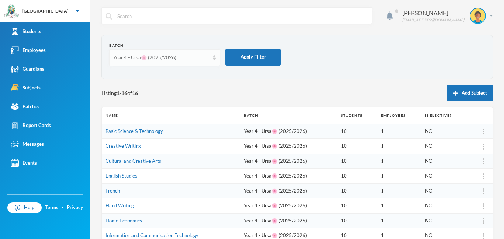
click at [212, 58] on div "Year 4 - Ursa🌸 (2025/2026)" at bounding box center [164, 57] width 111 height 17
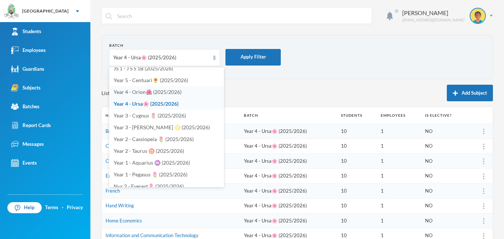
scroll to position [155, 0]
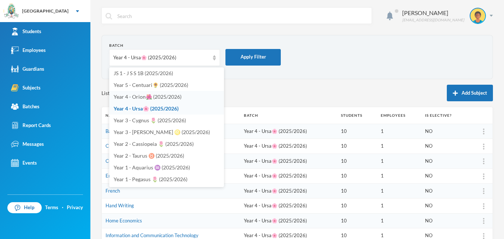
click at [164, 98] on span "Year 4 - Orion🌺 (2025/2026)" at bounding box center [148, 97] width 68 height 6
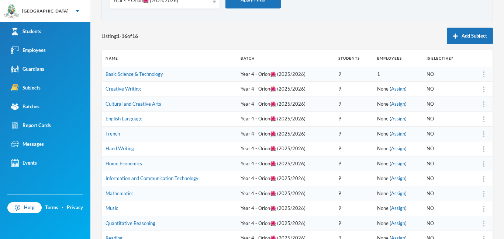
scroll to position [120, 0]
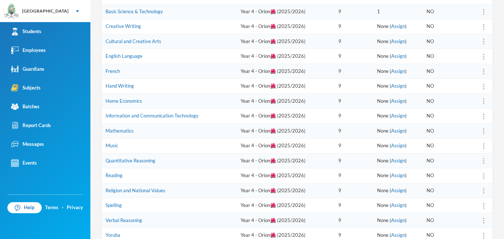
click at [483, 30] on div at bounding box center [483, 26] width 10 height 7
click at [471, 46] on div "Assign Employee" at bounding box center [465, 46] width 40 height 15
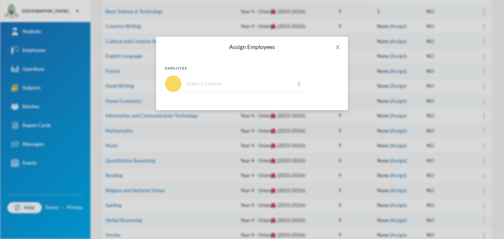
click at [262, 89] on div "Select Employee" at bounding box center [238, 84] width 131 height 17
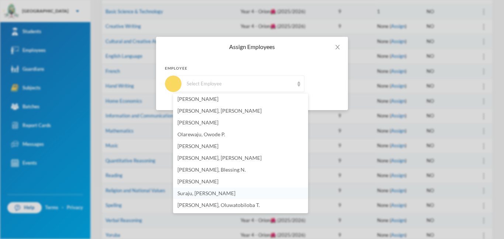
scroll to position [115, 0]
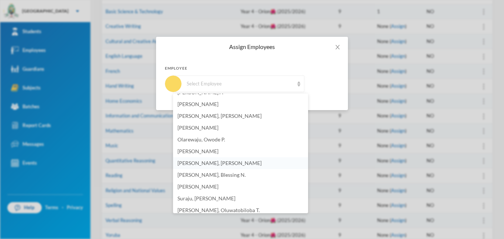
click at [206, 164] on span "[PERSON_NAME], [PERSON_NAME]" at bounding box center [219, 163] width 84 height 6
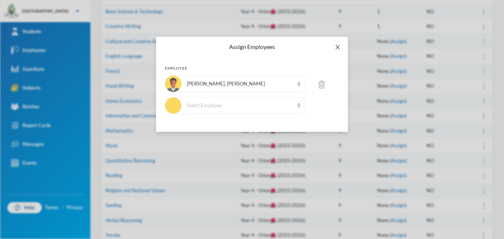
click at [337, 42] on span "Close" at bounding box center [337, 47] width 21 height 21
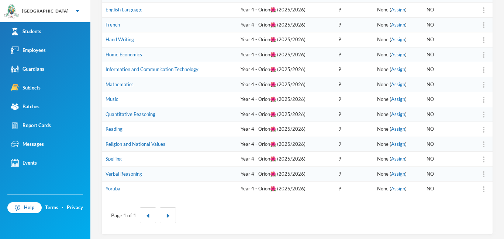
scroll to position [169, 0]
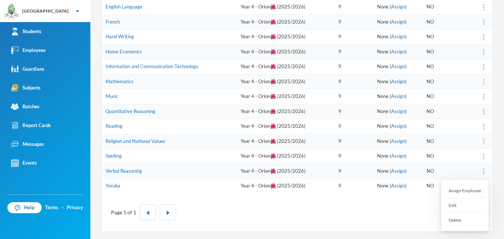
click at [473, 190] on div "Assign Employee" at bounding box center [465, 191] width 40 height 15
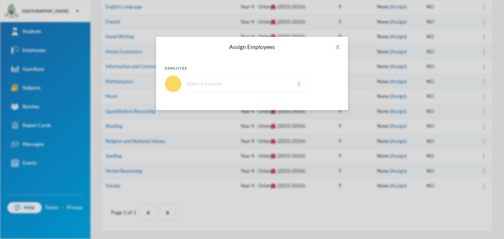
click at [267, 88] on div "Select Employee" at bounding box center [238, 84] width 131 height 17
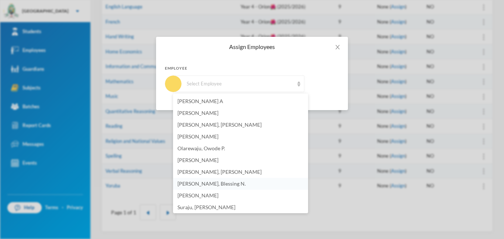
scroll to position [96, 0]
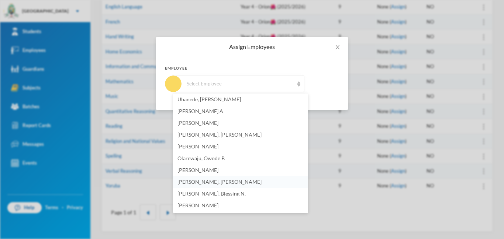
click at [209, 183] on span "[PERSON_NAME], [PERSON_NAME]" at bounding box center [219, 182] width 84 height 6
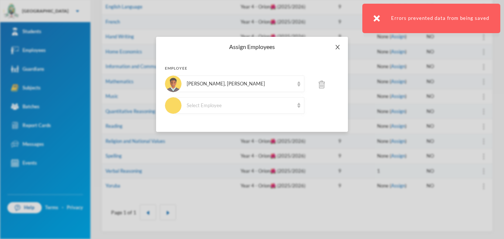
click at [340, 46] on icon "icon: close" at bounding box center [337, 47] width 6 height 6
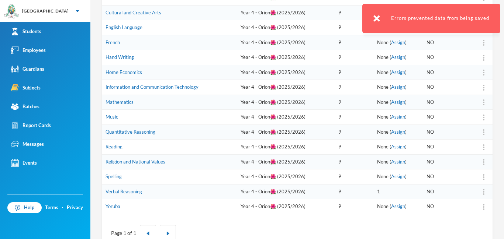
scroll to position [169, 0]
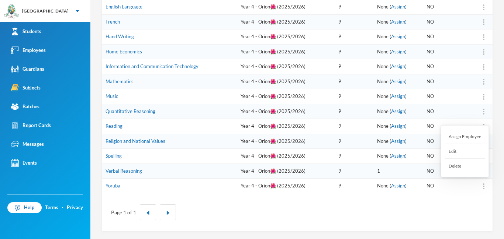
click at [486, 186] on div at bounding box center [483, 186] width 10 height 7
click at [467, 136] on div "Assign Employee" at bounding box center [465, 136] width 40 height 15
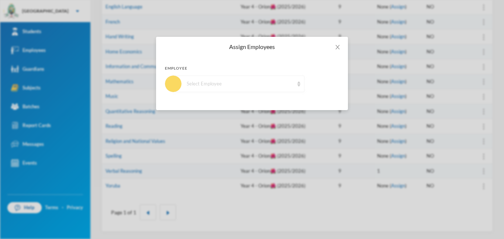
click at [220, 78] on div "Select Employee" at bounding box center [238, 84] width 131 height 17
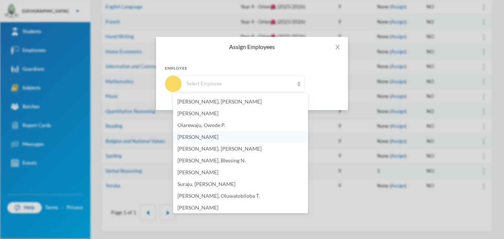
scroll to position [132, 0]
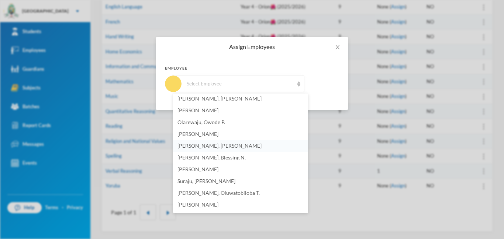
click at [195, 144] on span "[PERSON_NAME], [PERSON_NAME]" at bounding box center [219, 146] width 84 height 6
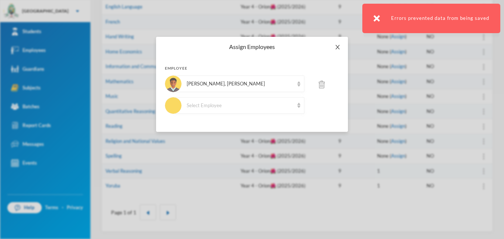
click at [331, 49] on span "Close" at bounding box center [337, 47] width 21 height 21
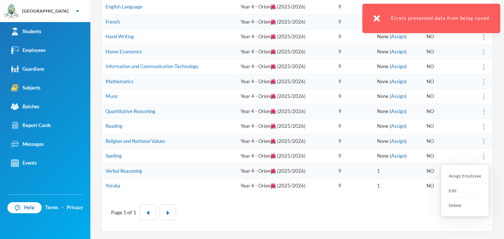
click at [481, 153] on div at bounding box center [483, 156] width 10 height 7
click at [452, 178] on div "Assign Employee" at bounding box center [465, 176] width 40 height 15
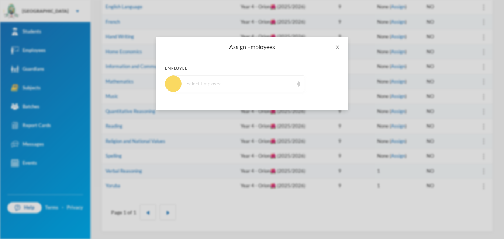
click at [237, 87] on div "Select Employee" at bounding box center [240, 83] width 107 height 7
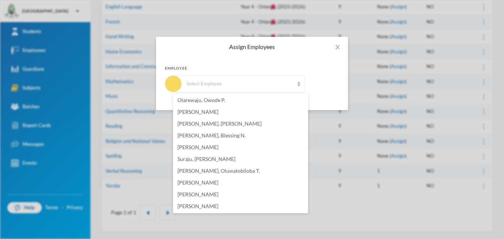
scroll to position [146, 0]
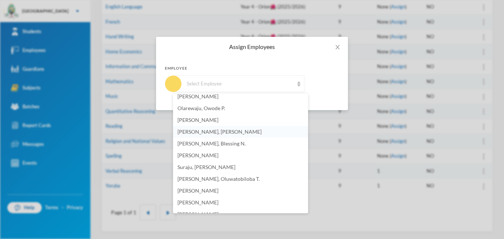
click at [205, 135] on span "[PERSON_NAME], [PERSON_NAME]" at bounding box center [219, 132] width 84 height 6
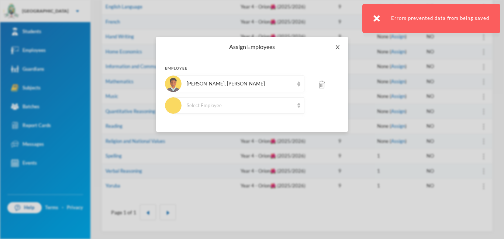
click at [333, 49] on span "Close" at bounding box center [337, 47] width 21 height 21
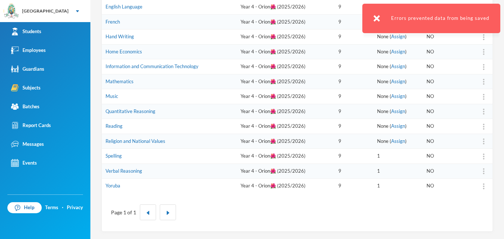
click at [480, 143] on div at bounding box center [483, 141] width 10 height 7
click at [464, 159] on div "Assign Employee" at bounding box center [465, 161] width 40 height 15
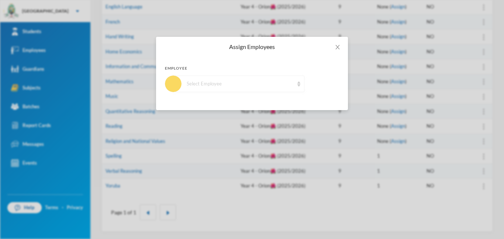
click at [210, 88] on div "Select Employee" at bounding box center [238, 84] width 131 height 17
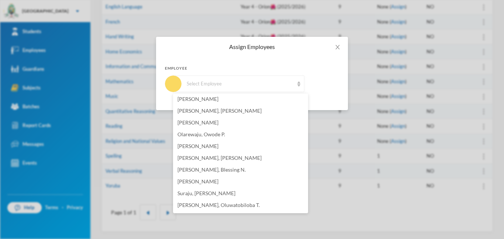
scroll to position [114, 0]
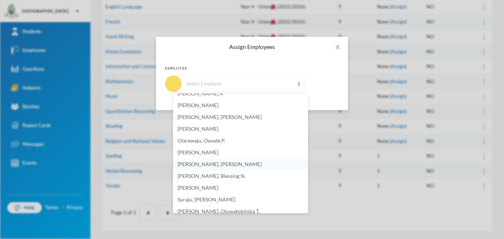
click at [215, 163] on span "[PERSON_NAME], [PERSON_NAME]" at bounding box center [219, 164] width 84 height 6
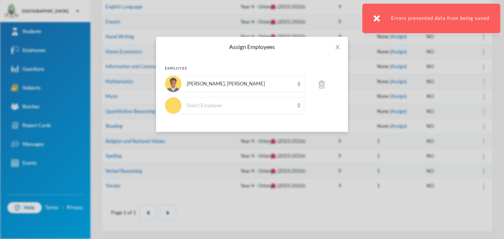
click at [486, 126] on div "Assign Employees Employee [PERSON_NAME], [PERSON_NAME] Select Employee" at bounding box center [252, 119] width 504 height 239
click at [338, 47] on icon "icon: close" at bounding box center [337, 47] width 4 height 4
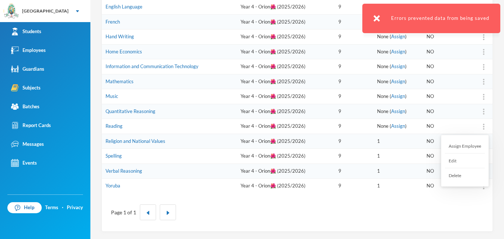
click at [485, 128] on div at bounding box center [483, 126] width 10 height 7
click at [464, 146] on div "Assign Employee" at bounding box center [465, 146] width 40 height 15
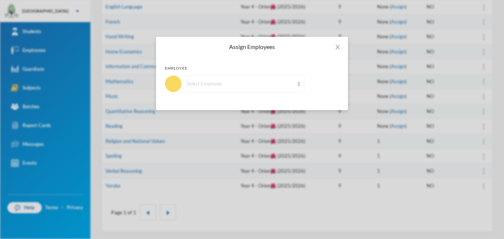
click at [289, 85] on div "Select Employee" at bounding box center [240, 83] width 107 height 7
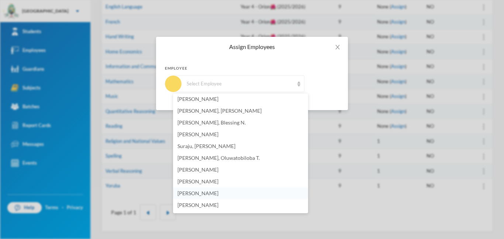
scroll to position [158, 0]
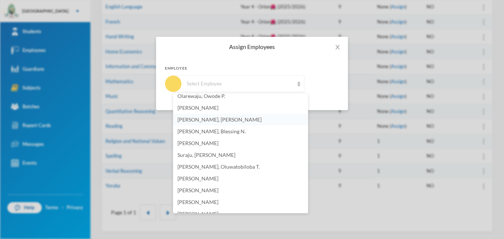
click at [202, 122] on span "[PERSON_NAME], [PERSON_NAME]" at bounding box center [219, 120] width 84 height 6
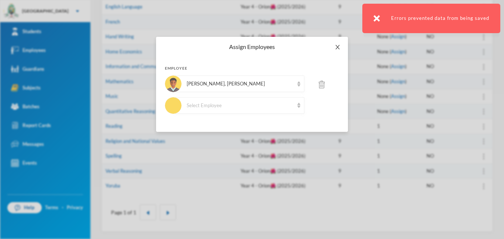
click at [338, 43] on span "Close" at bounding box center [337, 47] width 21 height 21
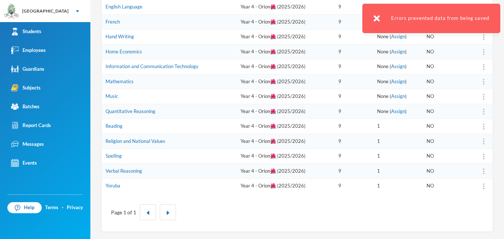
click at [484, 113] on img at bounding box center [483, 112] width 1 height 6
click at [465, 131] on div "Assign Employee" at bounding box center [465, 131] width 40 height 15
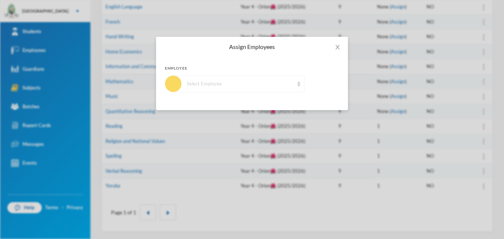
click at [271, 83] on div "Select Employee" at bounding box center [240, 83] width 107 height 7
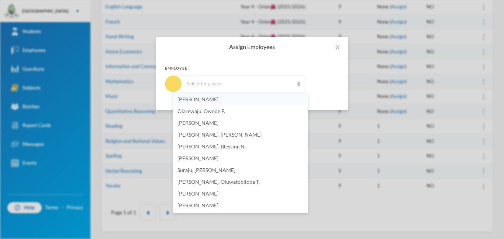
scroll to position [162, 0]
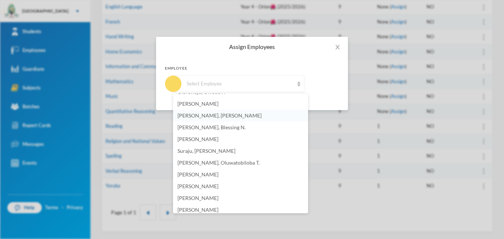
click at [216, 115] on span "[PERSON_NAME], [PERSON_NAME]" at bounding box center [219, 115] width 84 height 6
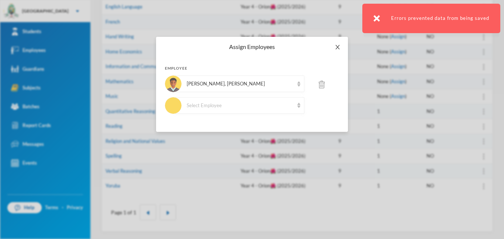
click at [336, 44] on icon "icon: close" at bounding box center [337, 47] width 6 height 6
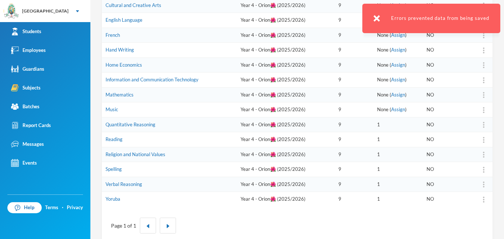
scroll to position [110, 0]
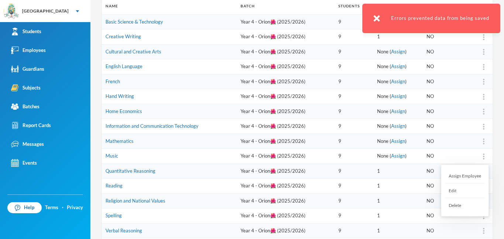
click at [486, 155] on div at bounding box center [483, 156] width 10 height 7
click at [466, 178] on div "Assign Employee" at bounding box center [465, 176] width 40 height 15
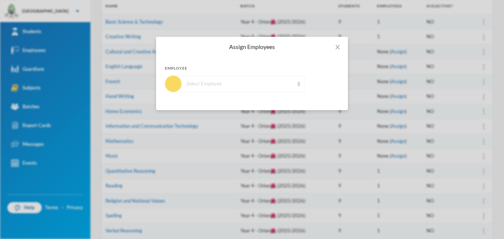
click at [254, 83] on div "Select Employee" at bounding box center [240, 83] width 107 height 7
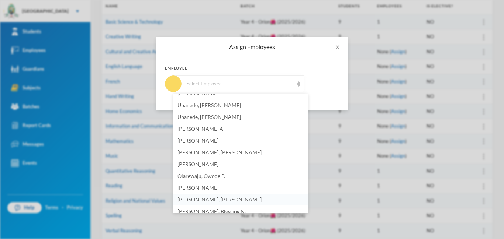
scroll to position [124, 0]
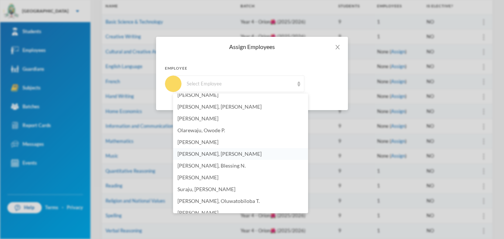
click at [195, 156] on span "[PERSON_NAME], [PERSON_NAME]" at bounding box center [219, 154] width 84 height 6
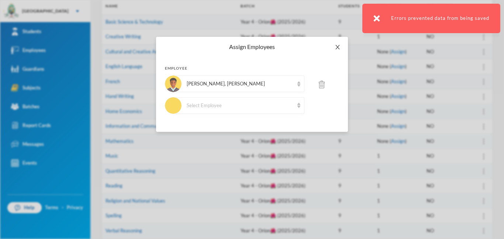
click at [339, 51] on span "Close" at bounding box center [337, 47] width 21 height 21
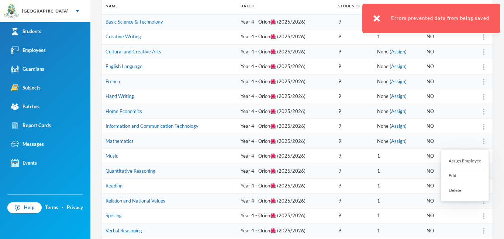
click at [486, 142] on div at bounding box center [483, 141] width 10 height 7
click at [465, 161] on div "Assign Employee" at bounding box center [465, 161] width 40 height 15
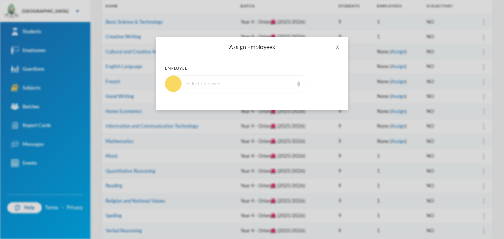
click at [265, 83] on div "Select Employee" at bounding box center [240, 83] width 107 height 7
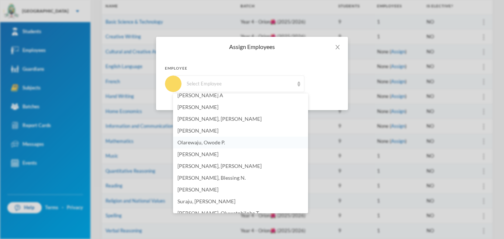
scroll to position [119, 0]
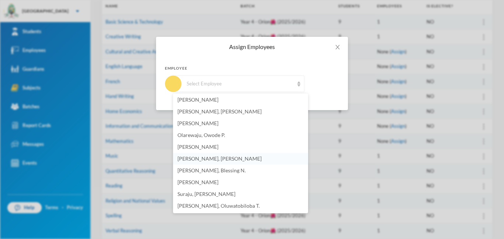
click at [206, 159] on span "[PERSON_NAME], [PERSON_NAME]" at bounding box center [219, 159] width 84 height 6
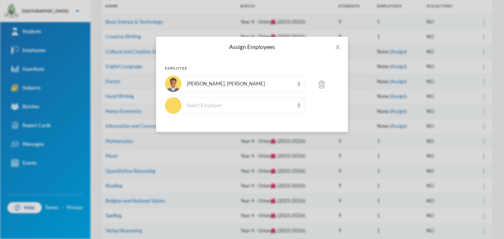
click at [483, 139] on div "Assign Employees Employee [PERSON_NAME], [PERSON_NAME] Select Employee" at bounding box center [252, 119] width 504 height 239
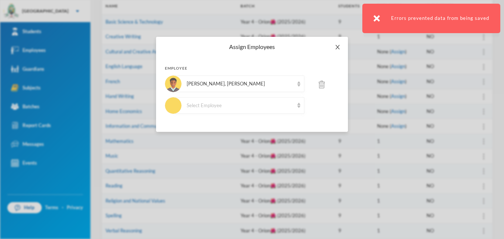
click at [336, 49] on icon "icon: close" at bounding box center [337, 47] width 4 height 4
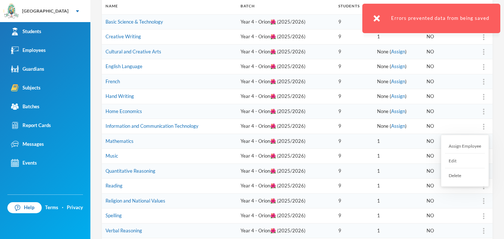
click at [484, 130] on div at bounding box center [483, 126] width 10 height 7
click at [456, 149] on div "Assign Employee" at bounding box center [465, 146] width 40 height 15
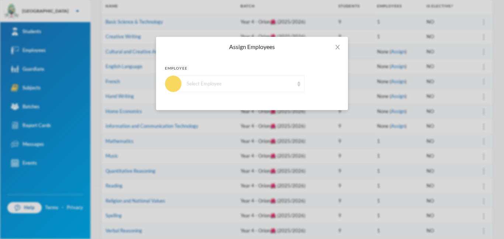
click at [288, 83] on div "Select Employee" at bounding box center [240, 83] width 107 height 7
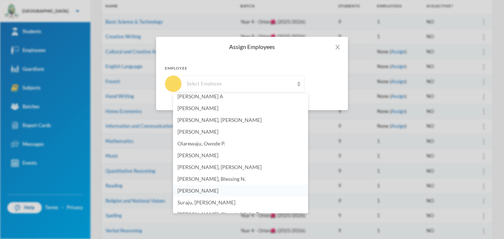
scroll to position [110, 0]
click at [196, 166] on span "[PERSON_NAME], [PERSON_NAME]" at bounding box center [219, 168] width 84 height 6
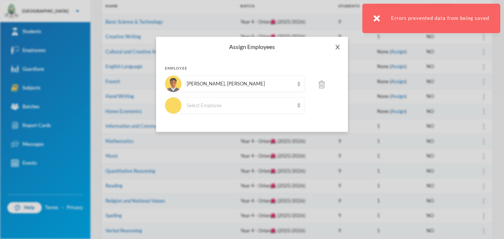
click at [336, 48] on icon "icon: close" at bounding box center [337, 47] width 6 height 6
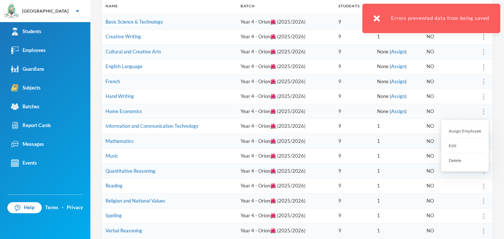
click at [479, 112] on div at bounding box center [483, 111] width 10 height 7
click at [448, 131] on div "Assign Employee" at bounding box center [465, 131] width 40 height 15
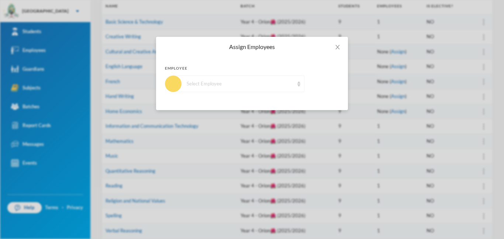
click at [296, 84] on div "Select Employee" at bounding box center [238, 84] width 131 height 17
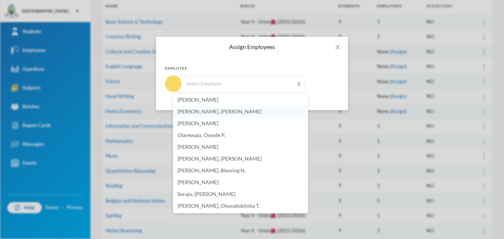
scroll to position [122, 0]
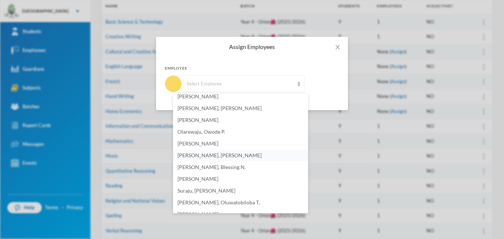
click at [209, 155] on span "[PERSON_NAME], [PERSON_NAME]" at bounding box center [219, 155] width 84 height 6
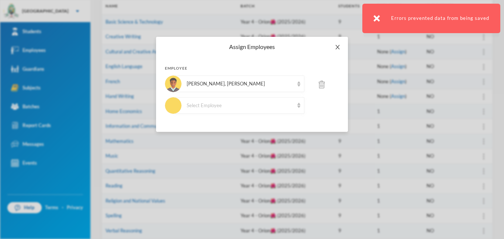
click at [335, 48] on icon "icon: close" at bounding box center [337, 47] width 6 height 6
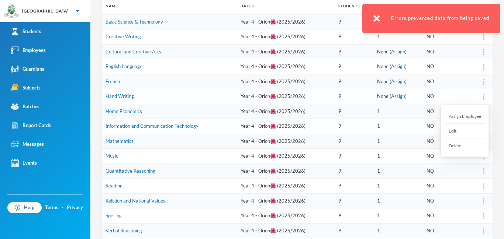
click at [483, 96] on img at bounding box center [483, 97] width 1 height 6
click at [460, 115] on div "Assign Employee" at bounding box center [465, 116] width 40 height 15
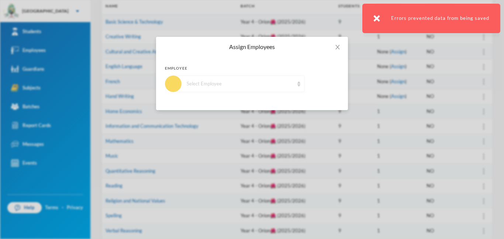
click at [284, 83] on div "Select Employee" at bounding box center [240, 83] width 107 height 7
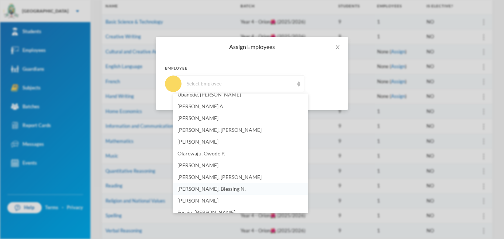
scroll to position [116, 0]
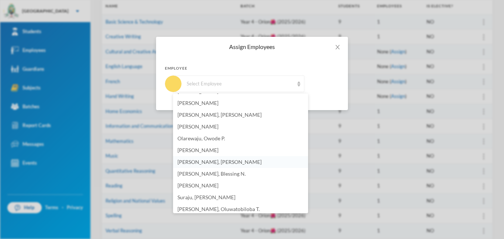
click at [218, 160] on li "[PERSON_NAME], [PERSON_NAME]" at bounding box center [240, 162] width 135 height 12
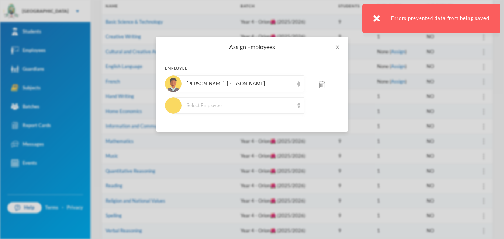
click at [483, 98] on div "Assign Employees Employee [PERSON_NAME], [PERSON_NAME] Select Employee" at bounding box center [252, 119] width 504 height 239
click at [331, 46] on span "Close" at bounding box center [337, 47] width 21 height 21
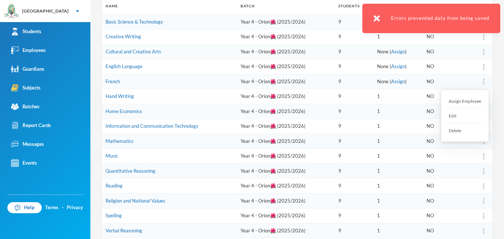
click at [483, 84] on img at bounding box center [483, 82] width 1 height 6
click at [464, 101] on div "Assign Employee" at bounding box center [465, 101] width 40 height 15
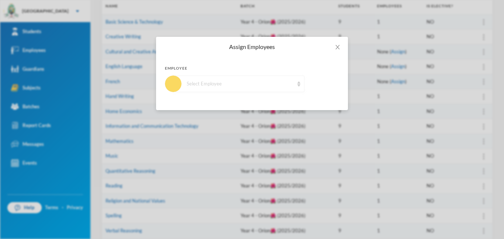
click at [288, 81] on div "Select Employee" at bounding box center [240, 83] width 107 height 7
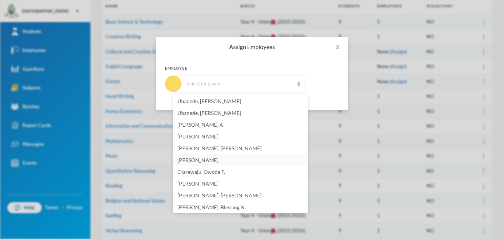
scroll to position [150, 0]
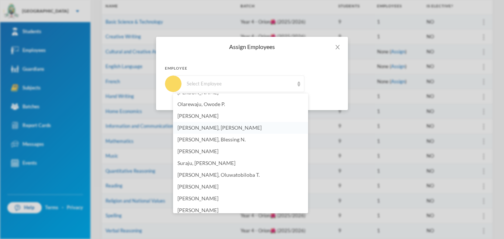
click at [205, 128] on span "[PERSON_NAME], [PERSON_NAME]" at bounding box center [219, 128] width 84 height 6
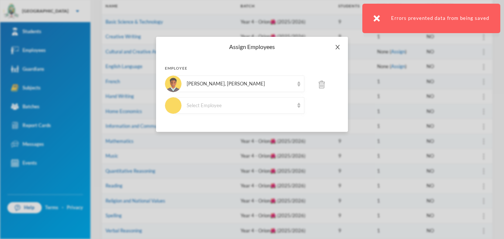
click at [339, 45] on icon "icon: close" at bounding box center [337, 47] width 6 height 6
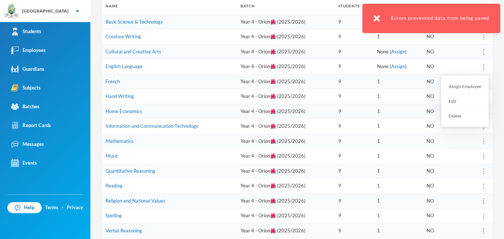
click at [459, 87] on div "Assign Employee" at bounding box center [465, 86] width 40 height 15
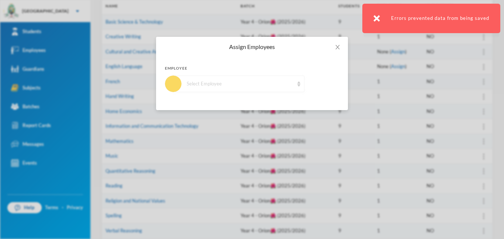
click at [257, 87] on div "Select Employee" at bounding box center [238, 84] width 131 height 17
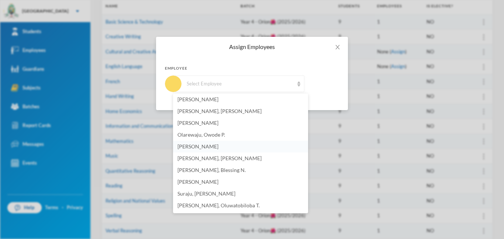
scroll to position [125, 0]
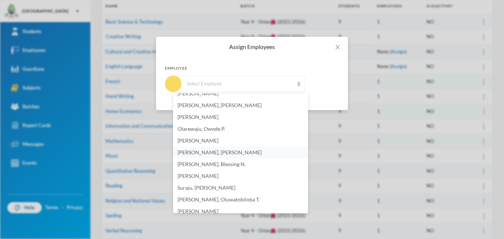
click at [209, 152] on span "[PERSON_NAME], [PERSON_NAME]" at bounding box center [219, 152] width 84 height 6
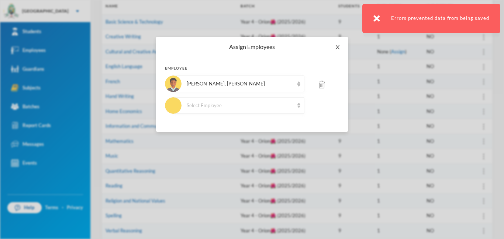
click at [334, 50] on span "Close" at bounding box center [337, 47] width 21 height 21
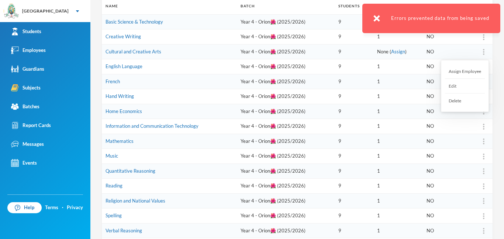
click at [483, 53] on img at bounding box center [483, 52] width 1 height 6
click at [470, 72] on div "Assign Employee" at bounding box center [465, 71] width 40 height 15
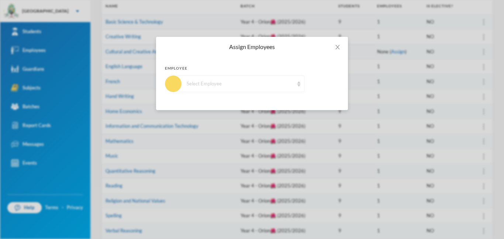
click at [282, 79] on div "Select Employee" at bounding box center [238, 84] width 131 height 17
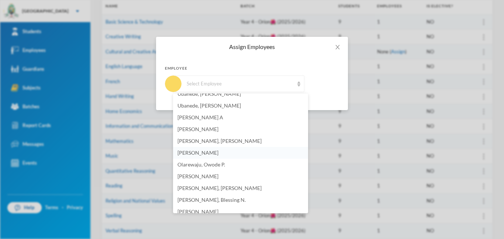
scroll to position [101, 0]
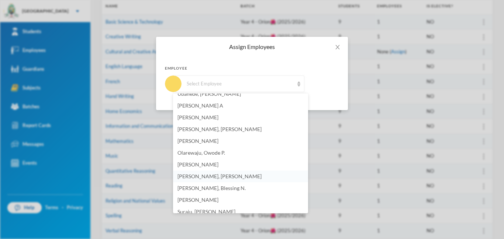
click at [204, 180] on li "[PERSON_NAME], [PERSON_NAME]" at bounding box center [240, 177] width 135 height 12
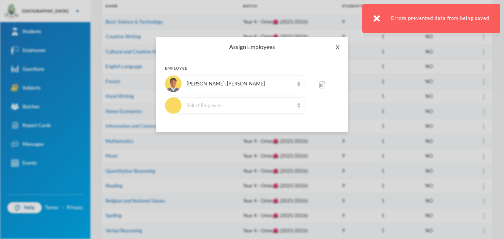
click at [338, 43] on span "Close" at bounding box center [337, 47] width 21 height 21
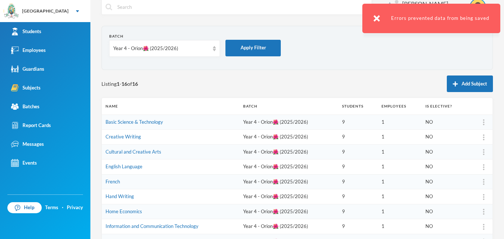
scroll to position [0, 0]
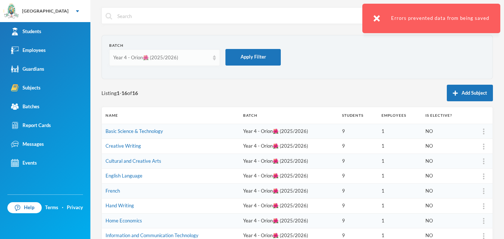
click at [208, 61] on div "Year 4 - Orion🌺 (2025/2026)" at bounding box center [161, 57] width 96 height 7
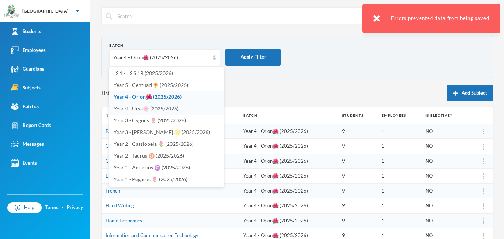
click at [171, 108] on span "Year 4 - Ursa🌸 (2025/2026)" at bounding box center [146, 108] width 65 height 6
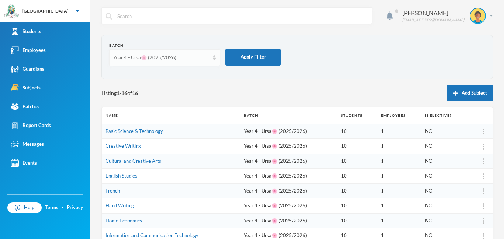
click at [213, 58] on img at bounding box center [214, 57] width 3 height 5
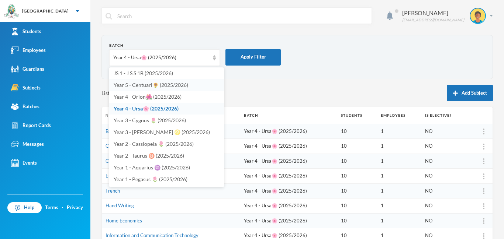
click at [151, 87] on span "Year 5 - Centuari🌻 (2025/2026)" at bounding box center [151, 85] width 74 height 6
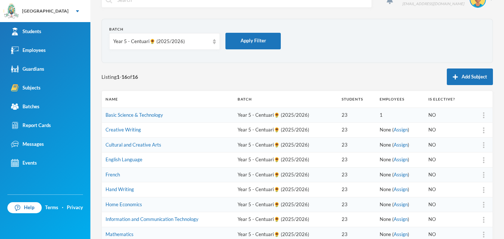
scroll to position [37, 0]
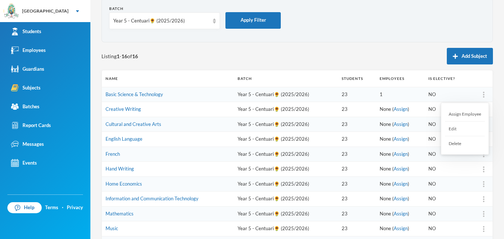
click at [485, 93] on div at bounding box center [483, 94] width 10 height 7
click at [468, 115] on div "Assign Employee" at bounding box center [465, 114] width 40 height 15
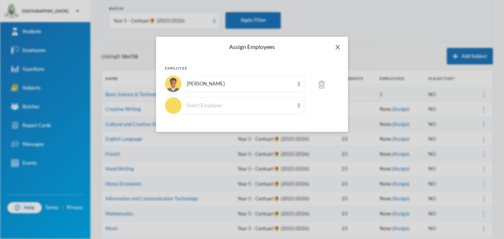
click at [337, 45] on icon "icon: close" at bounding box center [337, 47] width 6 height 6
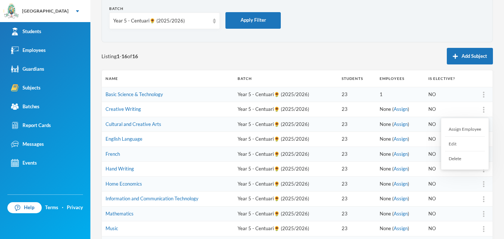
click at [484, 108] on div at bounding box center [483, 109] width 10 height 7
click at [464, 132] on div "Assign Employee" at bounding box center [465, 129] width 40 height 15
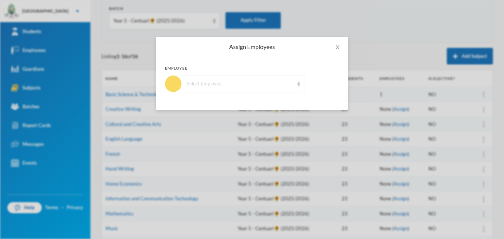
click at [288, 83] on div "Select Employee" at bounding box center [240, 83] width 107 height 7
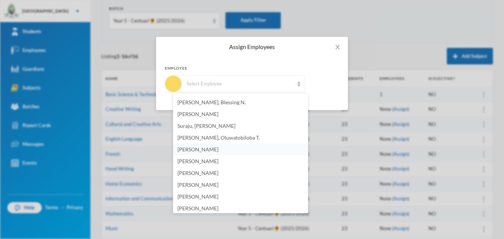
scroll to position [199, 0]
click at [213, 172] on li "[PERSON_NAME]" at bounding box center [240, 173] width 135 height 12
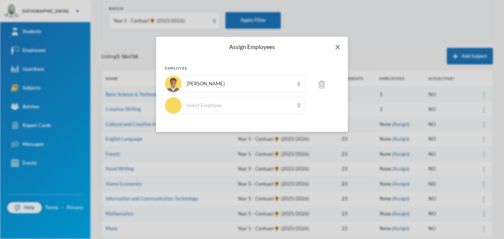
click at [341, 40] on span "Close" at bounding box center [337, 47] width 21 height 21
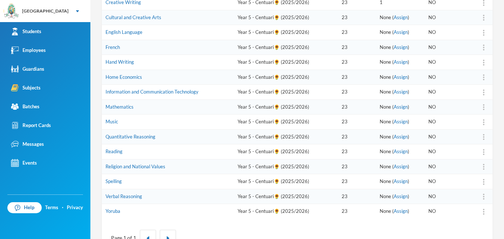
scroll to position [146, 0]
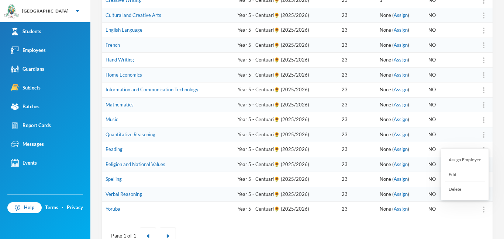
click at [484, 211] on img at bounding box center [483, 210] width 1 height 6
click at [464, 158] on div "Assign Employee" at bounding box center [465, 160] width 40 height 15
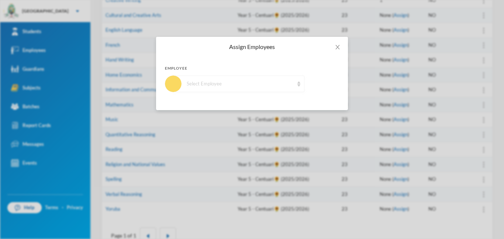
click at [266, 81] on div "Select Employee" at bounding box center [240, 83] width 107 height 7
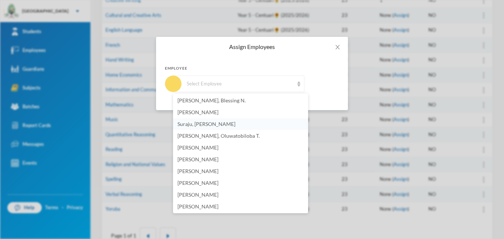
scroll to position [219, 0]
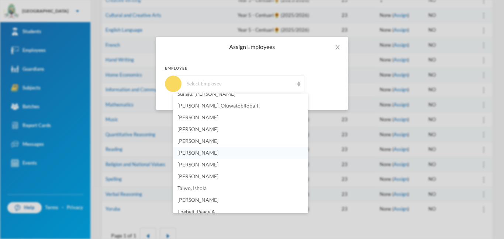
click at [213, 152] on li "[PERSON_NAME]" at bounding box center [240, 153] width 135 height 12
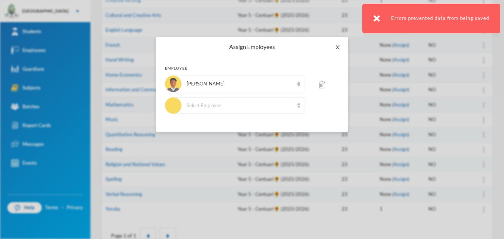
click at [338, 46] on icon "icon: close" at bounding box center [337, 47] width 4 height 4
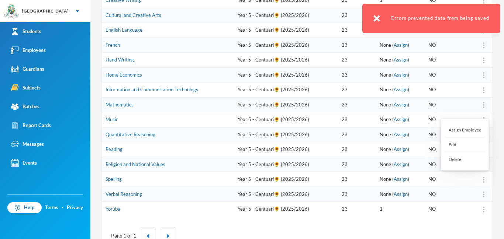
click at [482, 180] on div at bounding box center [483, 179] width 10 height 7
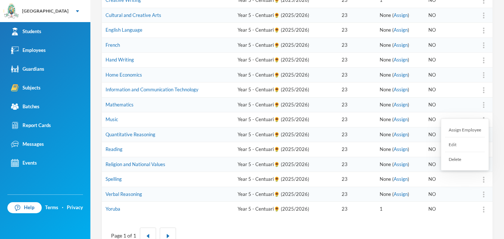
click at [481, 129] on div "Assign Employee" at bounding box center [465, 130] width 40 height 15
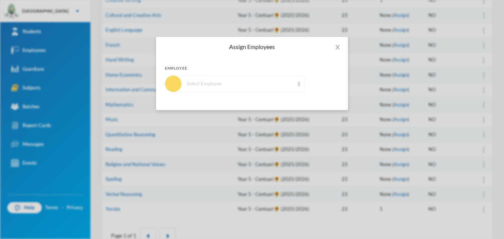
click at [216, 80] on div "Select Employee" at bounding box center [240, 83] width 107 height 7
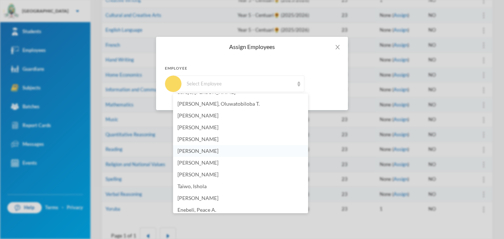
scroll to position [207, 0]
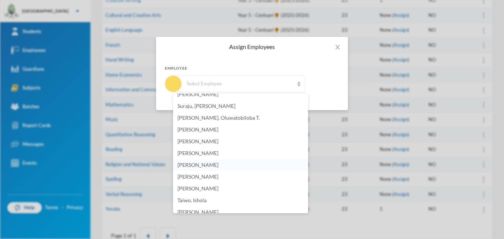
click at [238, 161] on li "[PERSON_NAME]" at bounding box center [240, 165] width 135 height 12
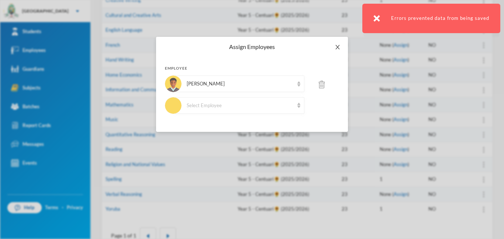
click at [339, 48] on icon "icon: close" at bounding box center [337, 47] width 6 height 6
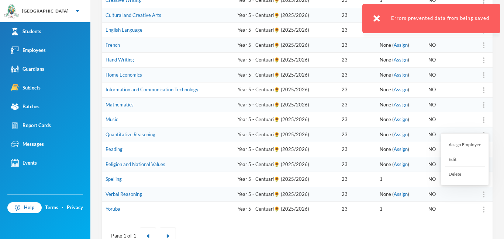
click at [485, 193] on div at bounding box center [483, 194] width 10 height 7
click at [462, 144] on div "Assign Employee" at bounding box center [465, 145] width 40 height 15
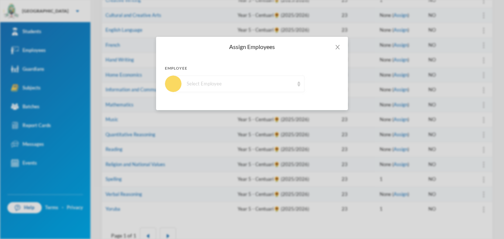
click at [279, 87] on div "Select Employee" at bounding box center [240, 83] width 107 height 7
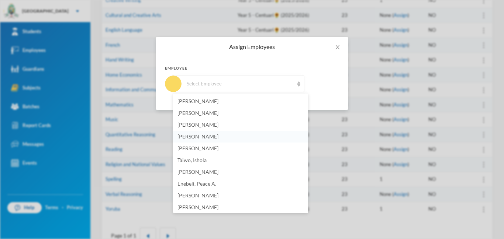
scroll to position [246, 0]
click at [229, 131] on li "[PERSON_NAME]" at bounding box center [240, 127] width 135 height 12
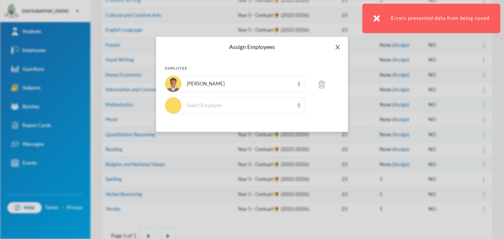
click at [341, 41] on span "Close" at bounding box center [337, 47] width 21 height 21
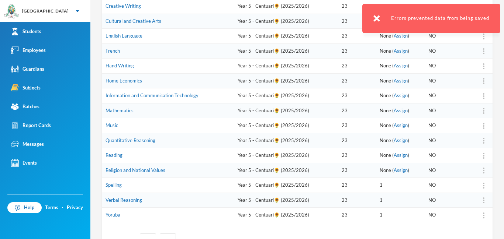
scroll to position [87, 0]
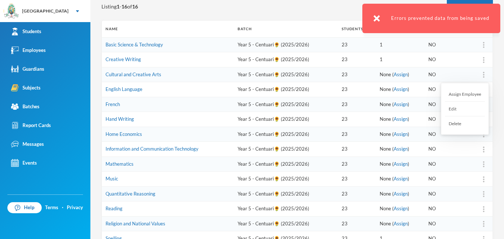
click at [468, 93] on div "Assign Employee" at bounding box center [465, 94] width 40 height 15
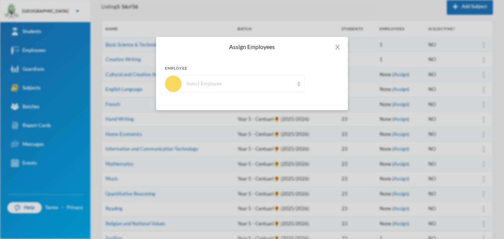
click at [244, 87] on div "Select Employee" at bounding box center [238, 84] width 131 height 17
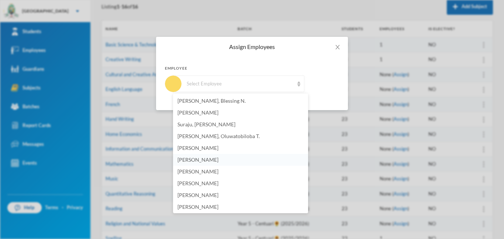
scroll to position [191, 0]
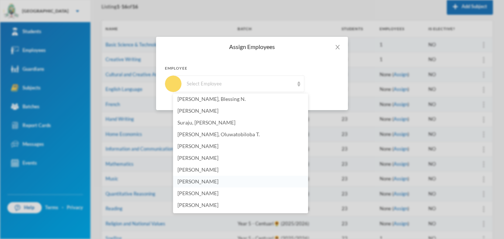
click at [212, 182] on li "[PERSON_NAME]" at bounding box center [240, 182] width 135 height 12
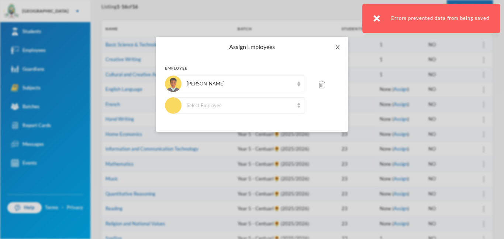
click at [338, 46] on icon "icon: close" at bounding box center [337, 47] width 4 height 4
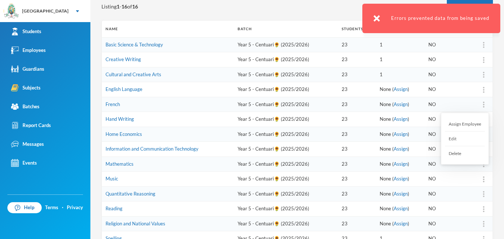
click at [483, 105] on img at bounding box center [483, 105] width 1 height 6
click at [467, 124] on div "Assign Employee" at bounding box center [465, 124] width 40 height 15
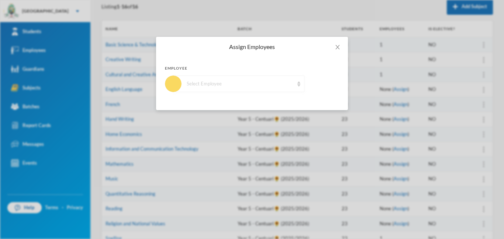
click at [252, 78] on div "Select Employee" at bounding box center [238, 84] width 131 height 17
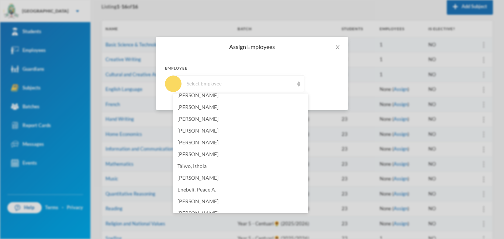
scroll to position [242, 0]
click at [214, 126] on li "[PERSON_NAME]" at bounding box center [240, 130] width 135 height 12
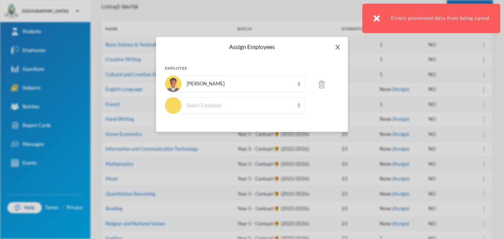
click at [336, 48] on icon "icon: close" at bounding box center [337, 47] width 6 height 6
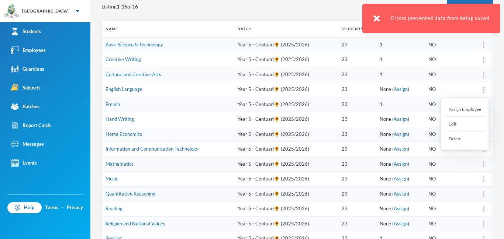
click at [484, 88] on img at bounding box center [483, 90] width 1 height 6
click at [466, 110] on div "Assign Employee" at bounding box center [465, 109] width 40 height 15
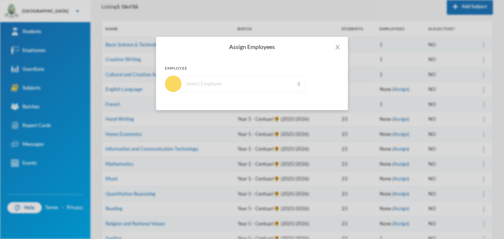
click at [247, 84] on div "Select Employee" at bounding box center [240, 83] width 107 height 7
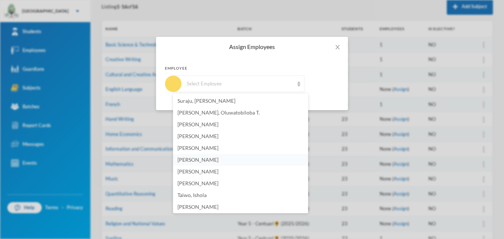
scroll to position [218, 0]
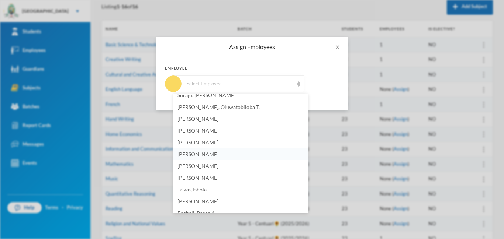
click at [220, 156] on li "[PERSON_NAME]" at bounding box center [240, 155] width 135 height 12
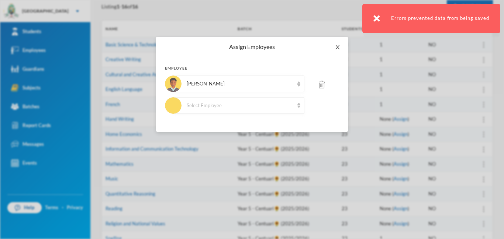
click at [339, 51] on span "Close" at bounding box center [337, 47] width 21 height 21
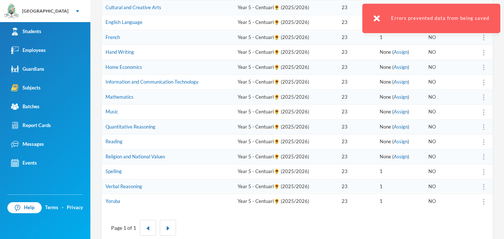
scroll to position [166, 0]
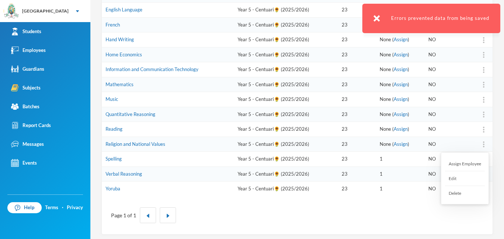
click at [468, 165] on div "Assign Employee" at bounding box center [465, 164] width 40 height 15
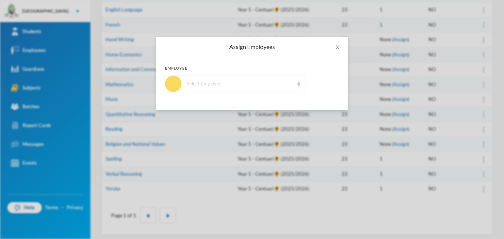
click at [256, 89] on div "Select Employee" at bounding box center [238, 84] width 131 height 17
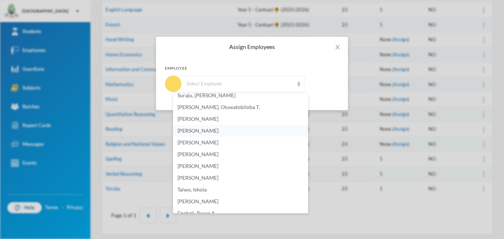
scroll to position [221, 0]
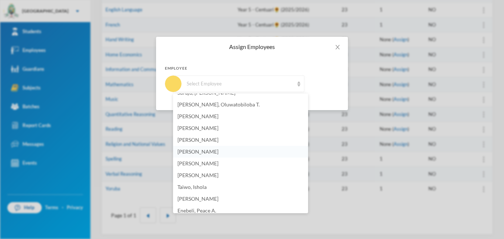
click at [216, 150] on li "[PERSON_NAME]" at bounding box center [240, 152] width 135 height 12
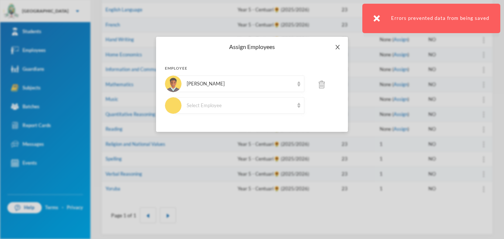
click at [336, 46] on icon "icon: close" at bounding box center [337, 47] width 6 height 6
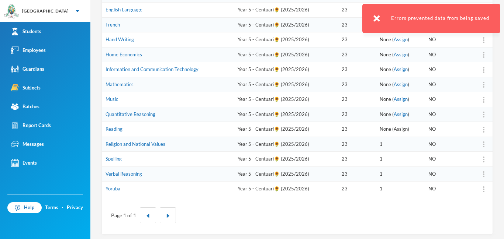
click at [397, 130] on link "Assign" at bounding box center [400, 129] width 14 height 6
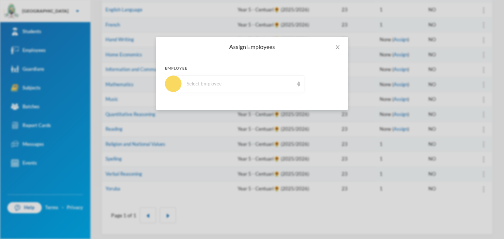
click at [289, 87] on div "Select Employee" at bounding box center [240, 83] width 107 height 7
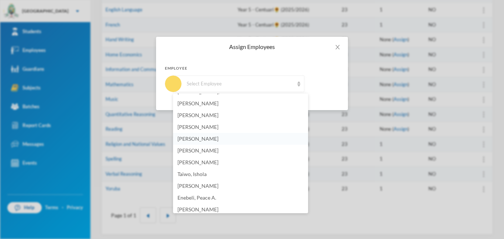
scroll to position [232, 0]
click at [202, 138] on span "[PERSON_NAME]" at bounding box center [197, 140] width 41 height 6
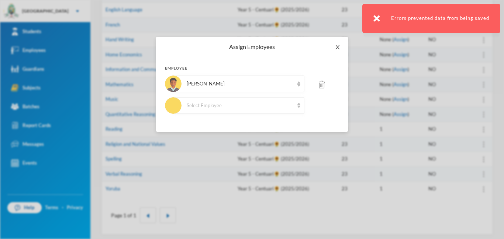
click at [339, 49] on icon "icon: close" at bounding box center [337, 47] width 6 height 6
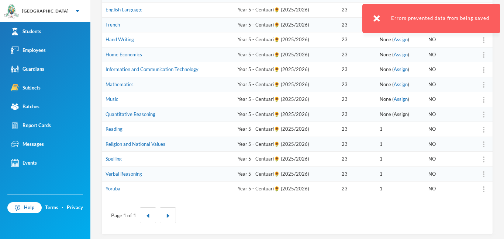
click at [400, 115] on link "Assign" at bounding box center [400, 114] width 14 height 6
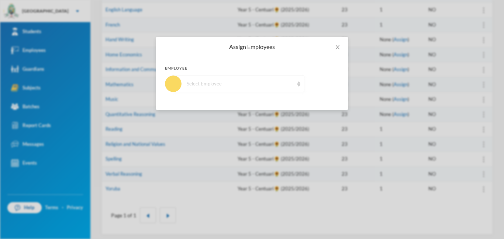
click at [265, 77] on div "Select Employee" at bounding box center [238, 84] width 131 height 17
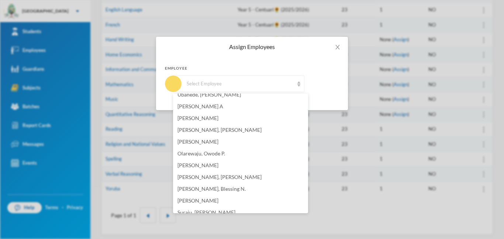
scroll to position [207, 0]
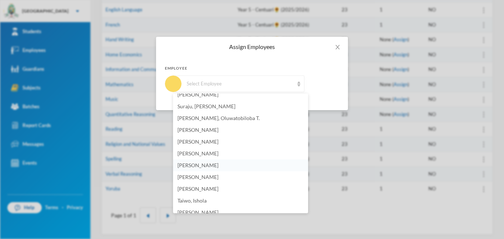
click at [204, 166] on span "[PERSON_NAME]" at bounding box center [197, 165] width 41 height 6
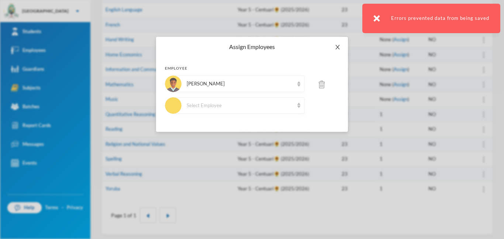
click at [338, 48] on icon "icon: close" at bounding box center [337, 47] width 4 height 4
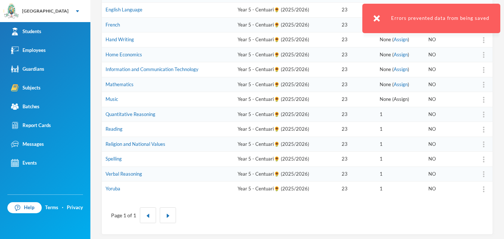
click at [398, 99] on link "Assign" at bounding box center [400, 99] width 14 height 6
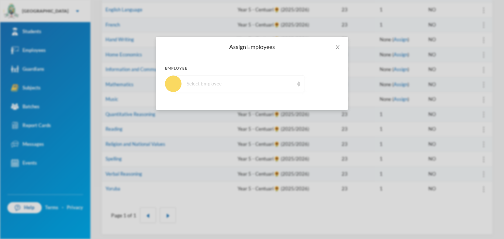
click at [249, 83] on div "Select Employee" at bounding box center [240, 83] width 107 height 7
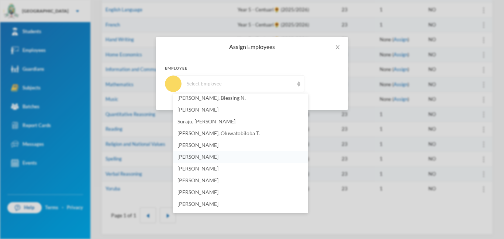
scroll to position [196, 0]
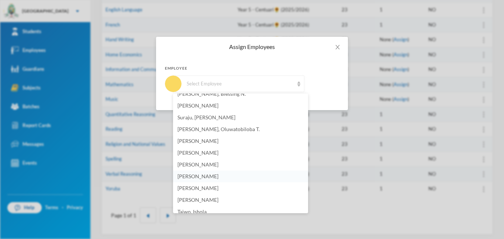
click at [211, 178] on span "[PERSON_NAME]" at bounding box center [197, 176] width 41 height 6
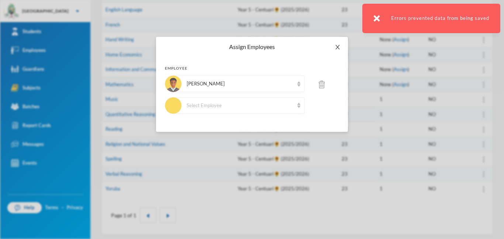
click at [336, 50] on span "Close" at bounding box center [337, 47] width 21 height 21
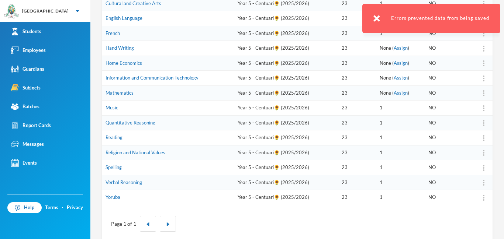
scroll to position [121, 0]
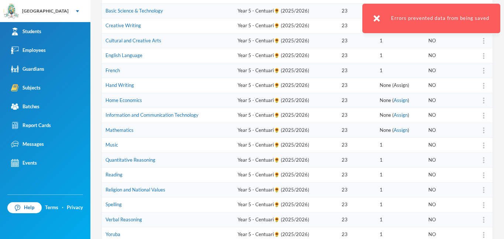
click at [396, 86] on link "Assign" at bounding box center [400, 85] width 14 height 6
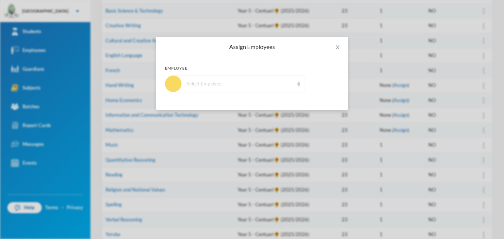
click at [264, 84] on div "Select Employee" at bounding box center [240, 83] width 107 height 7
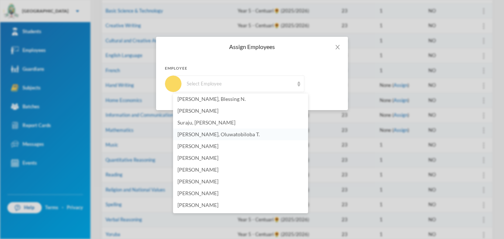
scroll to position [191, 0]
click at [209, 183] on span "[PERSON_NAME]" at bounding box center [197, 181] width 41 height 6
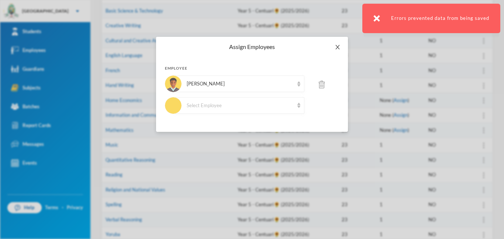
click at [335, 47] on icon "icon: close" at bounding box center [337, 47] width 6 height 6
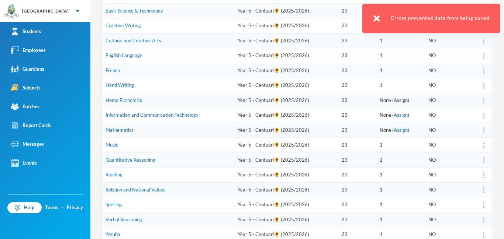
click at [405, 99] on link "Assign" at bounding box center [400, 100] width 14 height 6
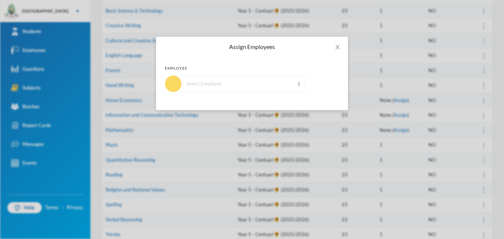
click at [244, 89] on div "Select Employee" at bounding box center [238, 84] width 131 height 17
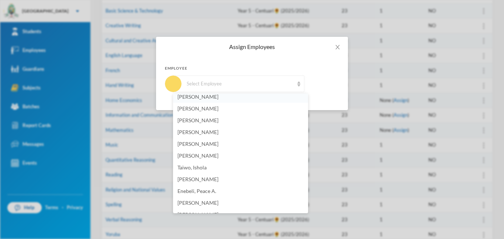
scroll to position [244, 0]
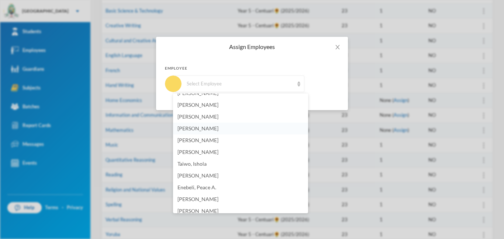
click at [204, 133] on li "[PERSON_NAME]" at bounding box center [240, 129] width 135 height 12
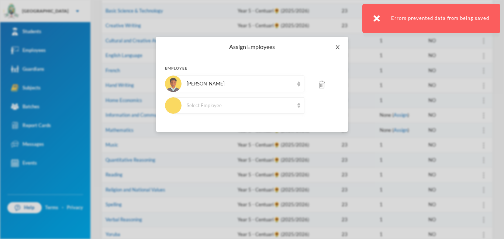
click at [335, 50] on icon "icon: close" at bounding box center [337, 47] width 6 height 6
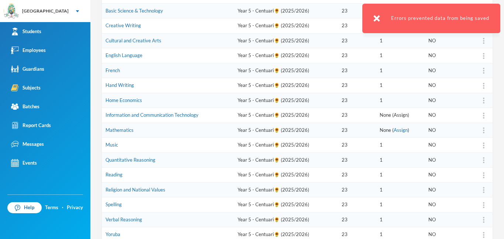
click at [399, 116] on link "Assign" at bounding box center [400, 115] width 14 height 6
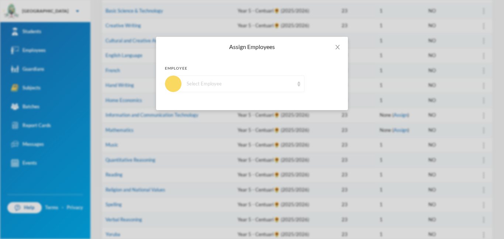
click at [240, 86] on div "Select Employee" at bounding box center [240, 83] width 107 height 7
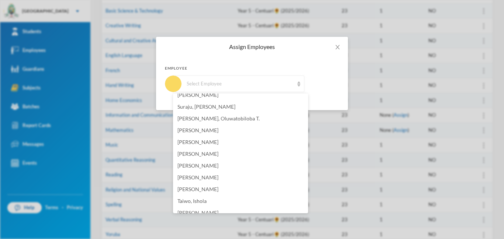
scroll to position [208, 0]
click at [210, 162] on span "[PERSON_NAME]" at bounding box center [197, 165] width 41 height 6
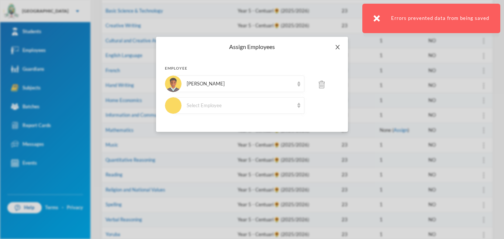
click at [336, 50] on icon "icon: close" at bounding box center [337, 47] width 6 height 6
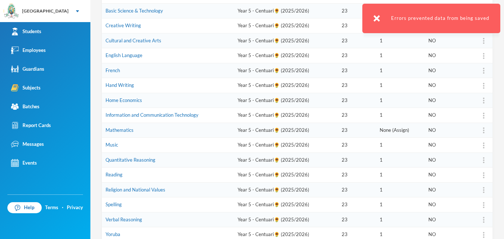
click at [399, 132] on link "Assign" at bounding box center [400, 130] width 14 height 6
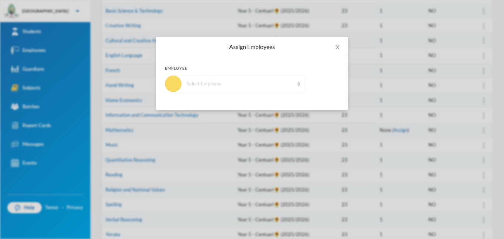
click at [272, 86] on div "Select Employee" at bounding box center [240, 83] width 107 height 7
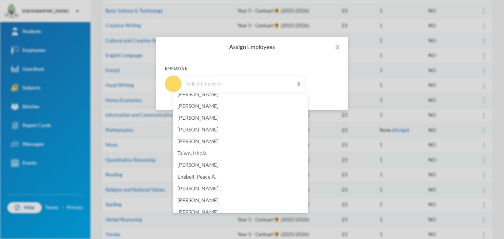
scroll to position [249, 0]
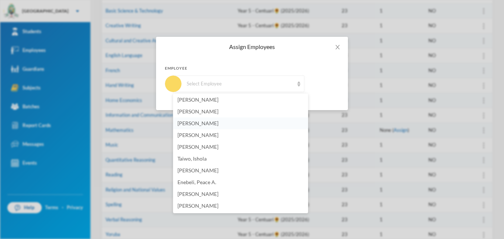
click at [206, 124] on span "[PERSON_NAME]" at bounding box center [197, 123] width 41 height 6
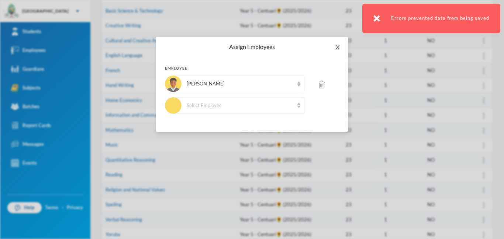
click at [339, 48] on icon "icon: close" at bounding box center [337, 47] width 6 height 6
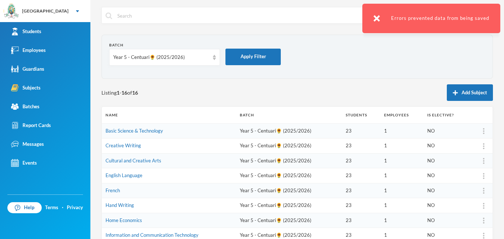
scroll to position [0, 0]
